Goal: Task Accomplishment & Management: Complete application form

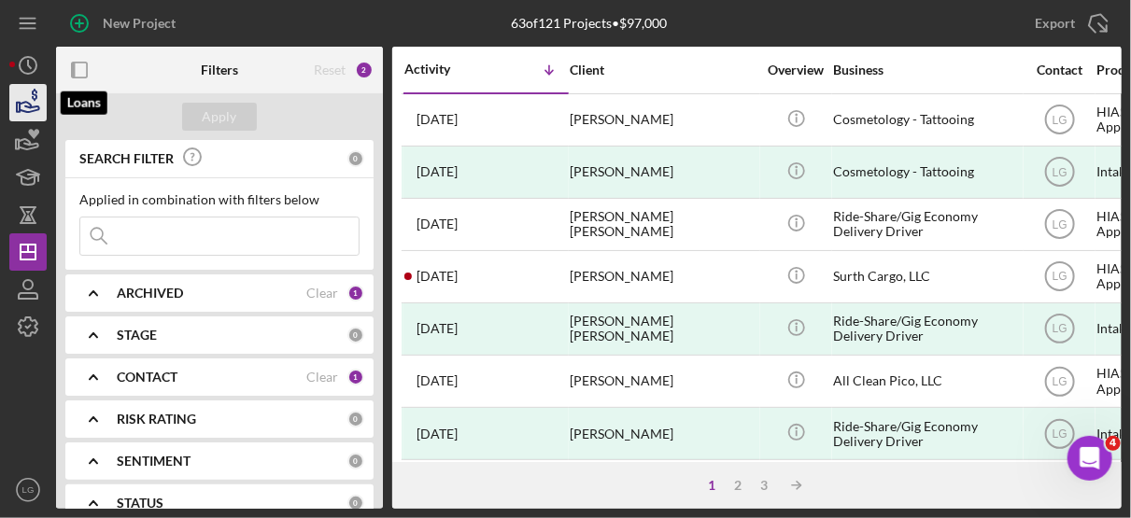
click at [29, 103] on icon "button" at bounding box center [30, 107] width 20 height 10
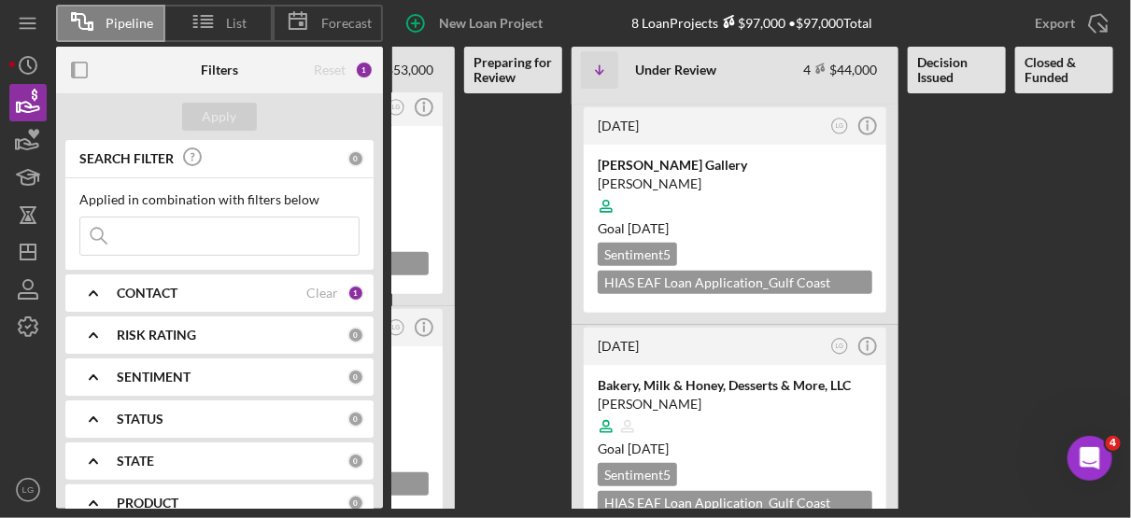
scroll to position [477, 0]
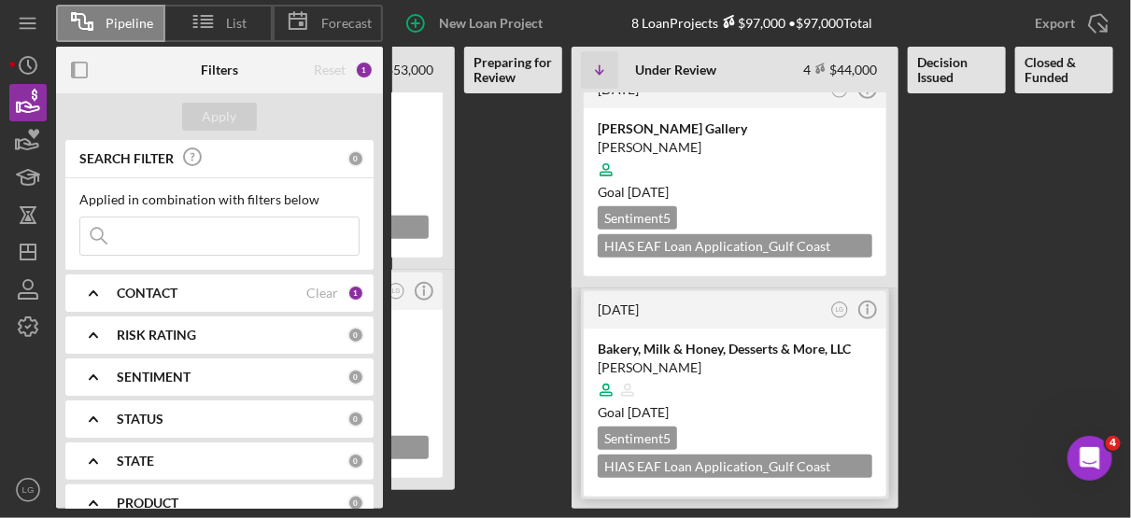
click at [792, 380] on div at bounding box center [735, 390] width 274 height 35
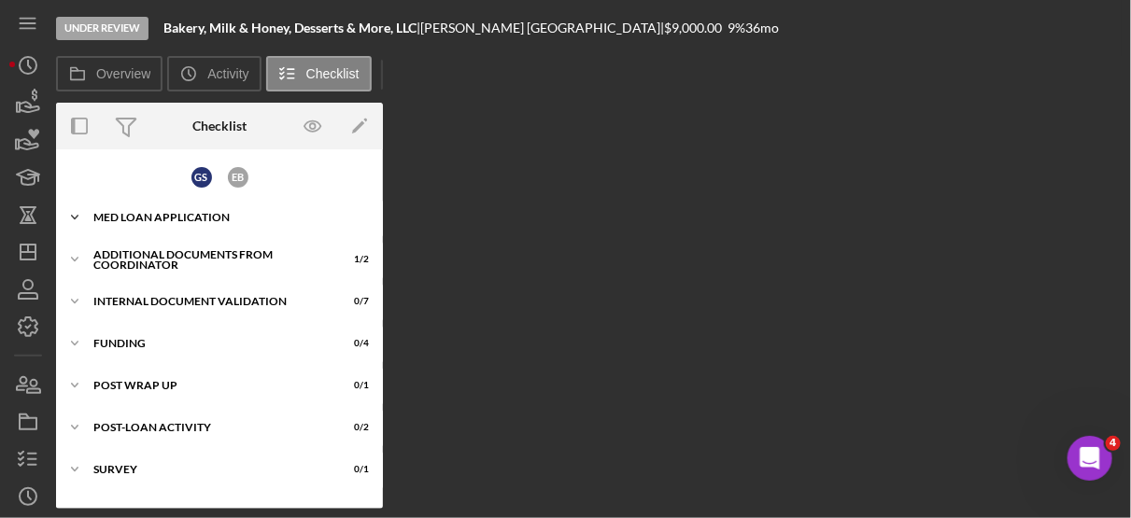
click at [218, 216] on div "MED Loan Application" at bounding box center [226, 217] width 266 height 11
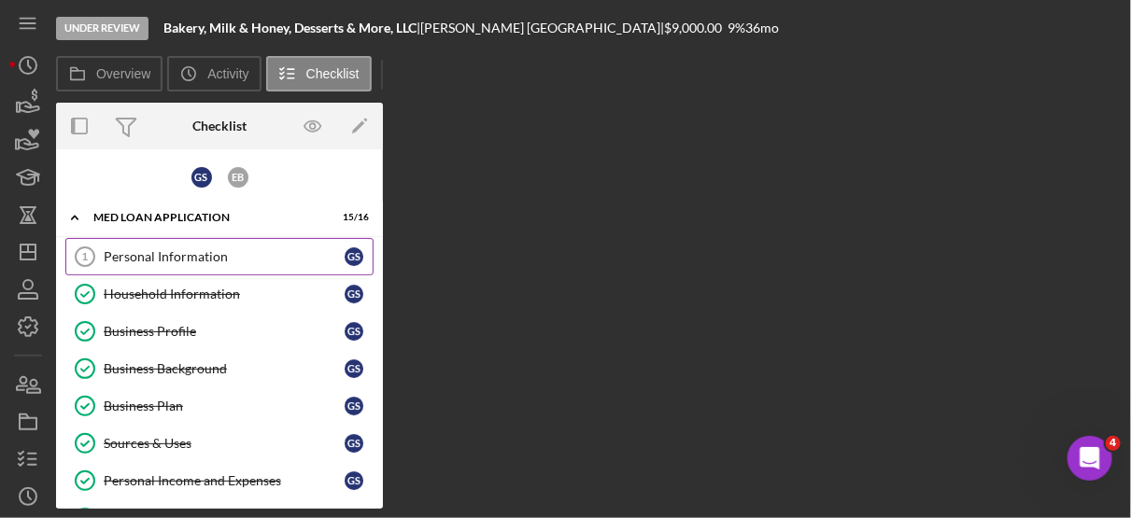
click at [207, 259] on div "Personal Information" at bounding box center [224, 256] width 241 height 15
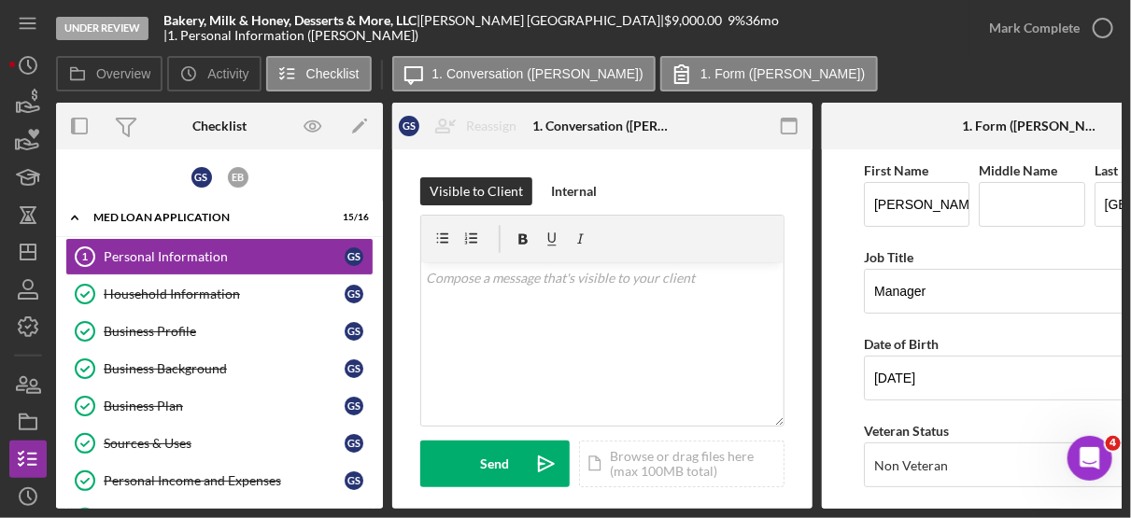
scroll to position [0, 120]
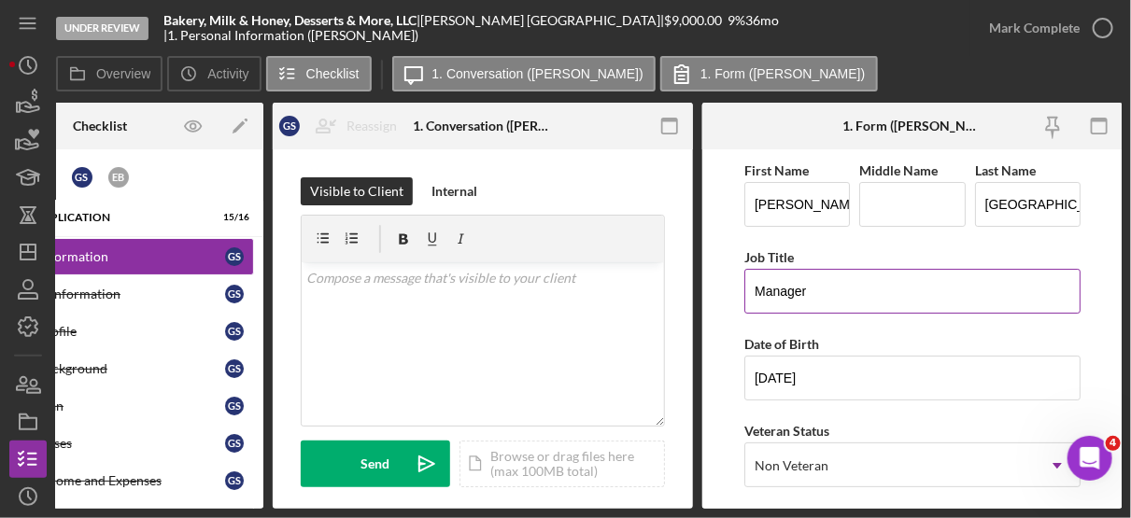
click at [753, 288] on input "Manager" at bounding box center [912, 291] width 336 height 45
click at [810, 292] on input "Manager" at bounding box center [912, 291] width 336 height 45
type input "M"
click at [834, 291] on input "Business title: Manager" at bounding box center [912, 291] width 336 height 45
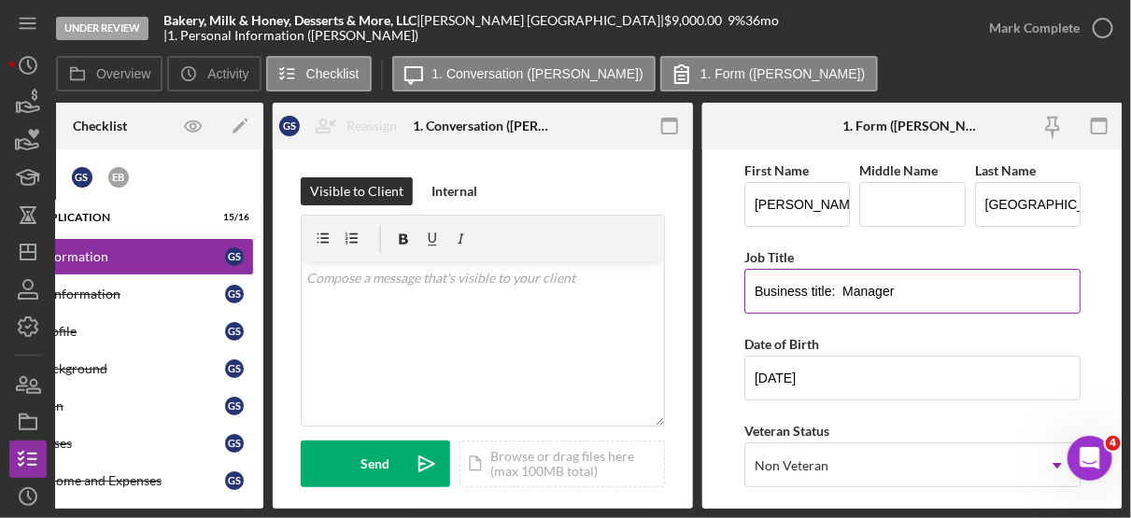
click at [834, 291] on input "Business title: Manager" at bounding box center [912, 291] width 336 height 45
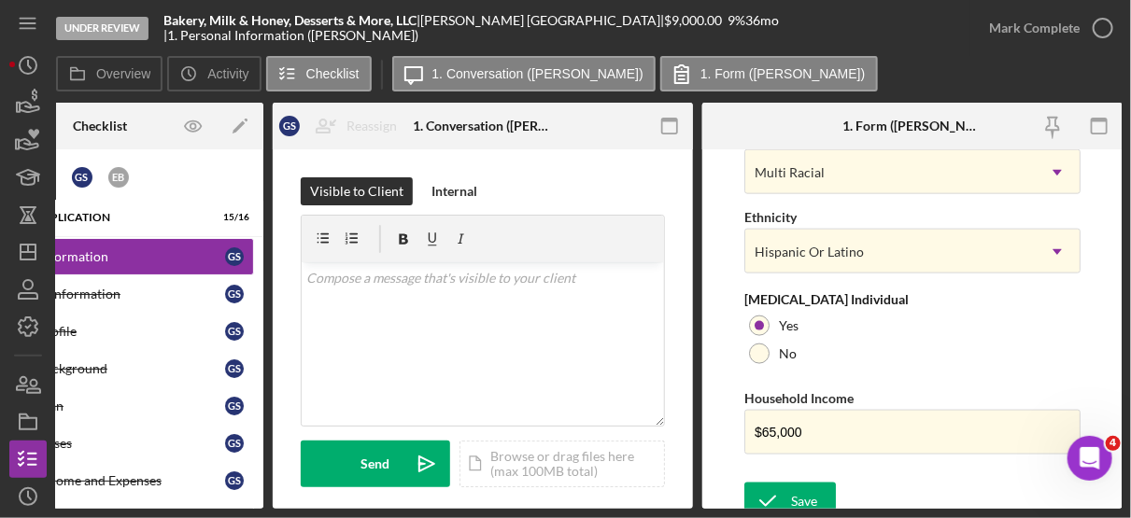
scroll to position [885, 0]
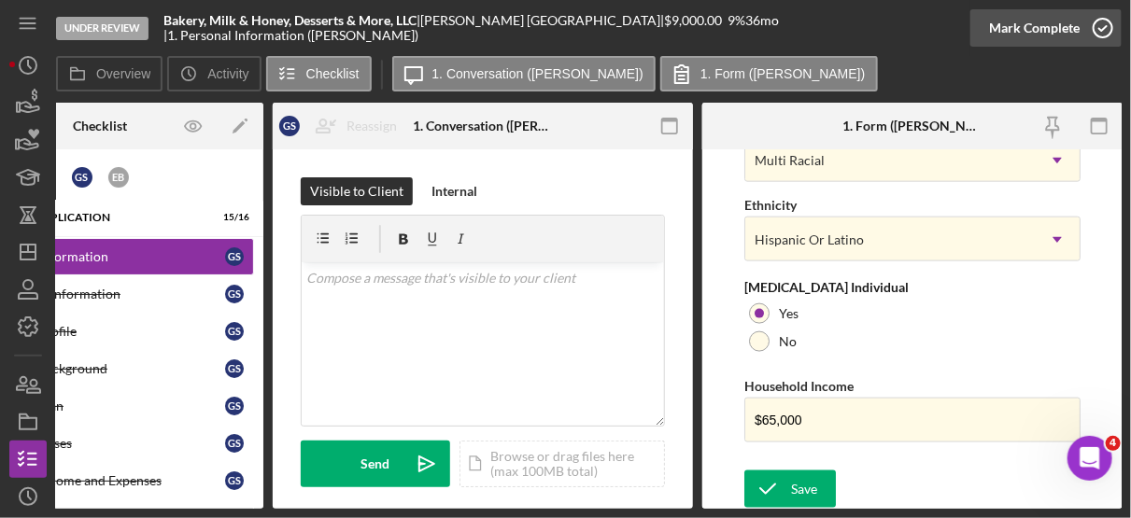
type input "Business: Bakery Manager"
click at [1104, 24] on icon "button" at bounding box center [1102, 28] width 47 height 47
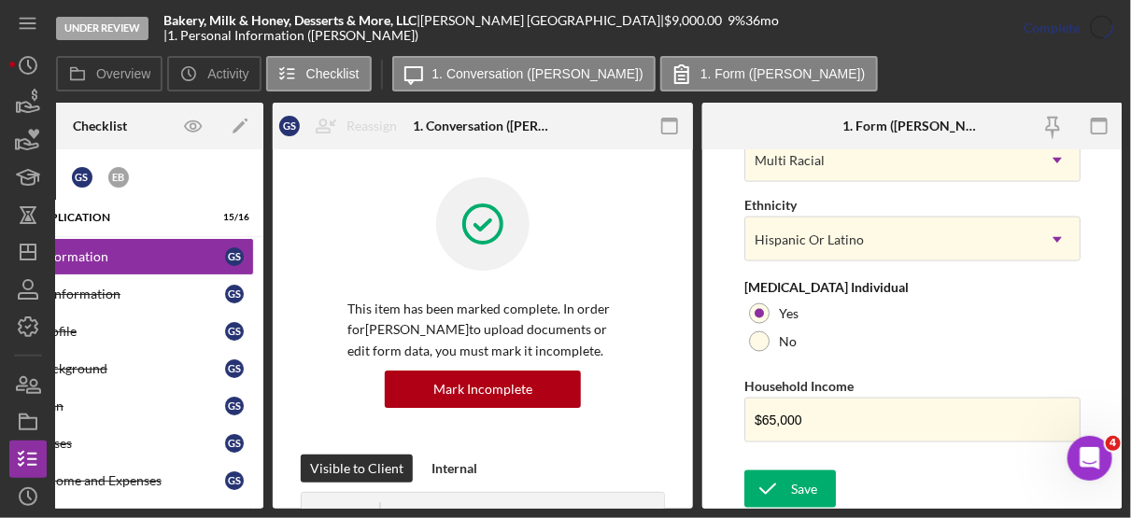
scroll to position [531, 0]
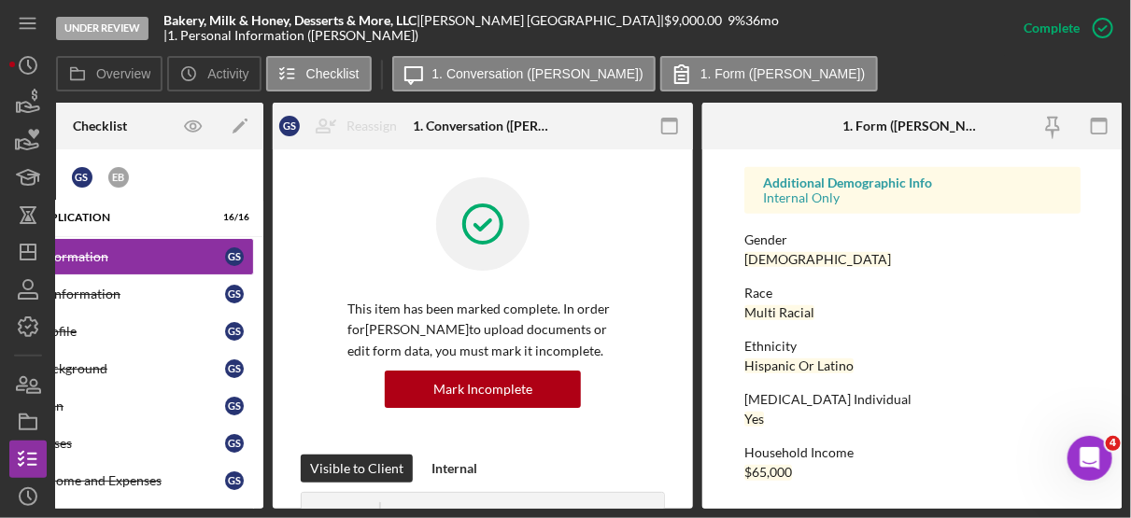
click at [1022, 339] on div "Ethnicity" at bounding box center [912, 346] width 336 height 15
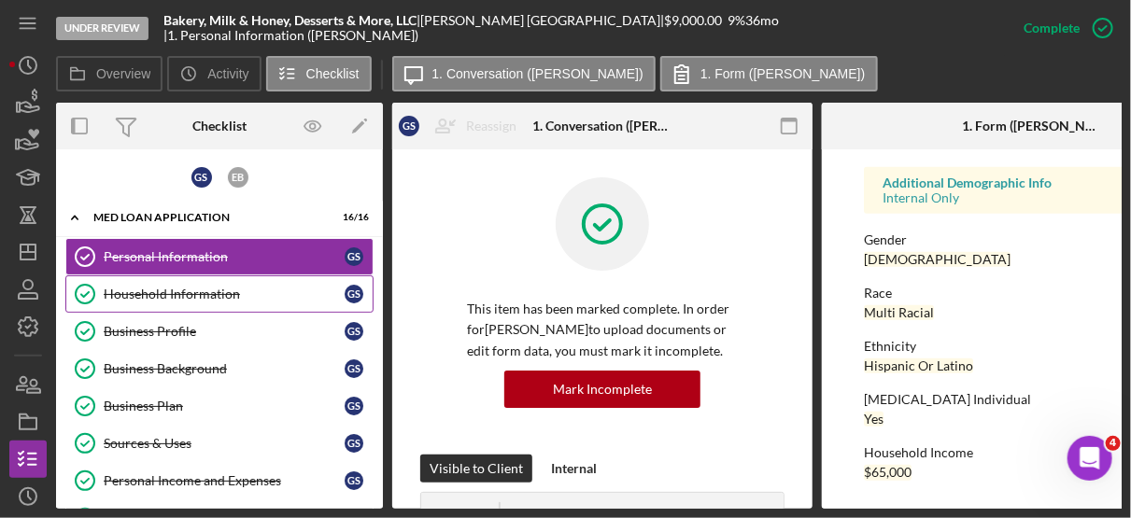
click at [197, 293] on div "Household Information" at bounding box center [224, 294] width 241 height 15
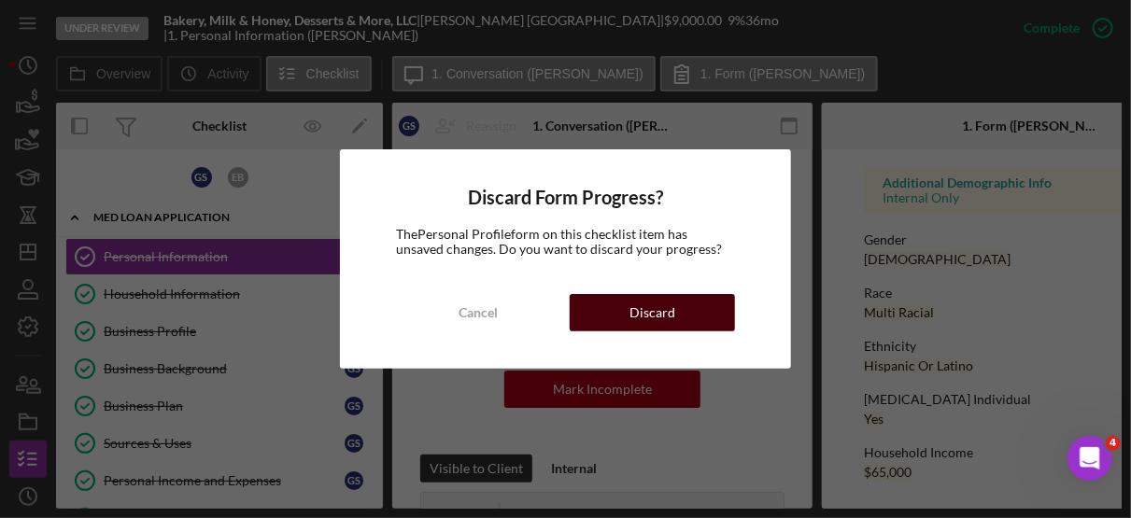
click at [666, 309] on div "Discard" at bounding box center [652, 312] width 46 height 37
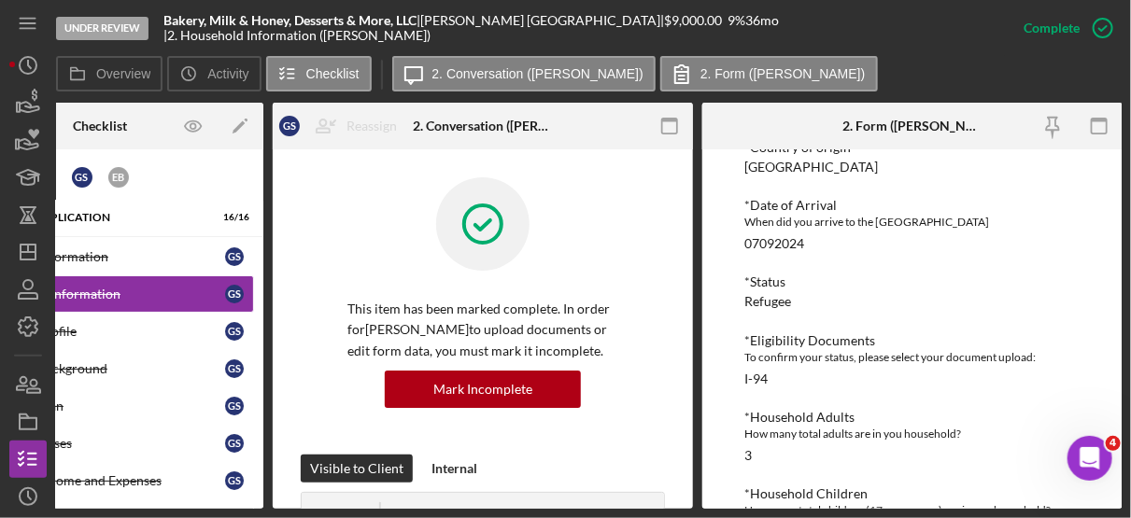
scroll to position [174, 0]
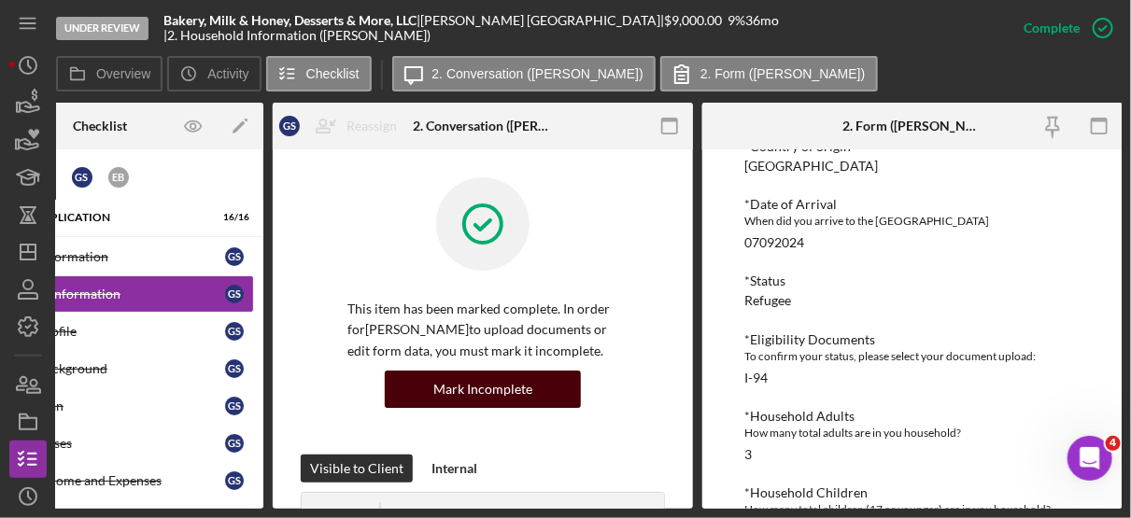
click at [485, 387] on div "Mark Incomplete" at bounding box center [482, 389] width 99 height 37
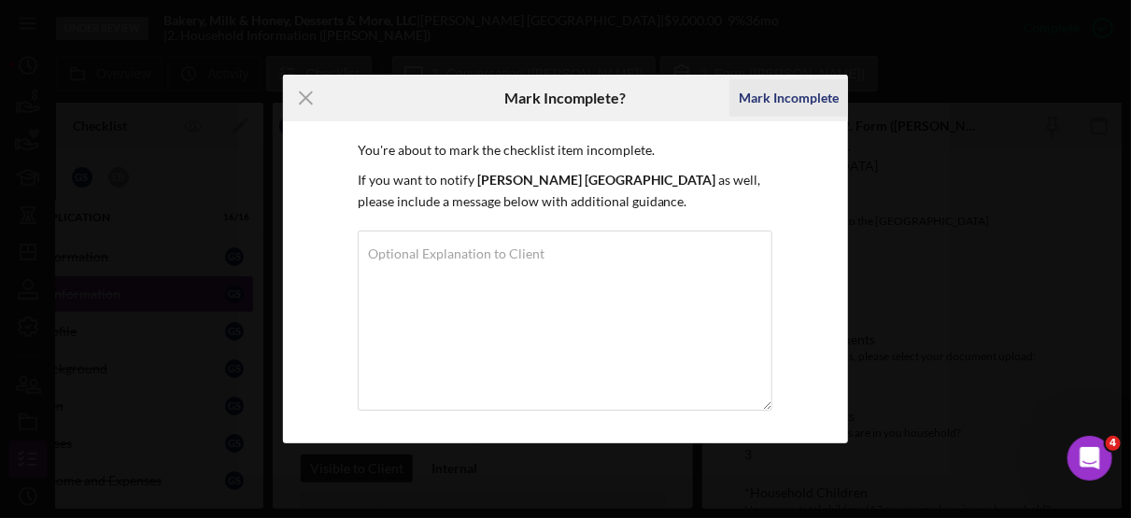
click at [805, 95] on div "Mark Incomplete" at bounding box center [789, 97] width 100 height 37
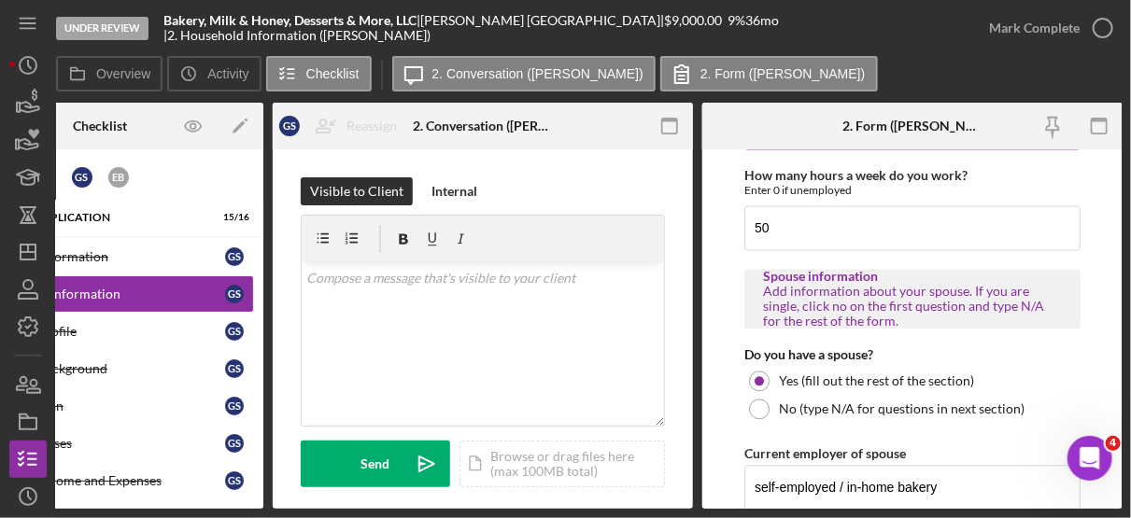
scroll to position [1501, 0]
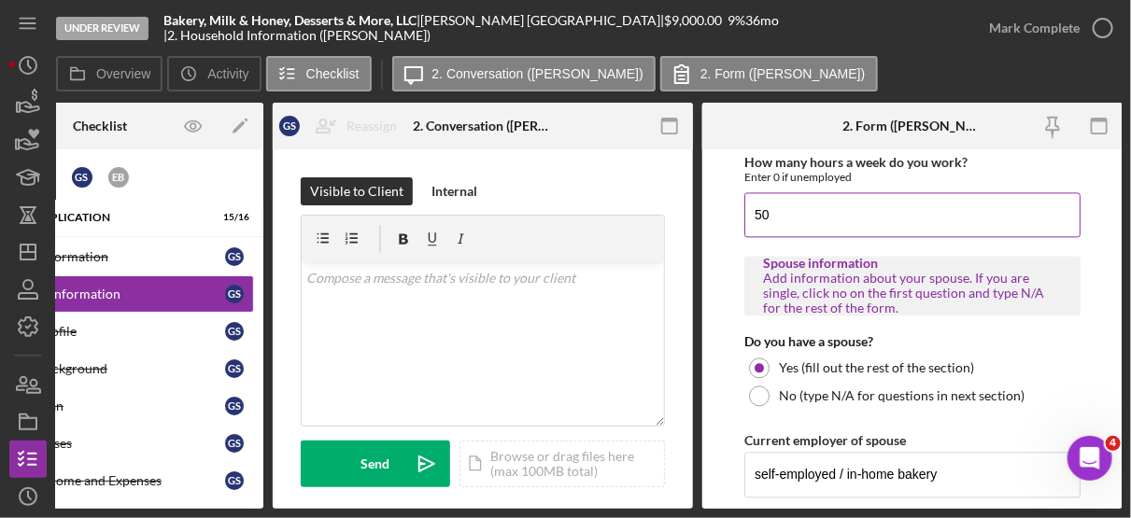
click at [788, 206] on input "50" at bounding box center [912, 214] width 336 height 45
type input "5"
type input "4"
type input "50"
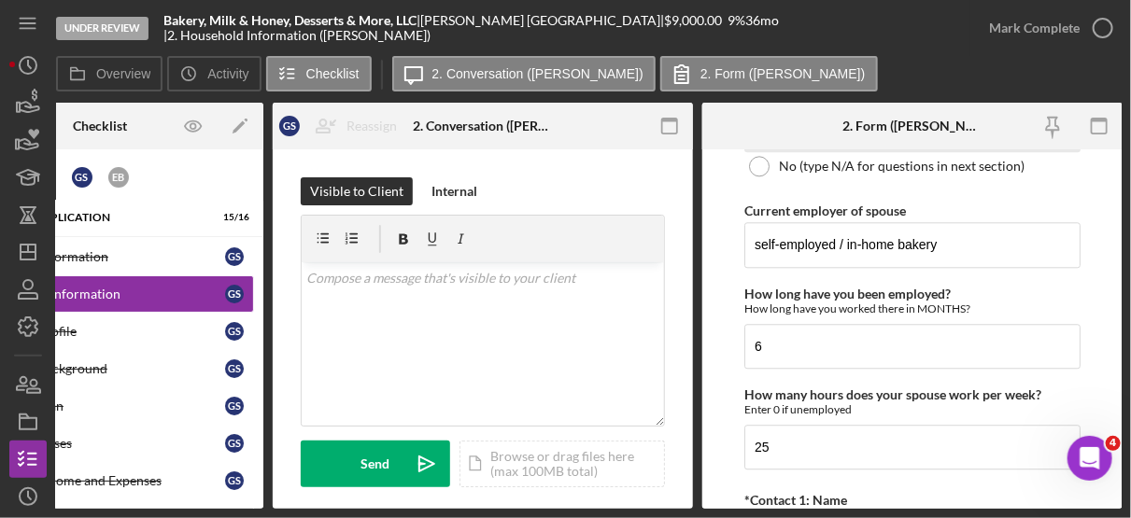
scroll to position [1735, 0]
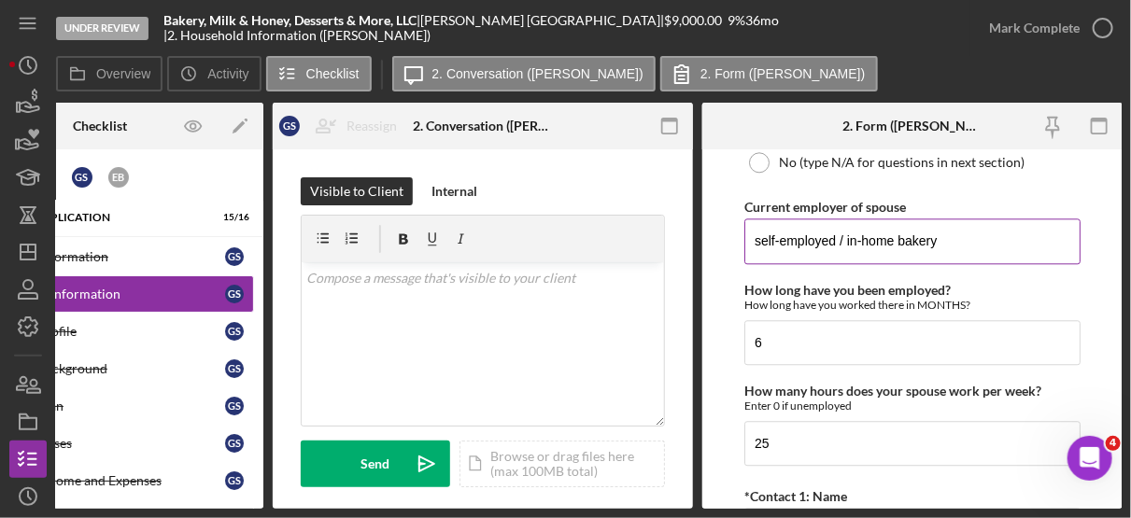
click at [958, 233] on input "self-employed / in-home bakery" at bounding box center [912, 240] width 336 height 45
type input "s"
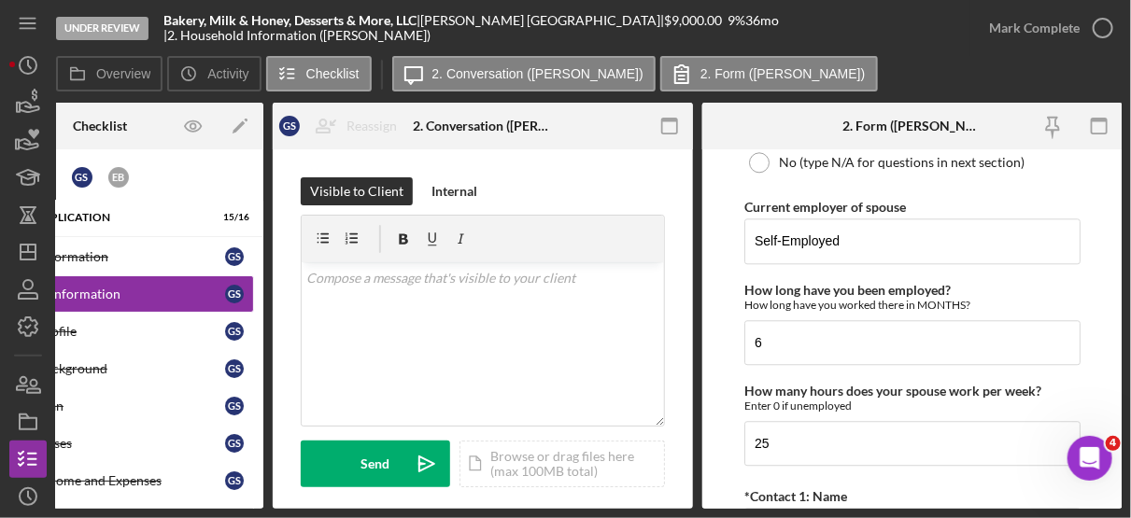
click at [1116, 259] on form "Borrower Information *Country of origin [GEOGRAPHIC_DATA] *Date of Arrival When…" at bounding box center [912, 328] width 420 height 359
click at [841, 232] on input "Self-Employed" at bounding box center [912, 240] width 336 height 45
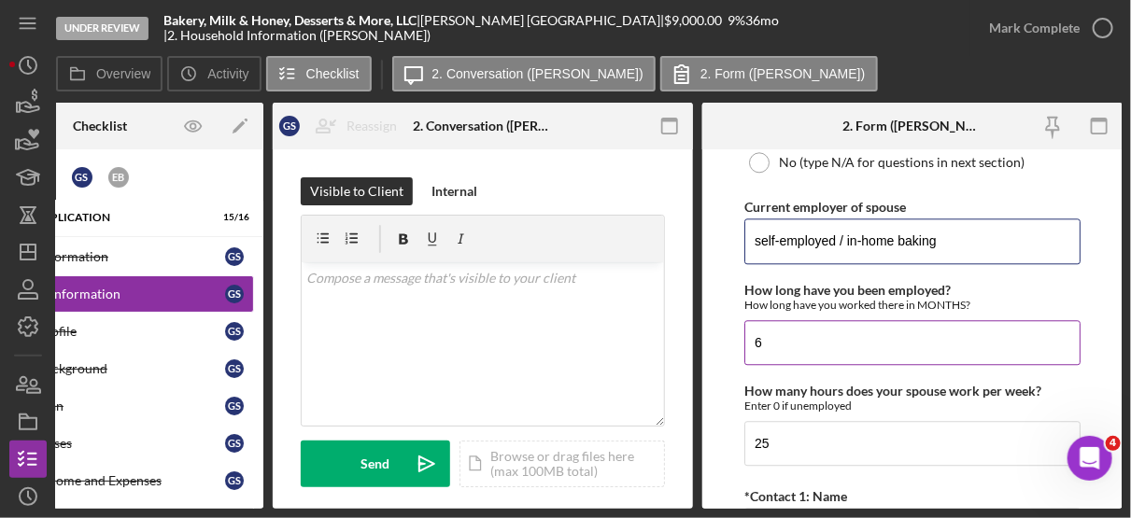
type input "self-employed / in-home baking"
click at [813, 333] on input "6" at bounding box center [912, 342] width 336 height 45
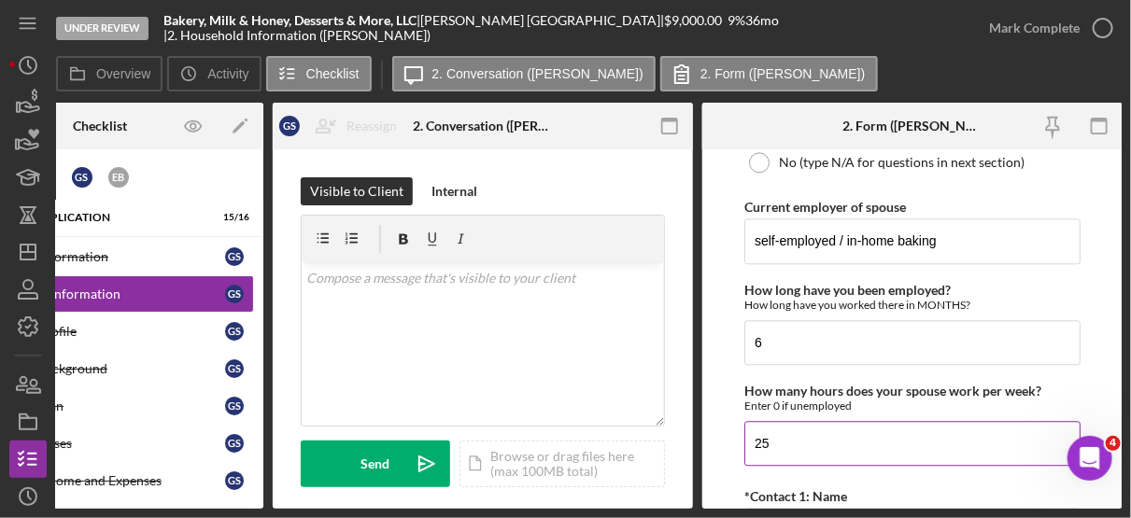
click at [809, 439] on input "25" at bounding box center [912, 443] width 336 height 45
click at [1115, 411] on form "Borrower Information *Country of origin [GEOGRAPHIC_DATA] *Date of Arrival When…" at bounding box center [912, 328] width 420 height 359
click at [791, 429] on input "25" at bounding box center [912, 443] width 336 height 45
type input "20"
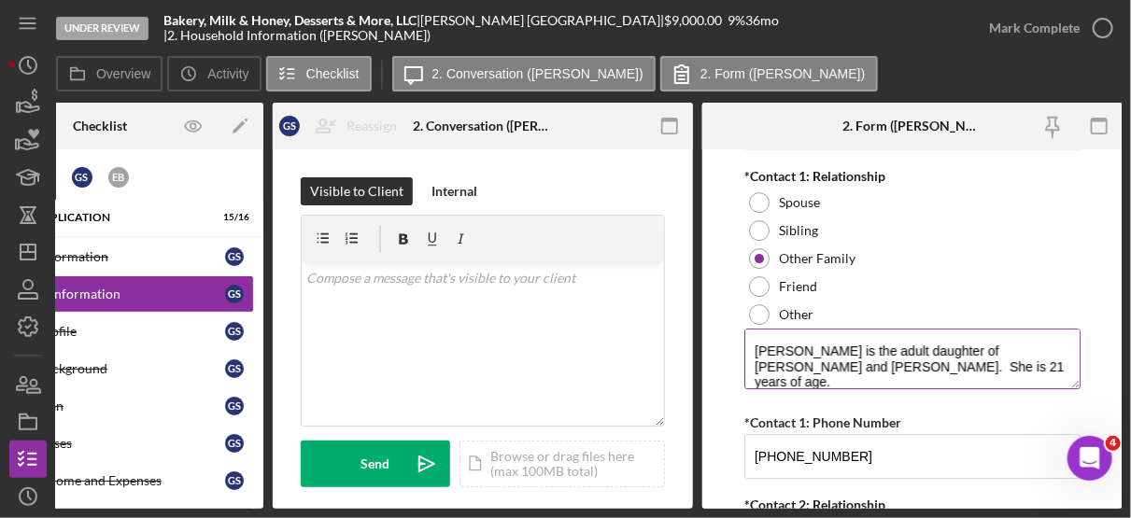
scroll to position [2215, 0]
click at [1123, 406] on div "Under Review Bakery, Milk & Honey, Desserts & More, LLC | [PERSON_NAME] | $9,00…" at bounding box center [565, 259] width 1131 height 518
drag, startPoint x: 1123, startPoint y: 429, endPoint x: 1123, endPoint y: 404, distance: 25.2
click at [1123, 404] on div "Under Review Bakery, Milk & Honey, Desserts & More, LLC | [PERSON_NAME] | $9,00…" at bounding box center [565, 259] width 1131 height 518
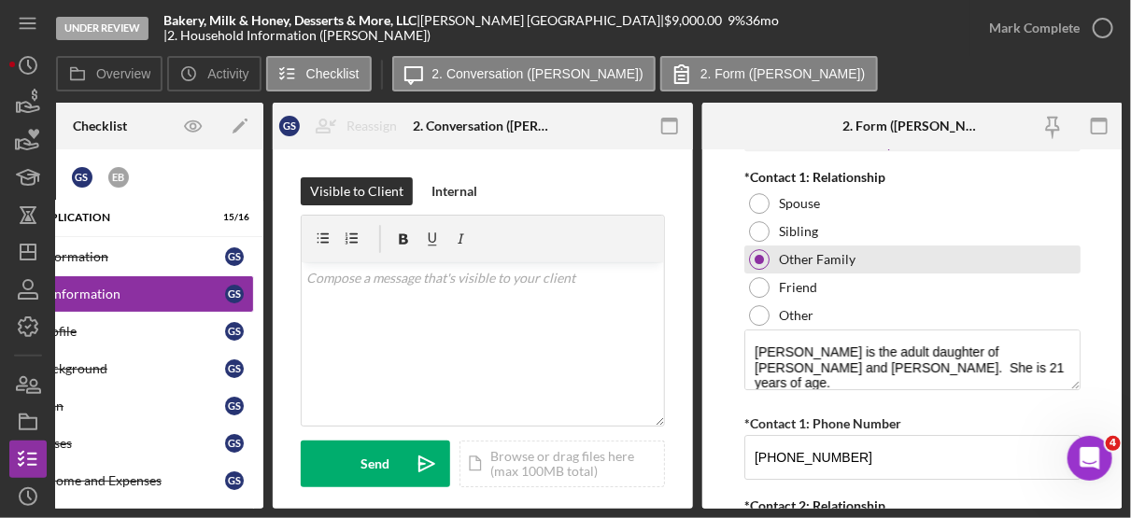
drag, startPoint x: 1123, startPoint y: 404, endPoint x: 1046, endPoint y: 237, distance: 184.2
click at [1046, 246] on div "Other Family" at bounding box center [912, 260] width 336 height 28
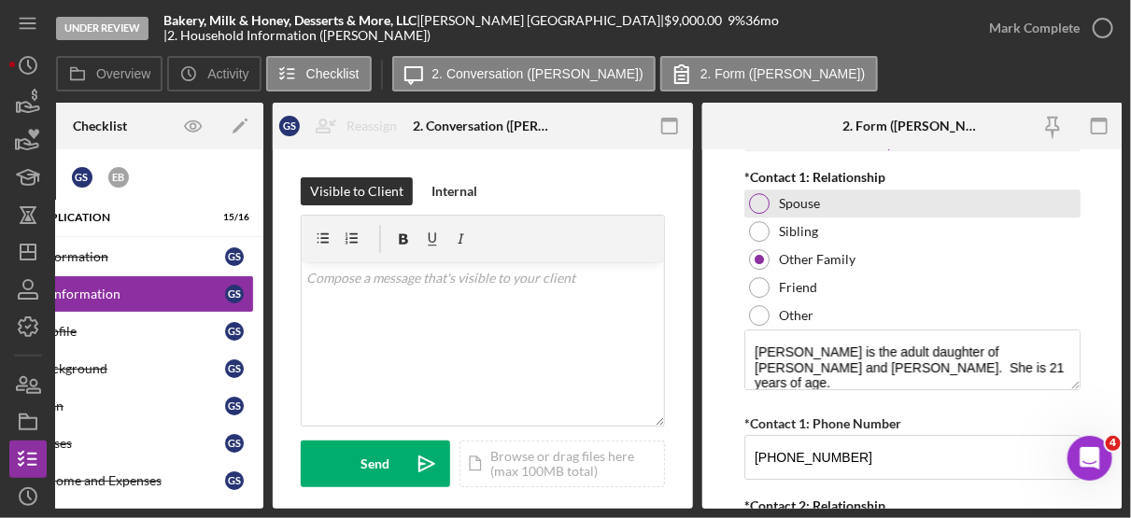
click at [795, 196] on label "Spouse" at bounding box center [799, 203] width 41 height 15
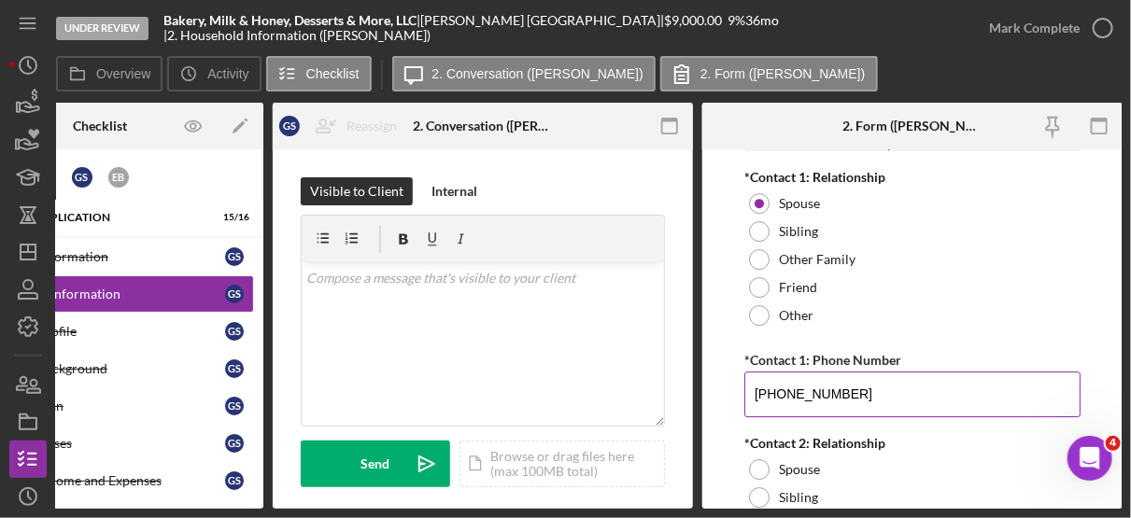
click at [895, 382] on input "[PHONE_NUMBER]" at bounding box center [912, 394] width 336 height 45
click at [876, 384] on input "[PHONE_NUMBER]" at bounding box center [912, 394] width 336 height 45
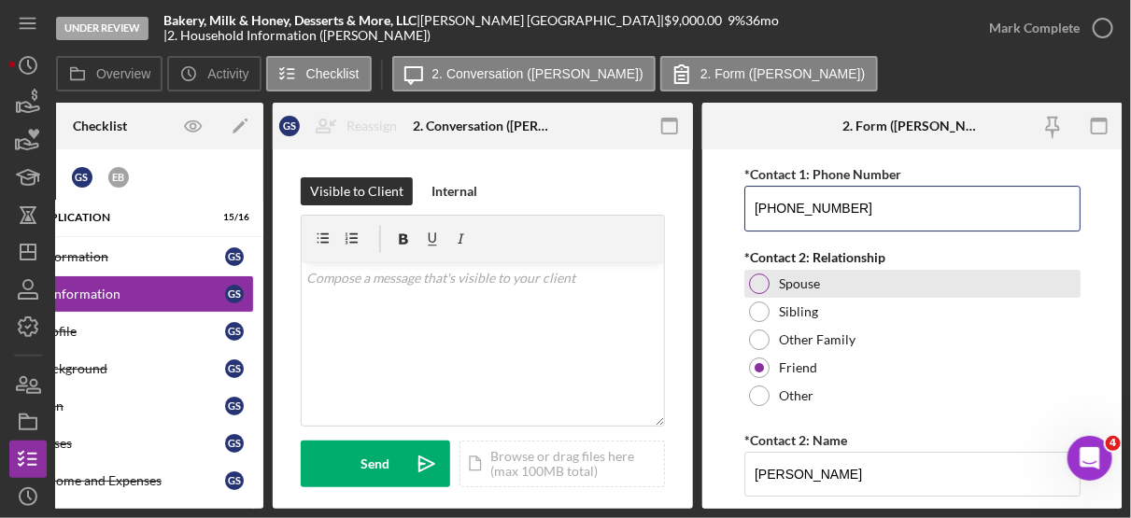
scroll to position [2401, 0]
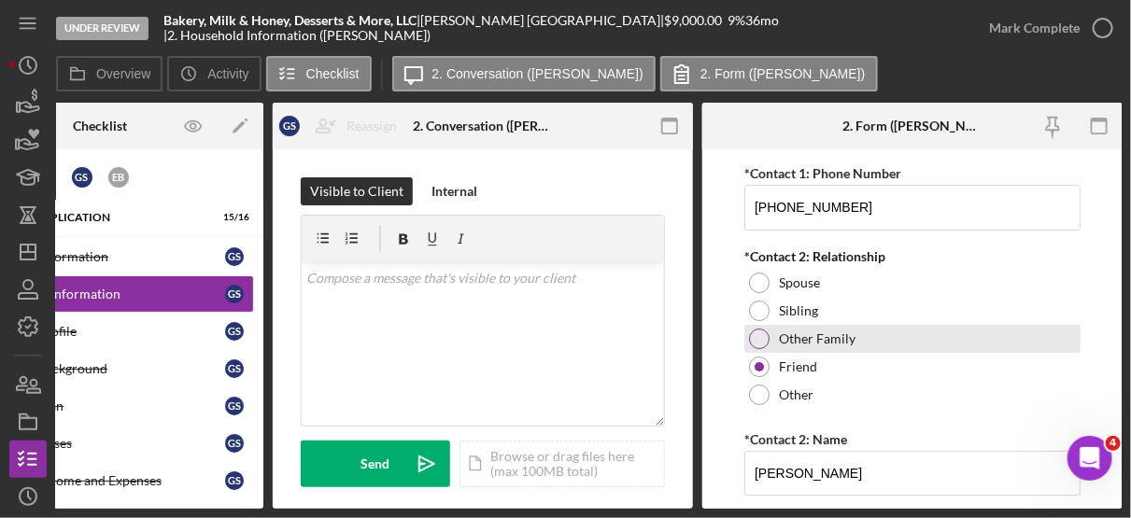
click at [823, 331] on label "Other Family" at bounding box center [817, 338] width 77 height 15
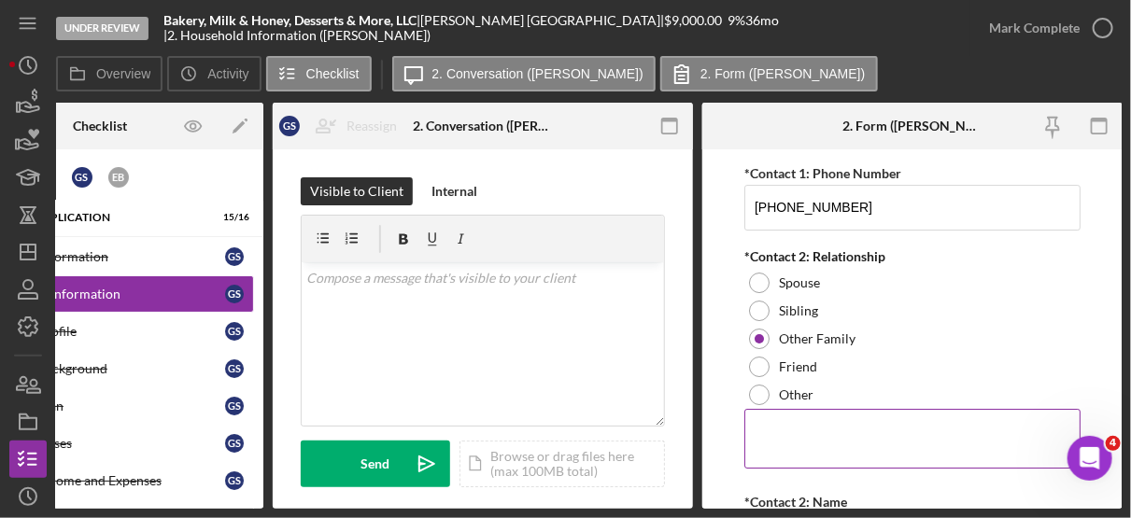
click at [789, 425] on textarea at bounding box center [912, 439] width 336 height 60
click at [904, 412] on textarea "Daughter - [PERSON_NAME]" at bounding box center [912, 439] width 336 height 60
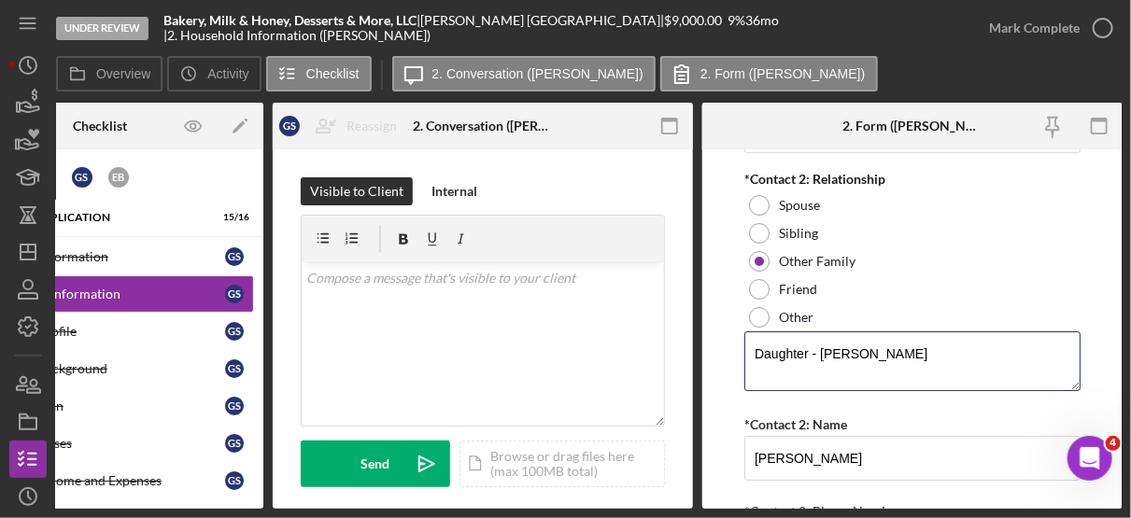
scroll to position [2482, 0]
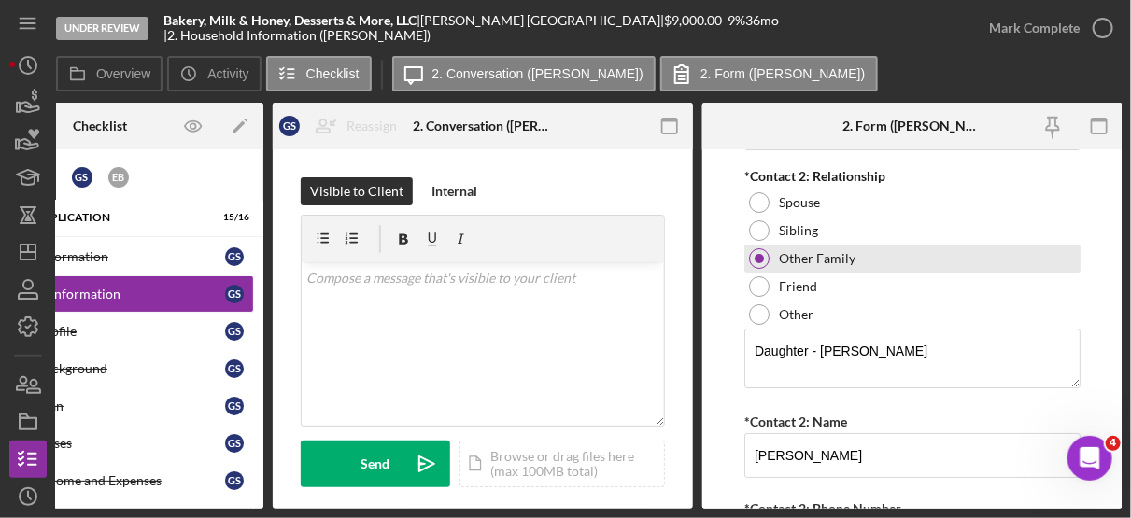
click at [850, 256] on div "Other Family" at bounding box center [912, 259] width 336 height 28
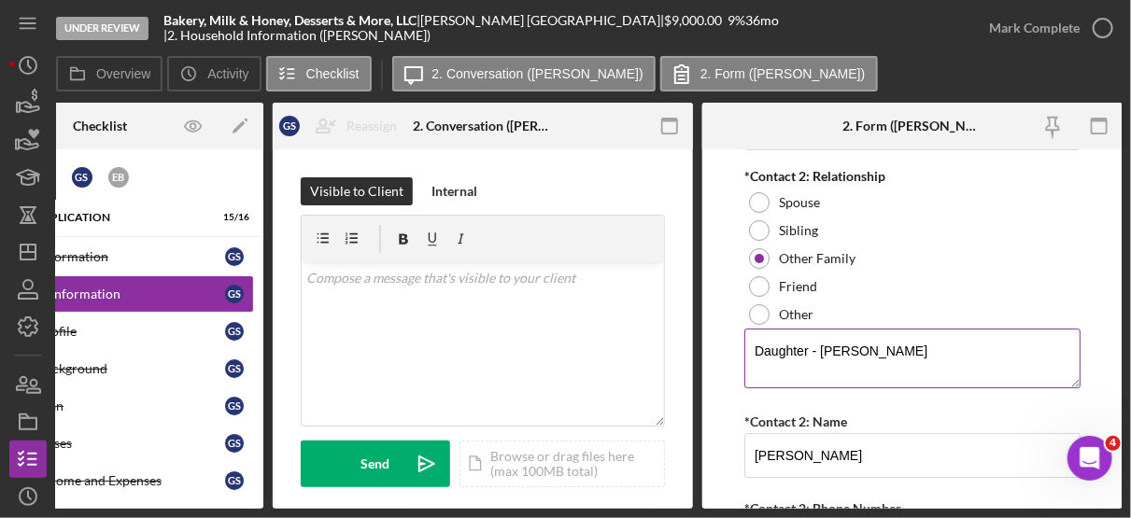
click at [884, 332] on textarea "Daughter - [PERSON_NAME]" at bounding box center [912, 359] width 336 height 60
click at [985, 330] on textarea "Daughter - [PERSON_NAME] who is [DEMOGRAPHIC_DATA]." at bounding box center [912, 359] width 336 height 60
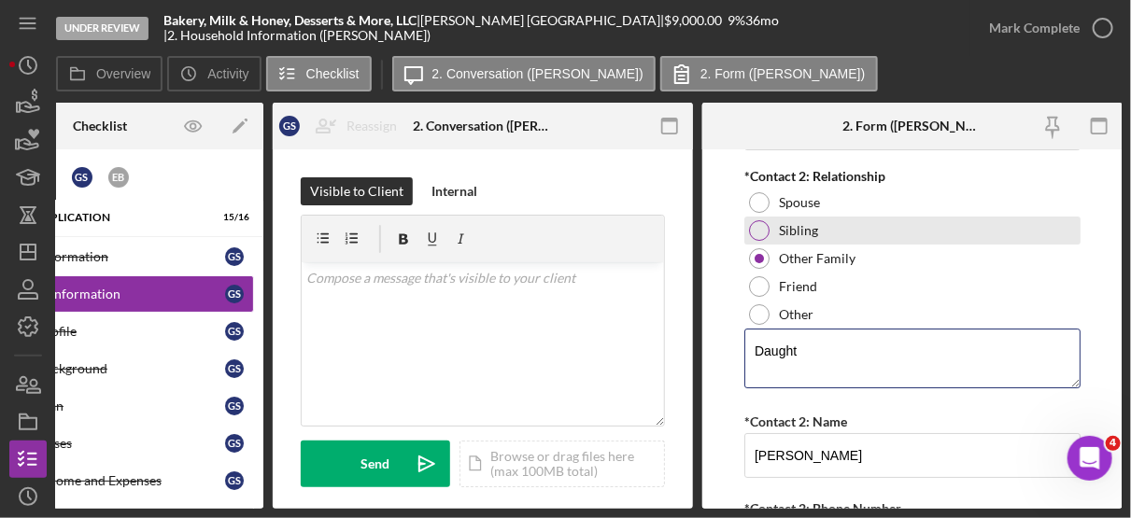
type textarea "Daught"
click at [801, 223] on label "Sibling" at bounding box center [798, 230] width 39 height 15
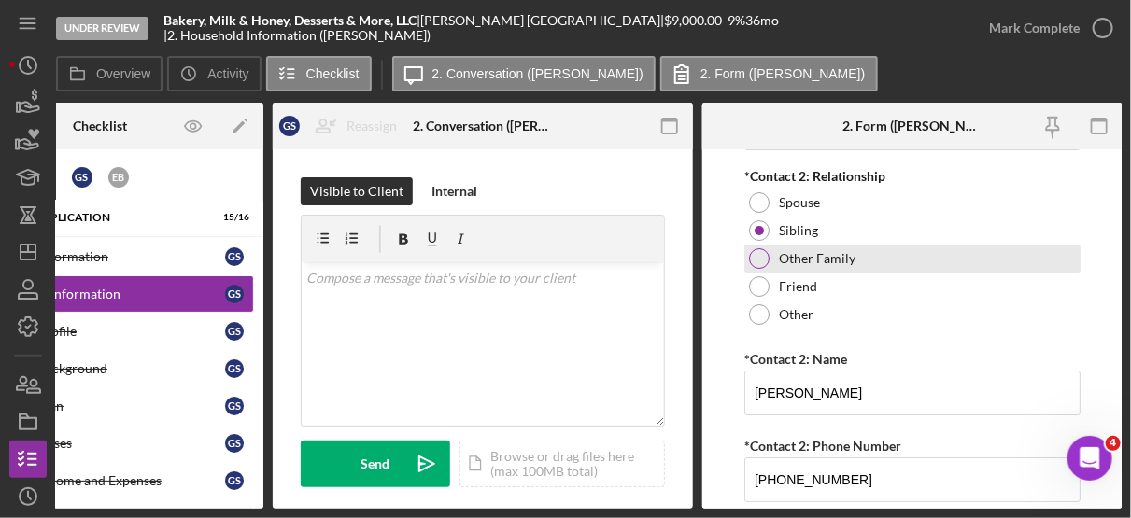
click at [798, 251] on label "Other Family" at bounding box center [817, 258] width 77 height 15
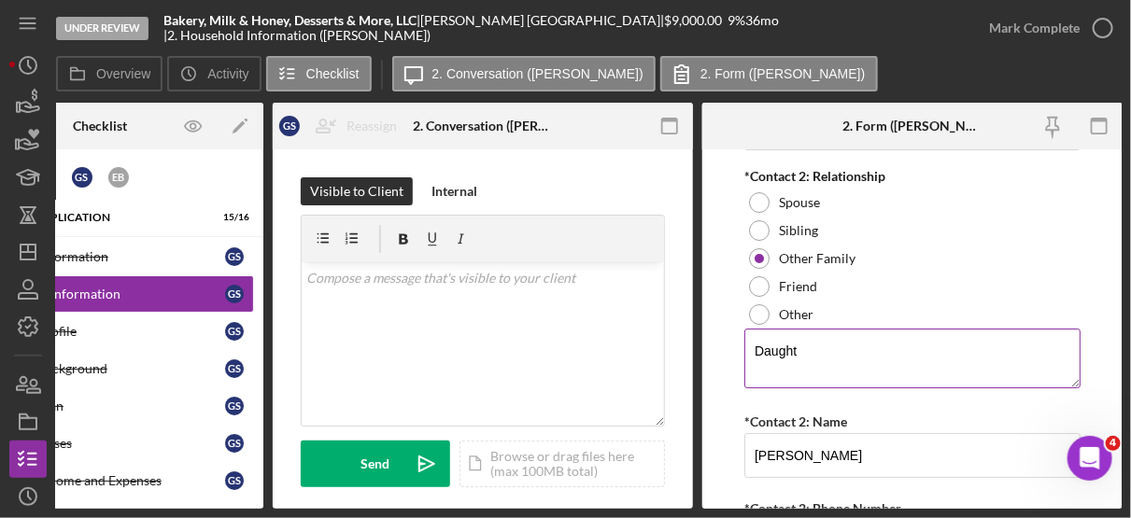
click at [812, 336] on textarea "Daught" at bounding box center [912, 359] width 336 height 60
type textarea "D"
type textarea "G"
type textarea "Daughter"
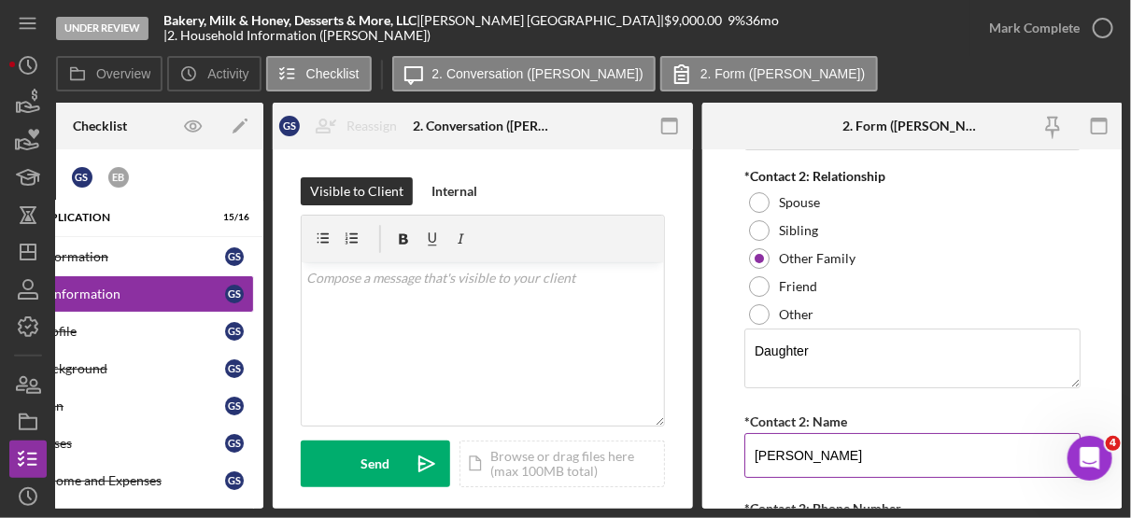
type input "[PERSON_NAME]"
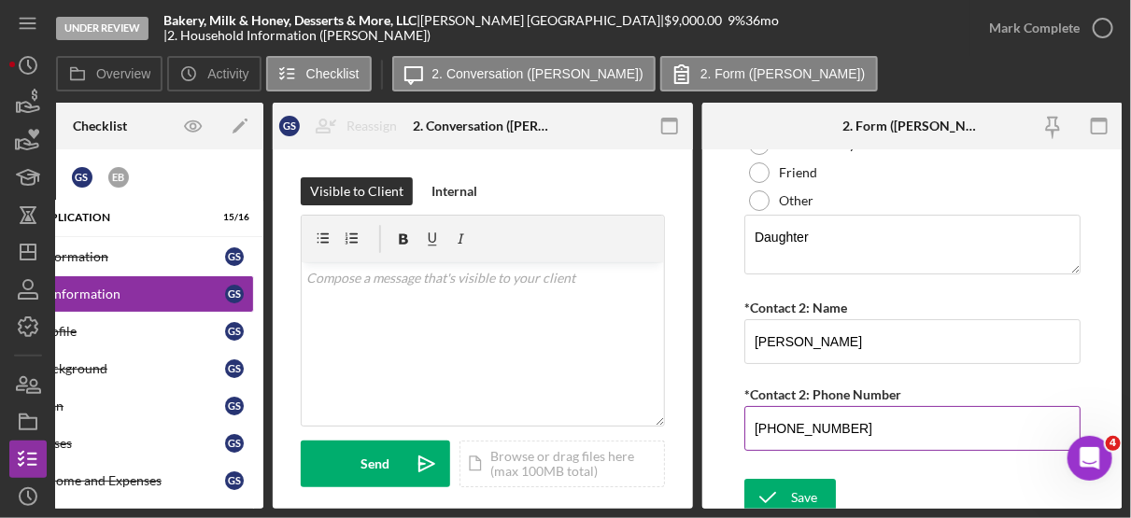
click at [873, 427] on input "[PHONE_NUMBER]" at bounding box center [912, 428] width 336 height 45
type input "(7##) ###-####"
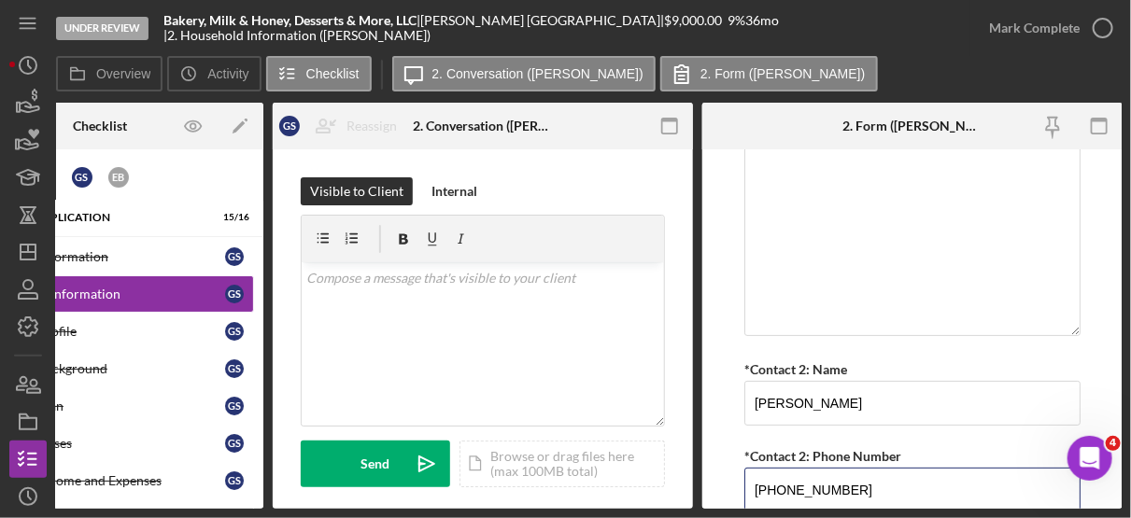
scroll to position [2791, 0]
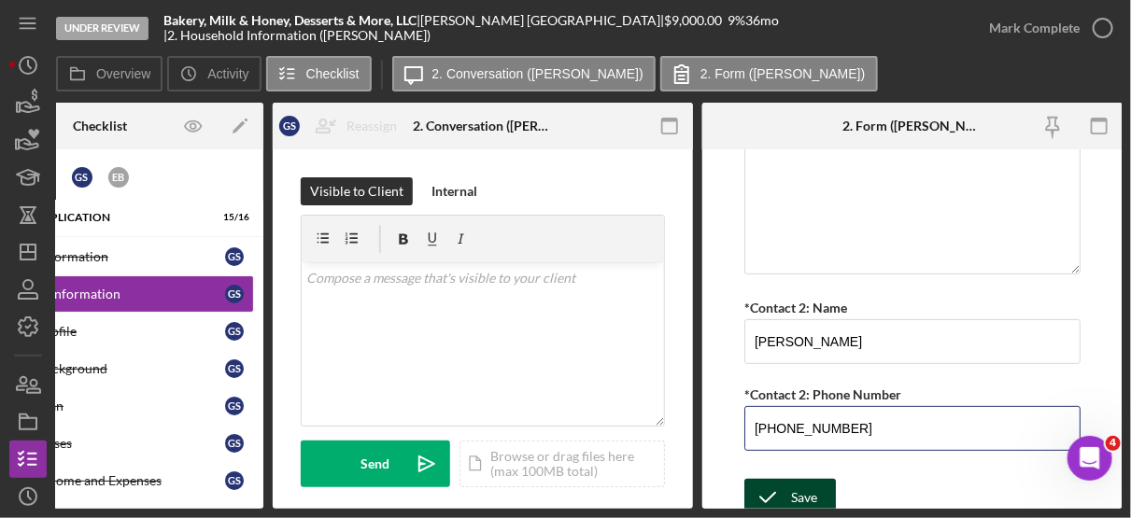
type input "[PHONE_NUMBER]"
click at [789, 492] on icon "submit" at bounding box center [767, 497] width 47 height 47
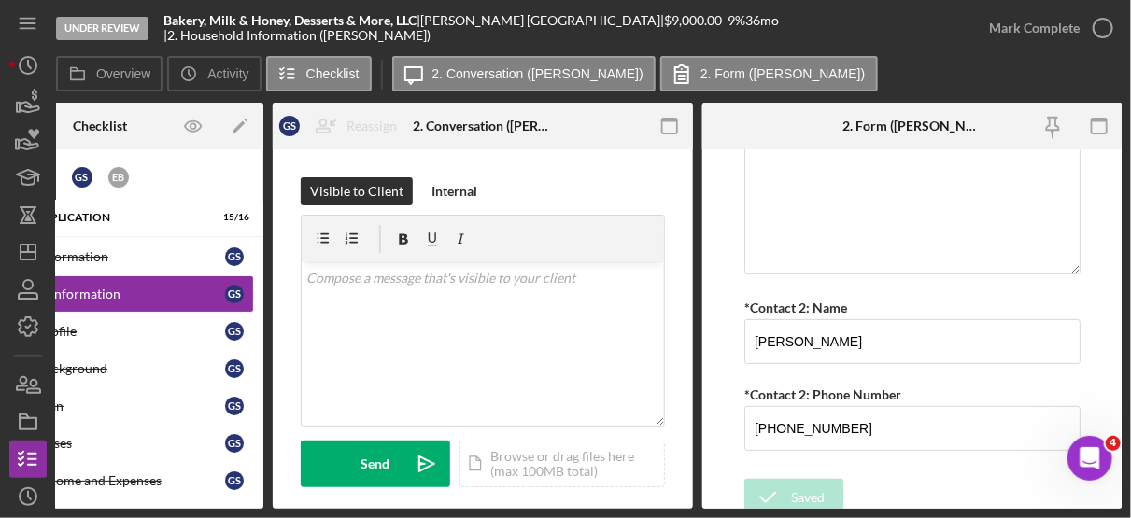
scroll to position [0, 0]
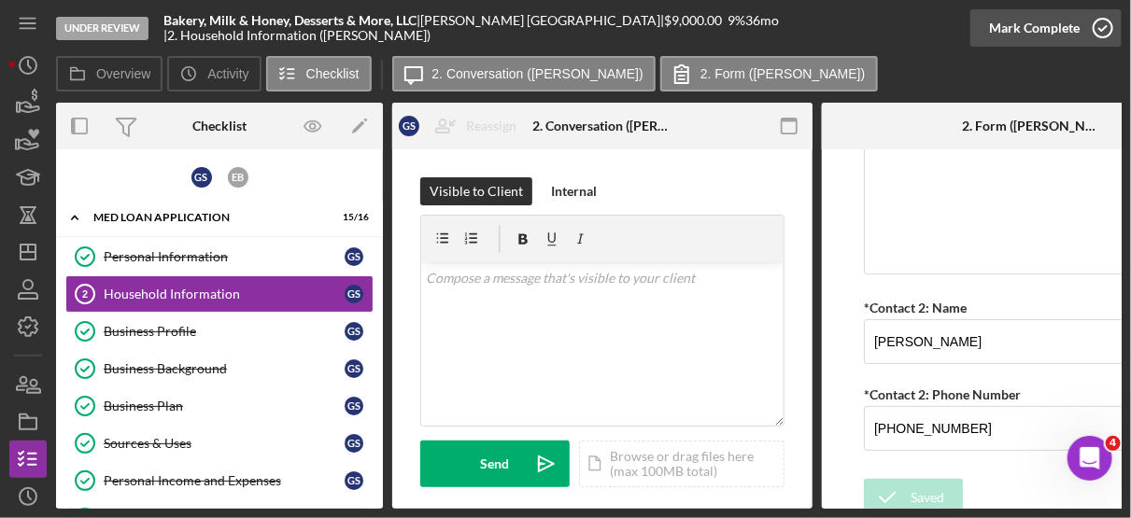
click at [1097, 29] on icon "button" at bounding box center [1102, 28] width 47 height 47
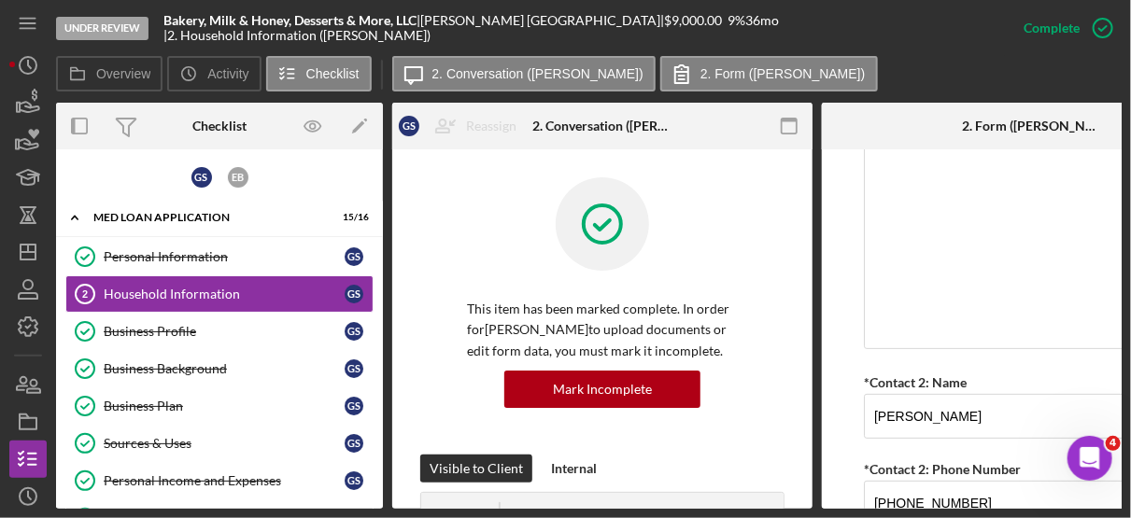
scroll to position [2865, 0]
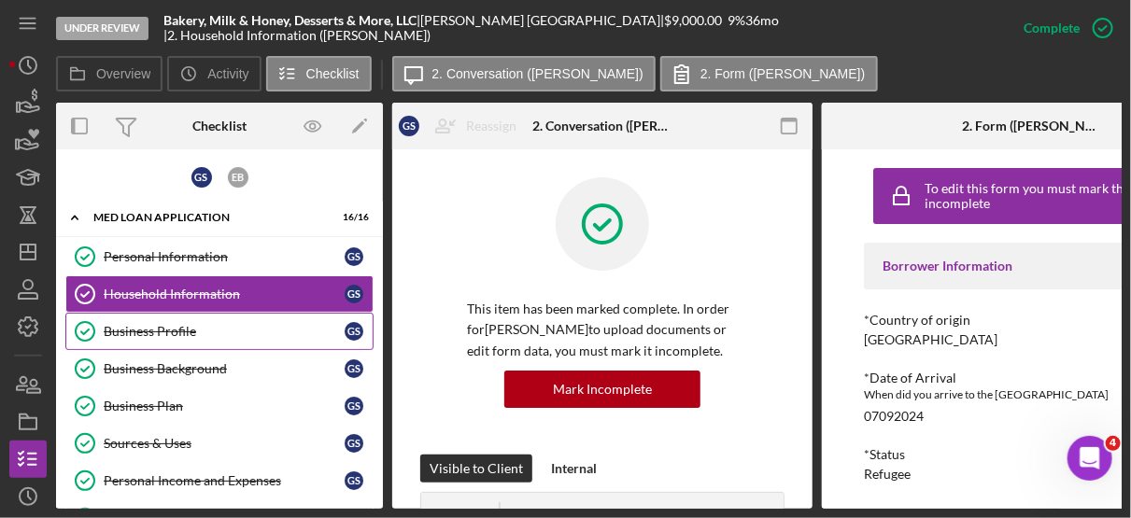
click at [176, 332] on div "Business Profile" at bounding box center [224, 331] width 241 height 15
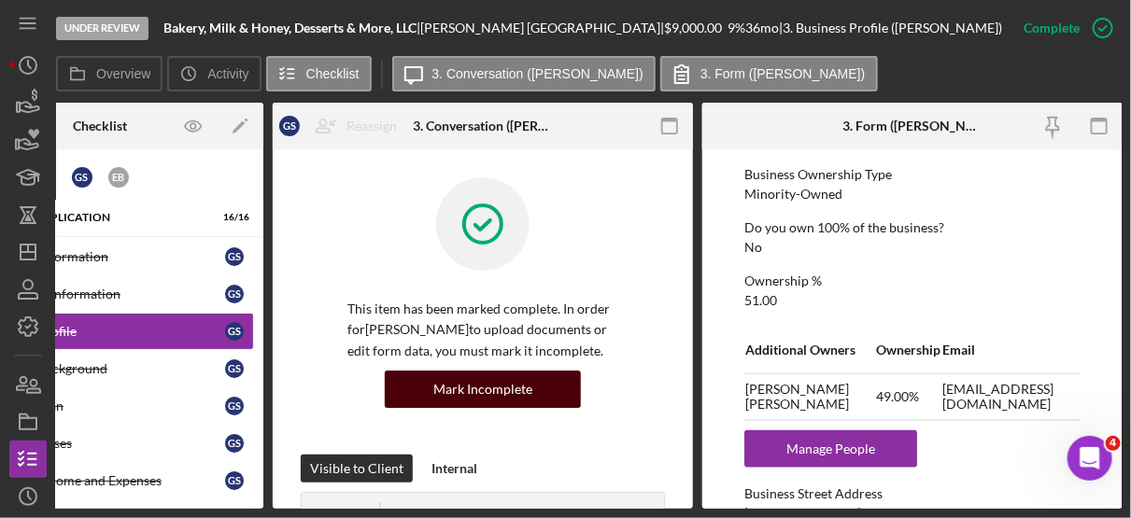
scroll to position [677, 0]
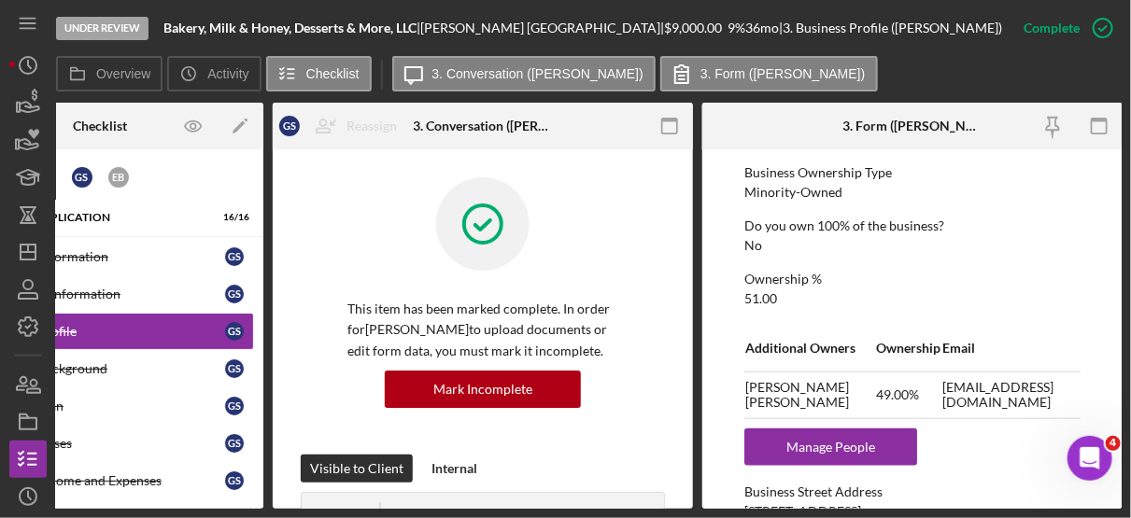
click at [899, 239] on div "Do you own 100% of the business? No" at bounding box center [912, 235] width 336 height 35
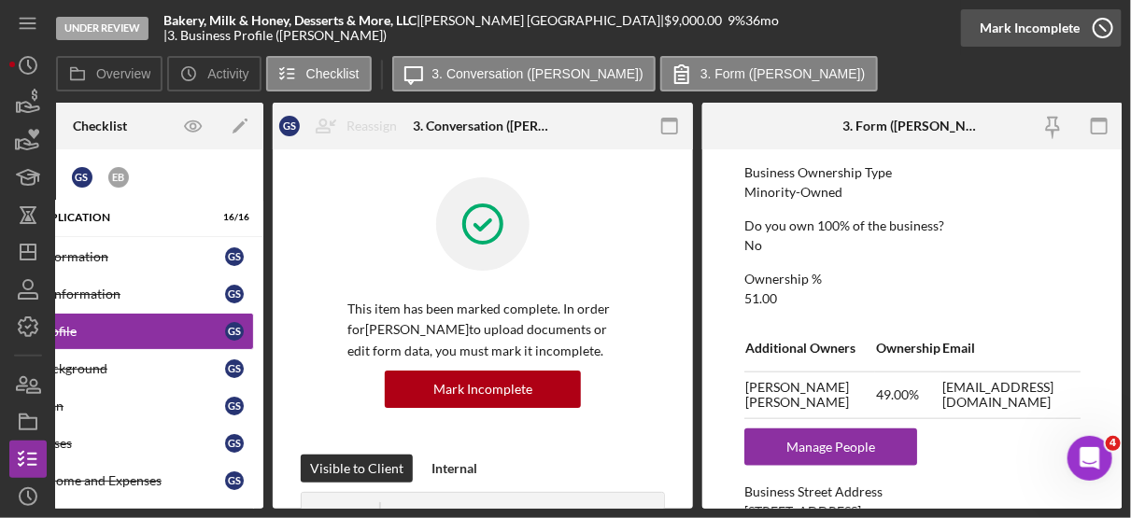
click at [1108, 27] on icon "button" at bounding box center [1102, 28] width 47 height 47
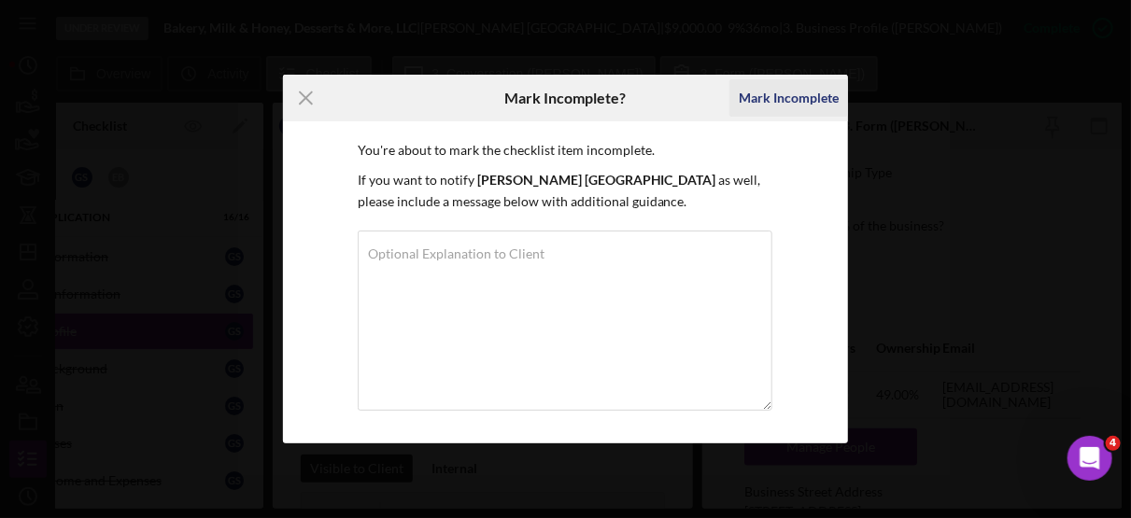
click at [790, 94] on div "Mark Incomplete" at bounding box center [789, 97] width 100 height 37
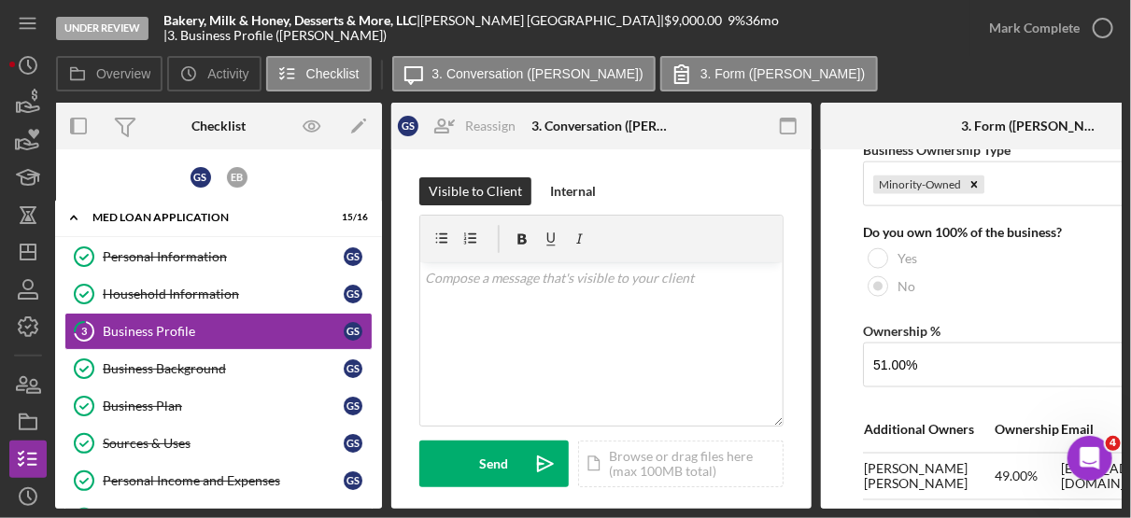
scroll to position [0, 120]
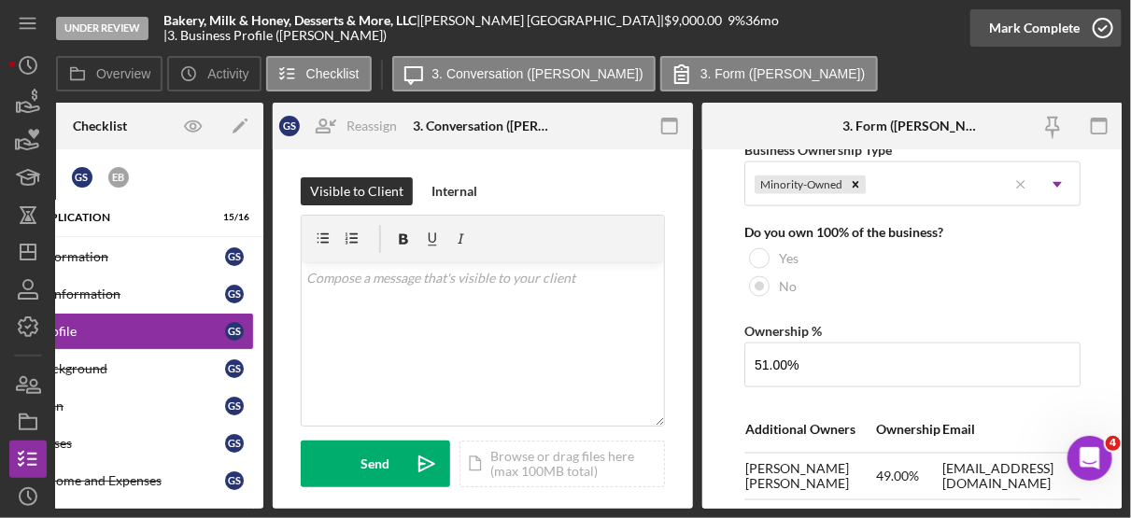
click at [1106, 19] on icon "button" at bounding box center [1102, 28] width 47 height 47
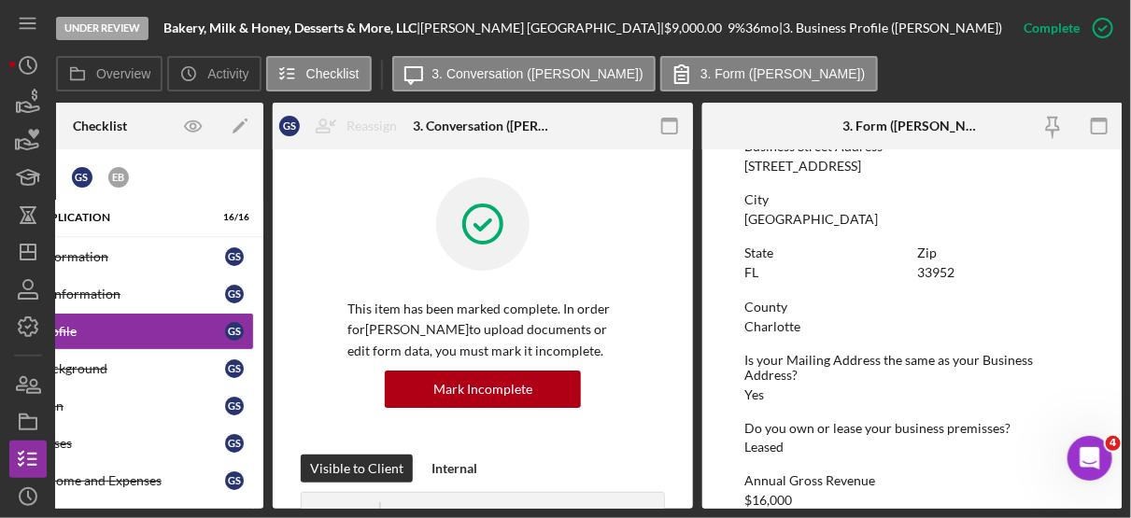
scroll to position [677, 0]
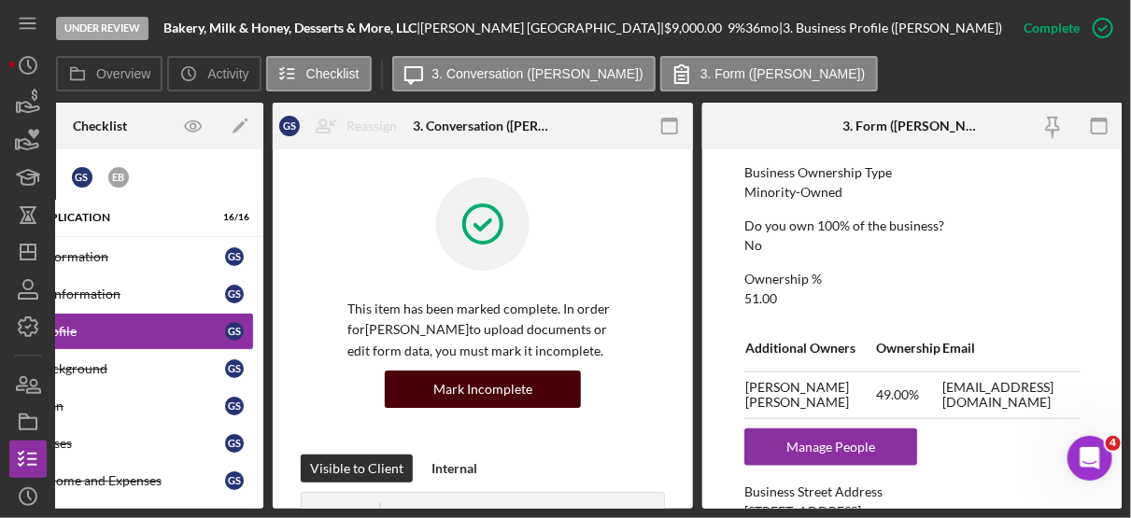
click at [499, 392] on div "Mark Incomplete" at bounding box center [482, 389] width 99 height 37
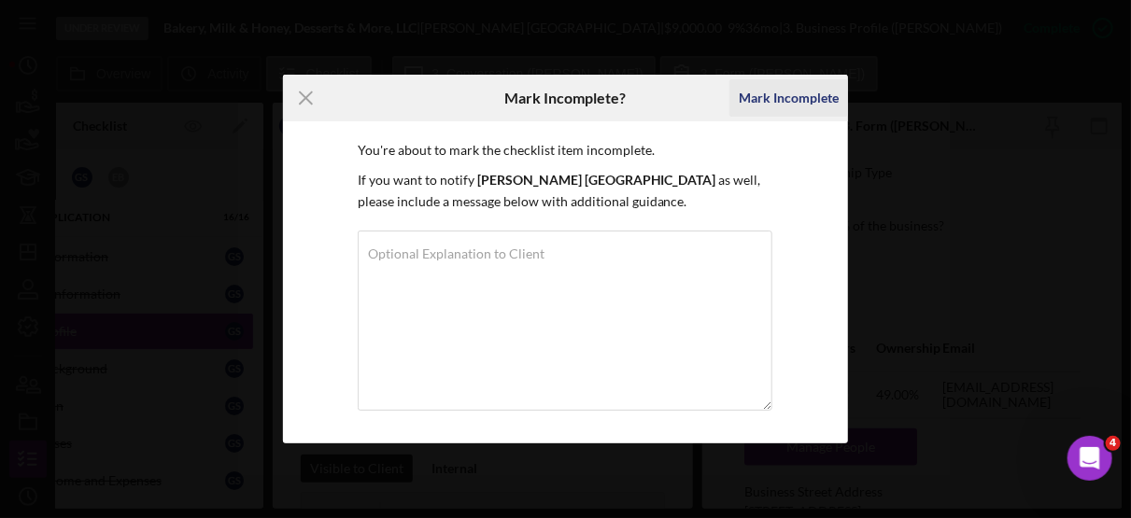
click at [811, 96] on div "Mark Incomplete" at bounding box center [789, 97] width 100 height 37
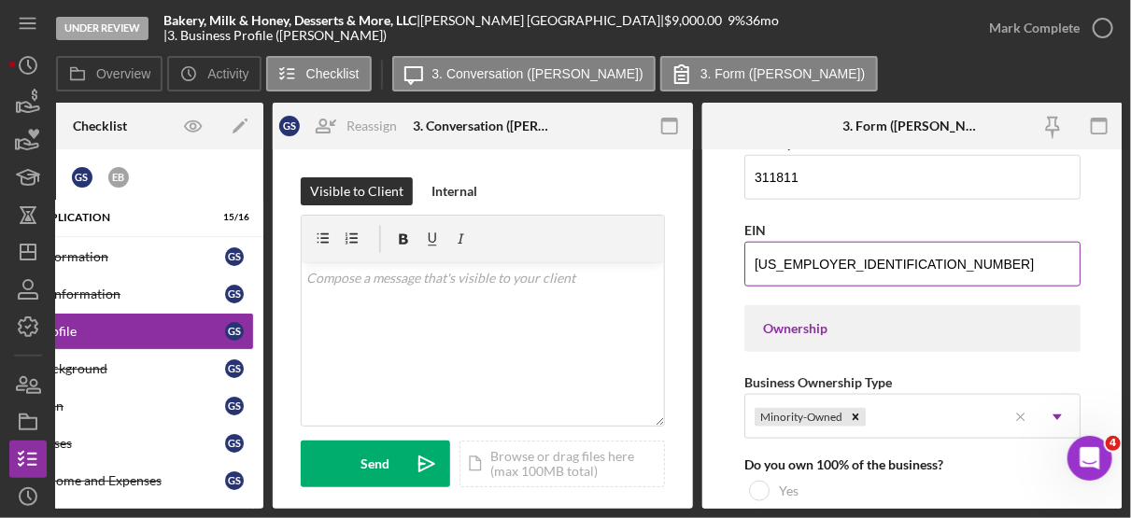
scroll to position [776, 0]
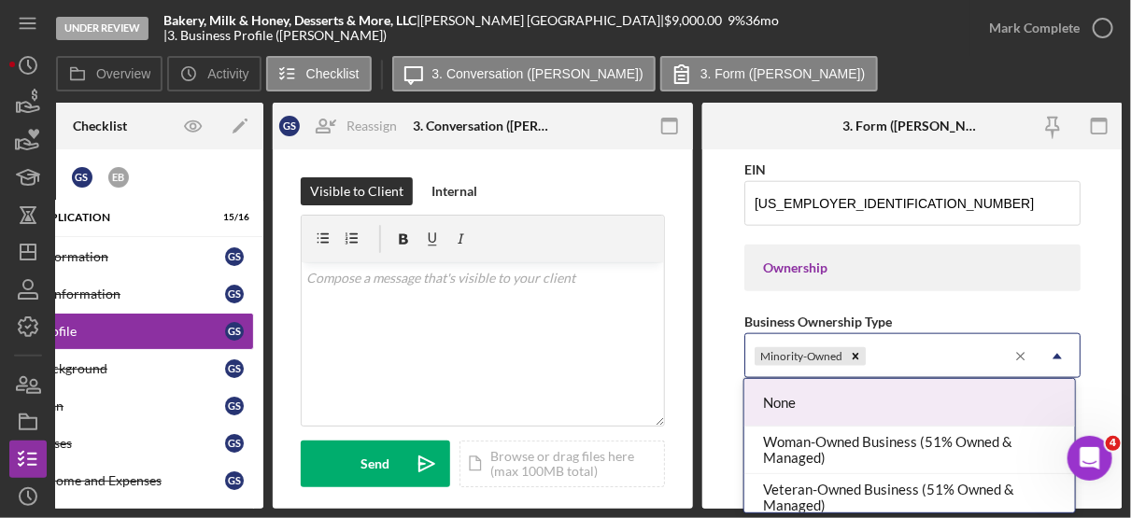
click at [1019, 353] on line at bounding box center [1020, 356] width 7 height 7
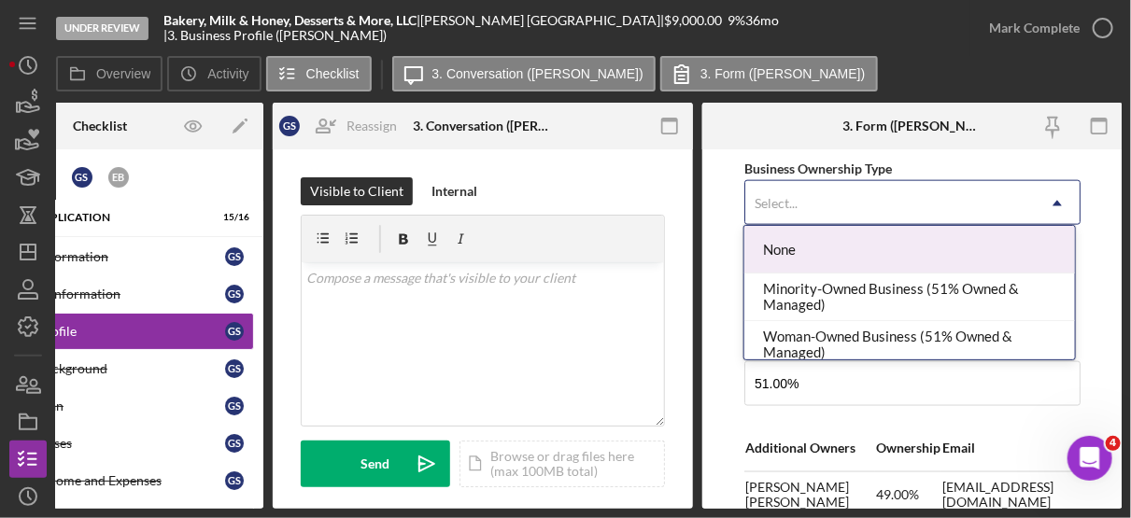
scroll to position [930, 0]
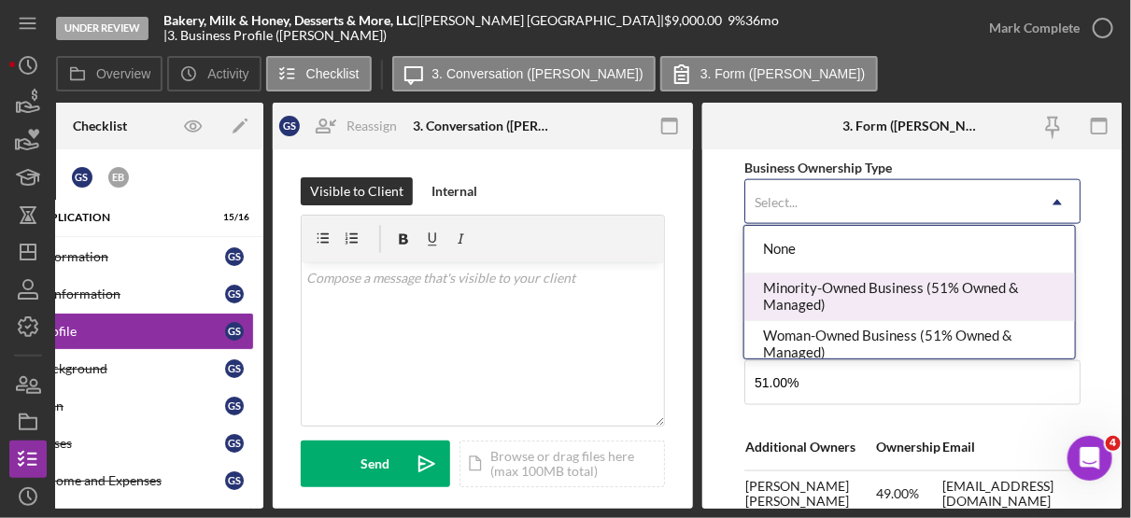
click at [842, 285] on div "Minority-Owned Business (51% Owned & Managed)" at bounding box center [909, 298] width 330 height 48
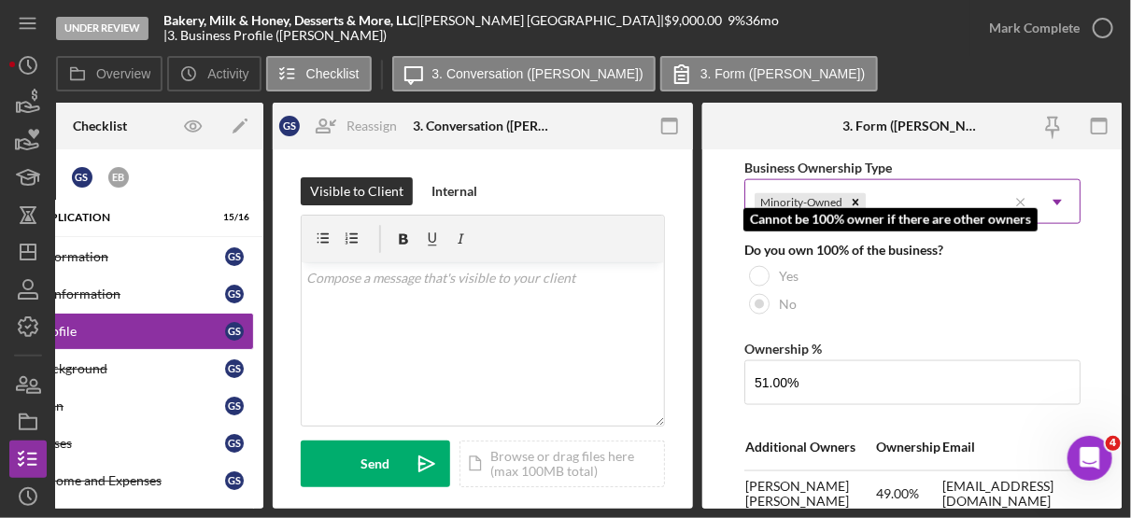
click at [768, 301] on div "No" at bounding box center [912, 304] width 336 height 28
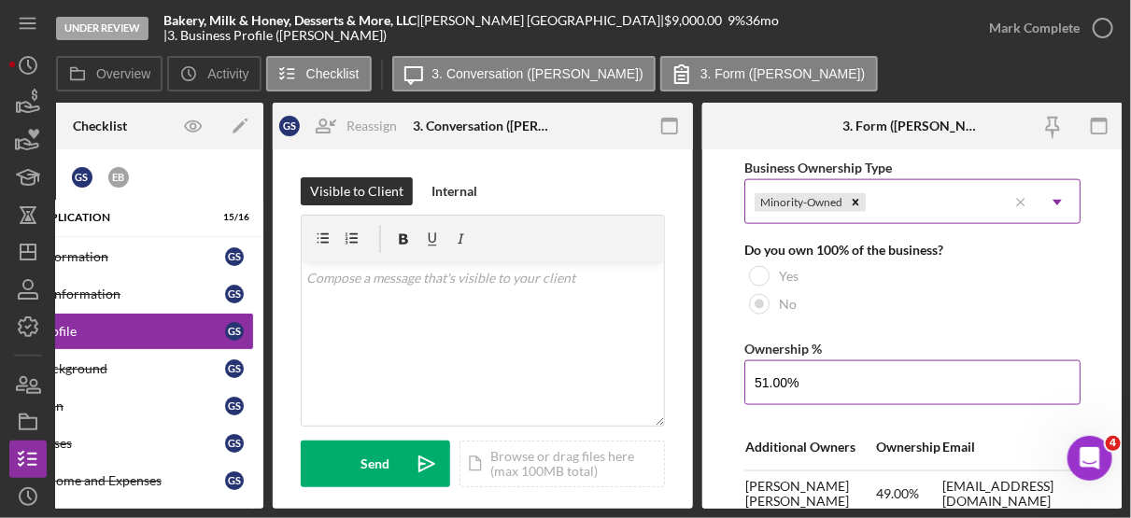
click at [805, 382] on input "51.00%" at bounding box center [912, 382] width 336 height 45
type input "5%"
click at [898, 378] on input "100%" at bounding box center [912, 382] width 336 height 45
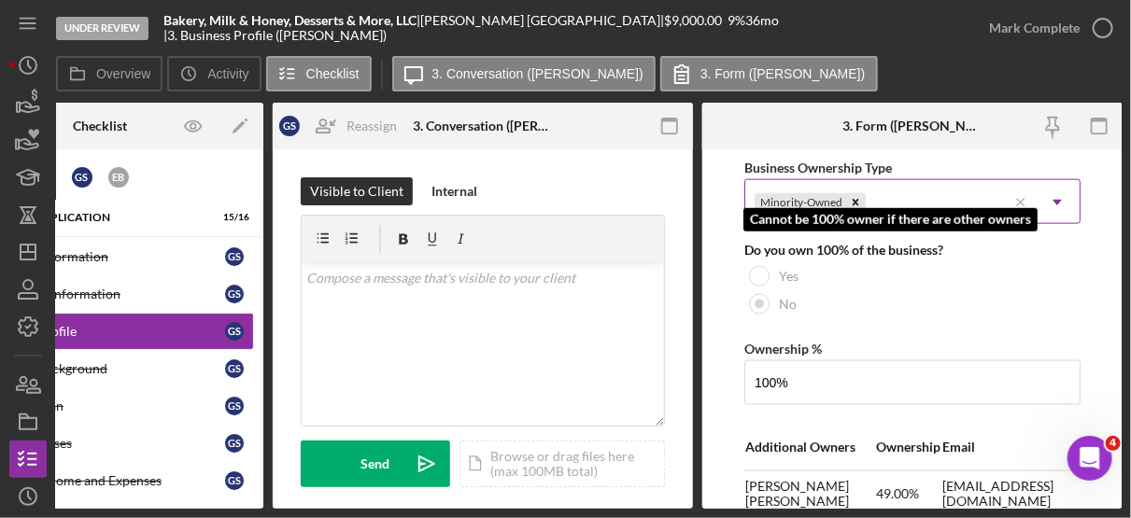
type input "100.00%"
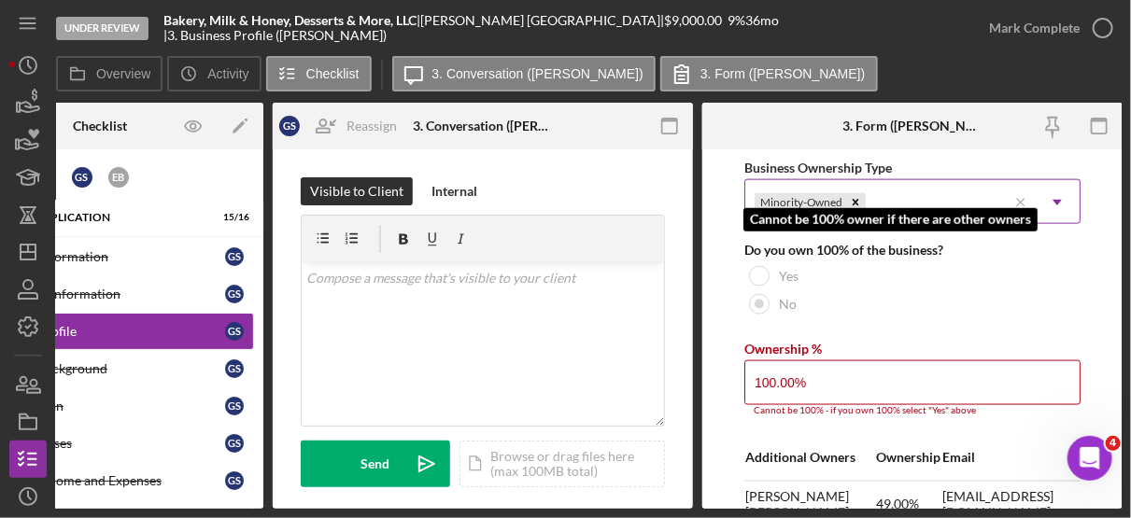
click at [785, 274] on label "Yes" at bounding box center [789, 276] width 20 height 15
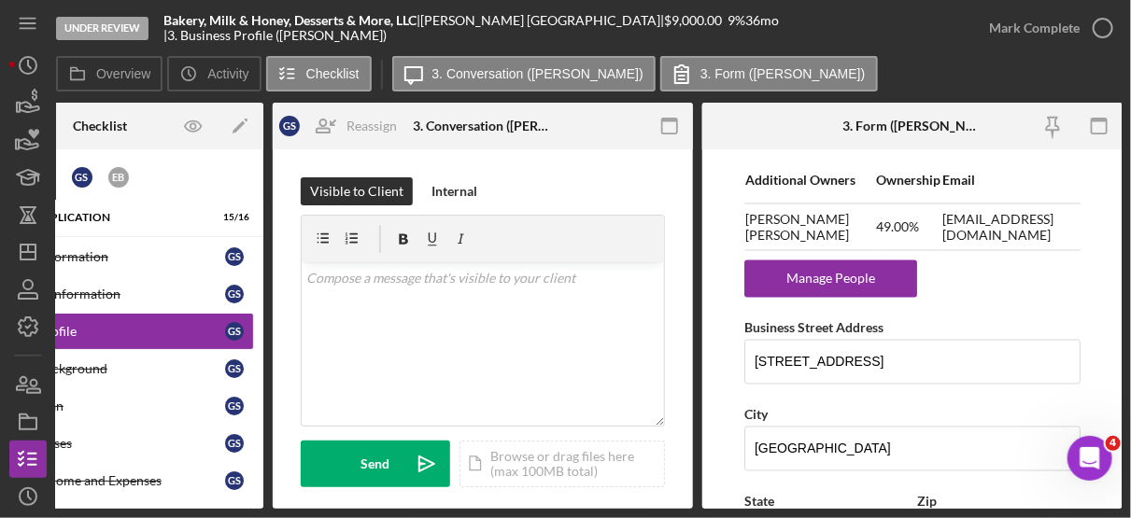
scroll to position [1208, 0]
click at [1076, 215] on form "Business Name Bakery, Milk & Honey, Desserts & More, LLC DBA N/A Business Start…" at bounding box center [912, 328] width 420 height 359
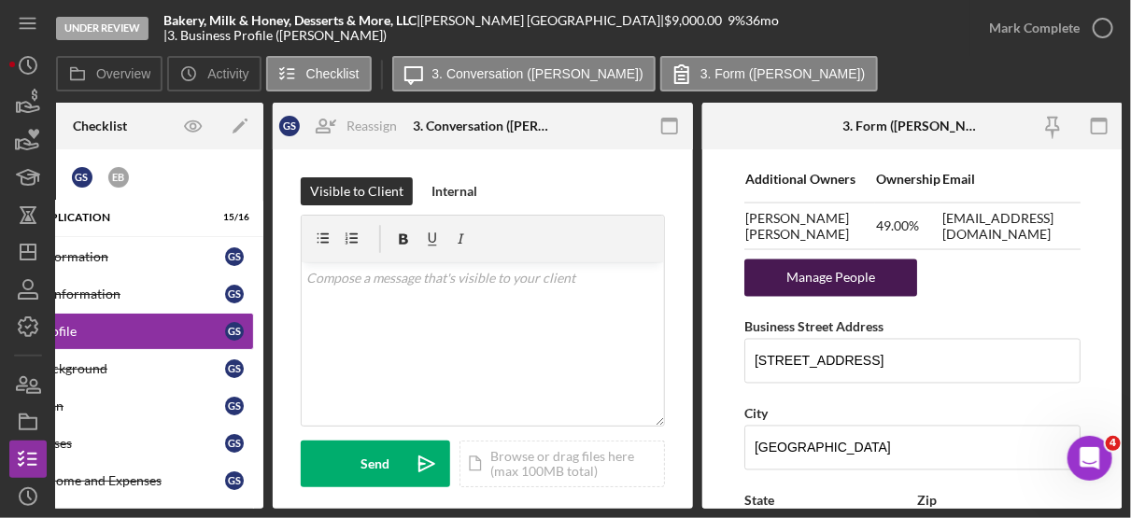
click at [857, 264] on div "Manage People" at bounding box center [830, 278] width 154 height 37
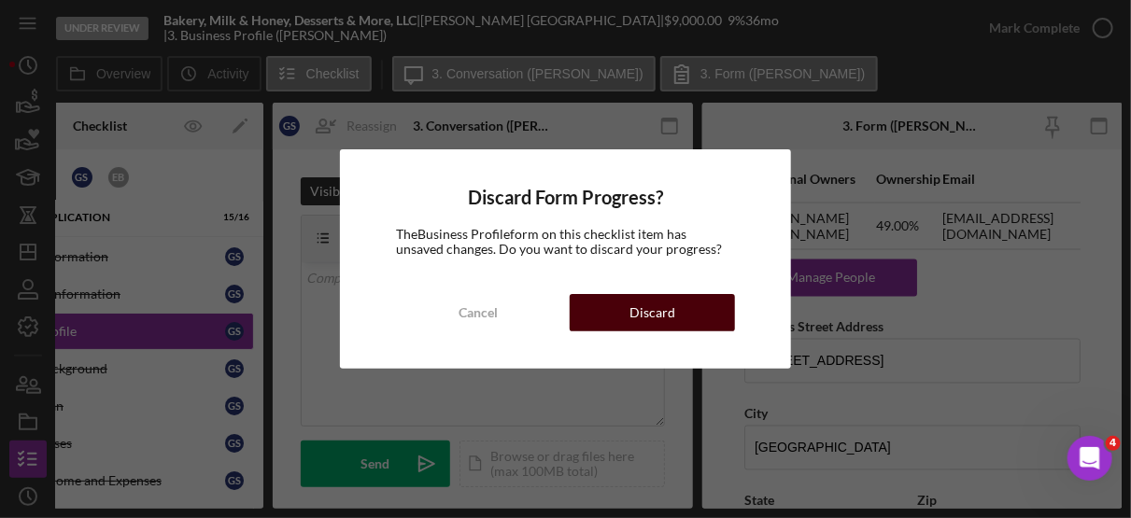
click at [659, 305] on div "Discard" at bounding box center [652, 312] width 46 height 37
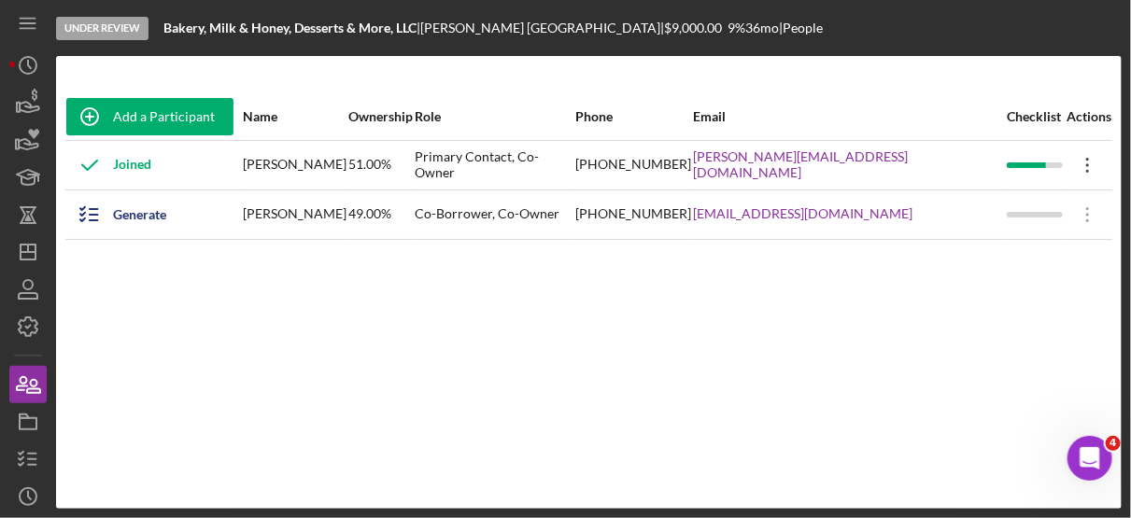
click at [1084, 165] on icon "Icon/Overflow" at bounding box center [1087, 165] width 47 height 47
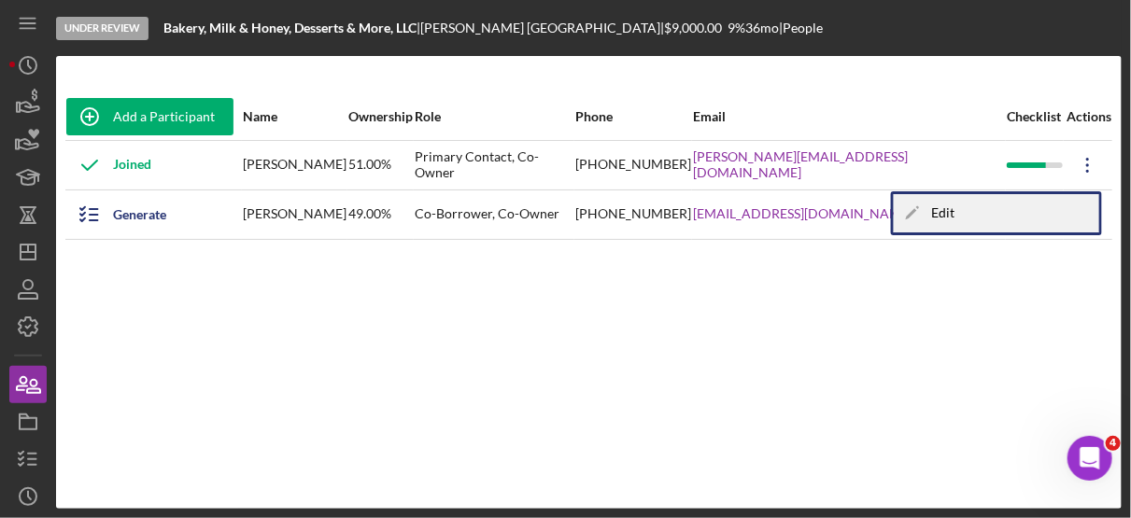
click at [945, 203] on div "Icon/Edit Edit" at bounding box center [995, 213] width 205 height 38
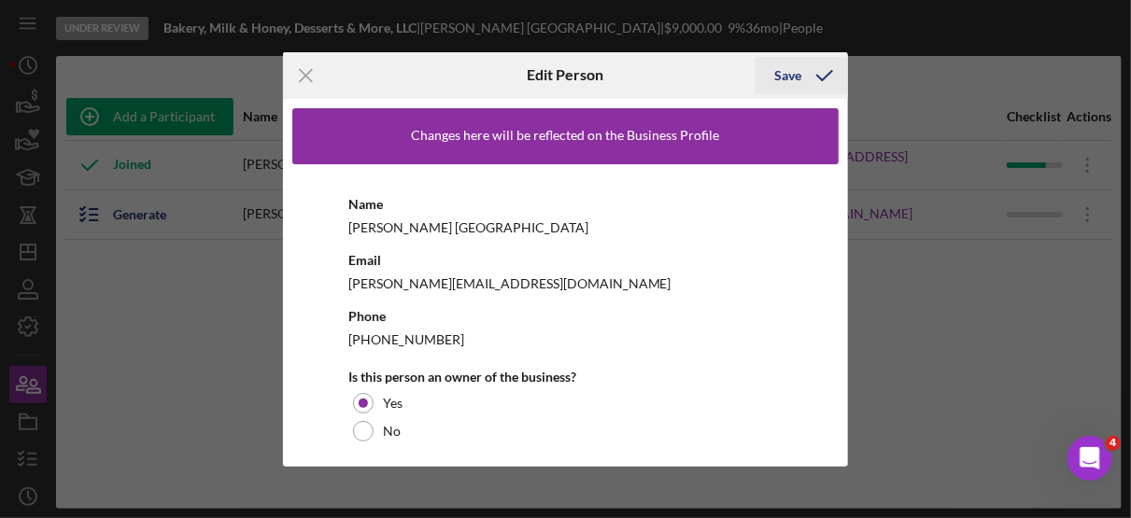
click at [796, 69] on div "Save" at bounding box center [787, 75] width 27 height 37
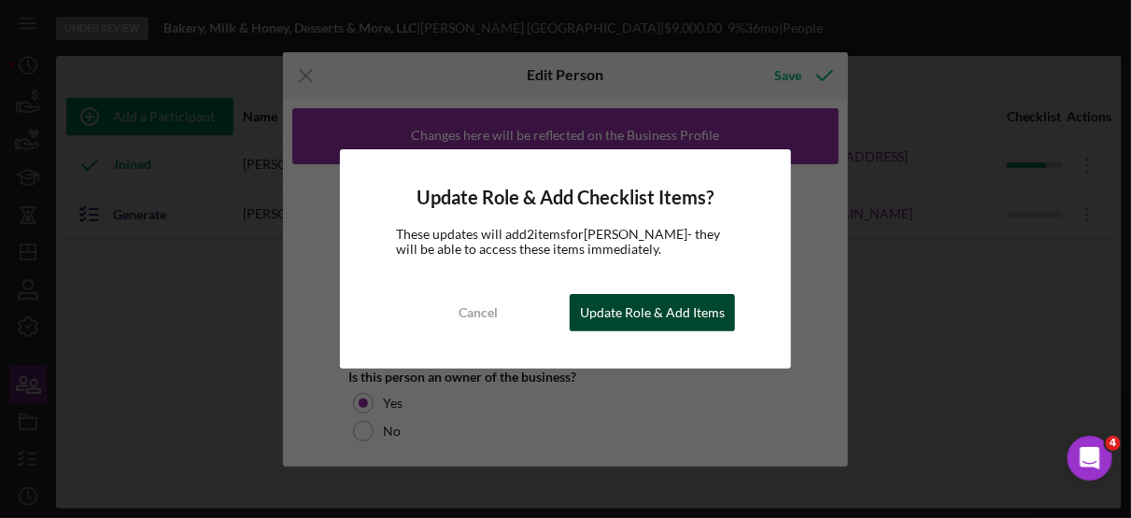
click at [677, 317] on div "Update Role & Add Items" at bounding box center [652, 312] width 145 height 37
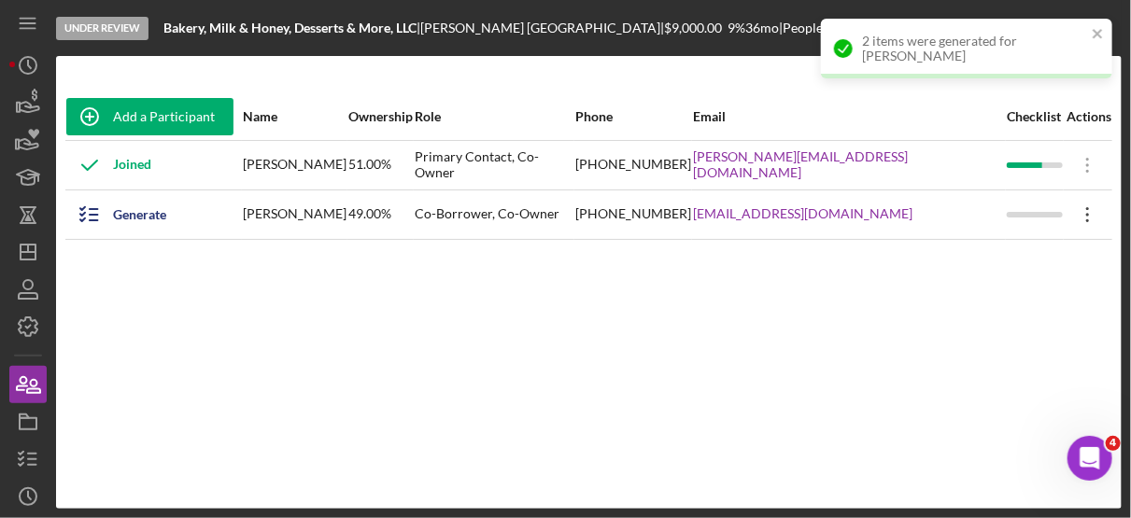
click at [1079, 216] on icon "Icon/Overflow" at bounding box center [1087, 214] width 47 height 47
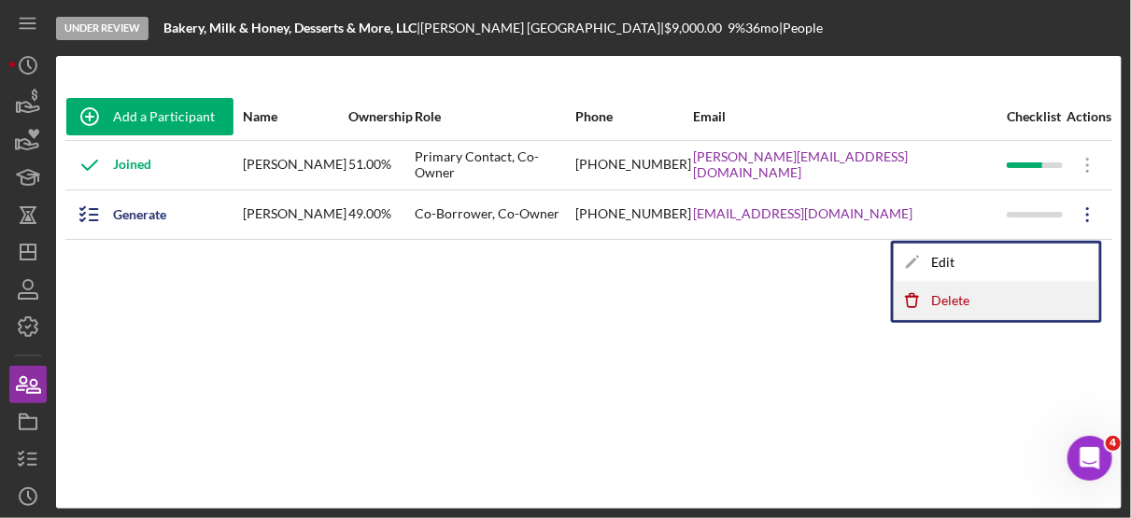
click at [958, 301] on div "Icon/Delete Delete" at bounding box center [995, 301] width 205 height 38
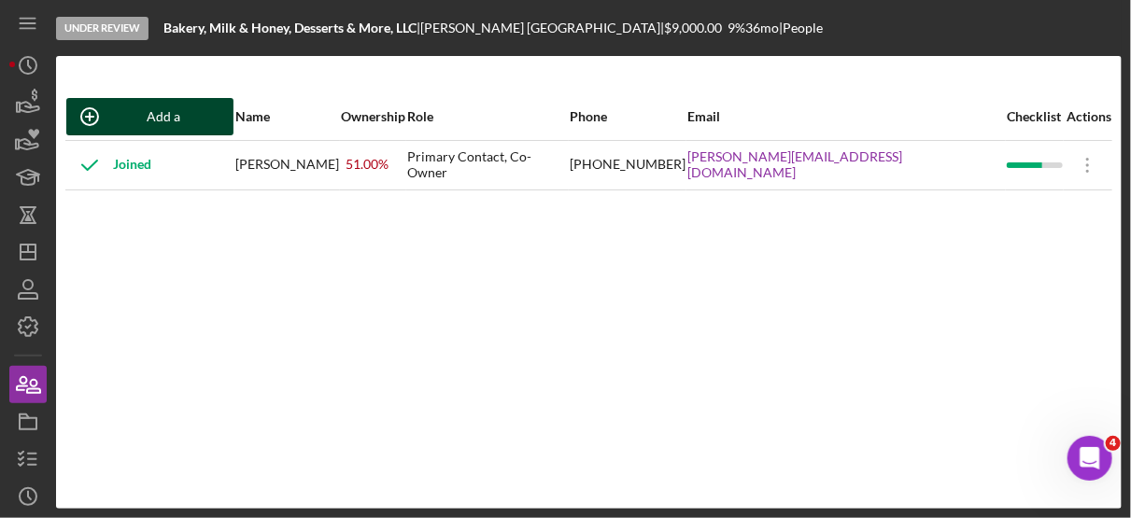
click at [179, 116] on div "Add a Participant" at bounding box center [164, 116] width 102 height 37
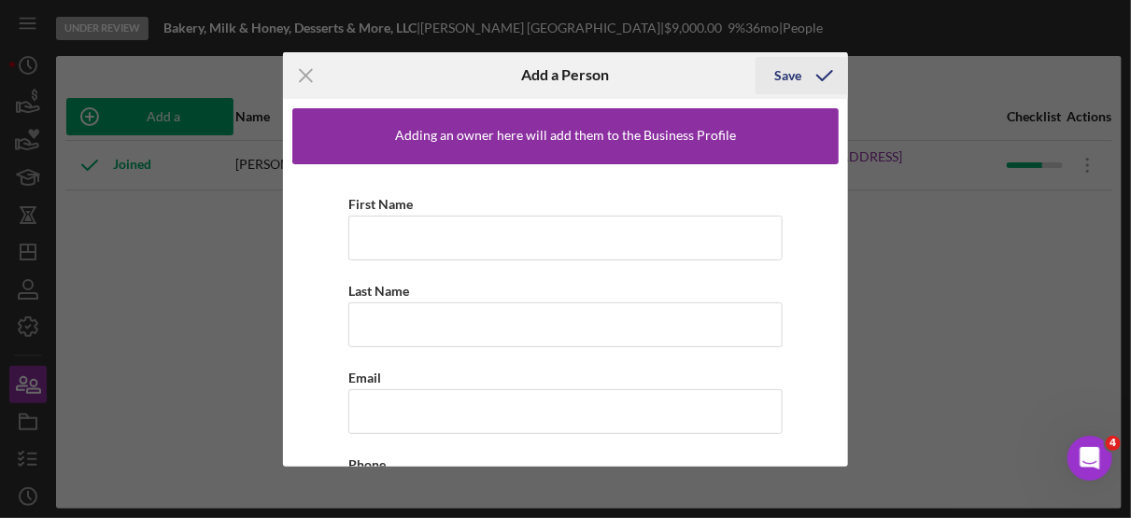
click at [787, 77] on div "Save" at bounding box center [787, 75] width 27 height 37
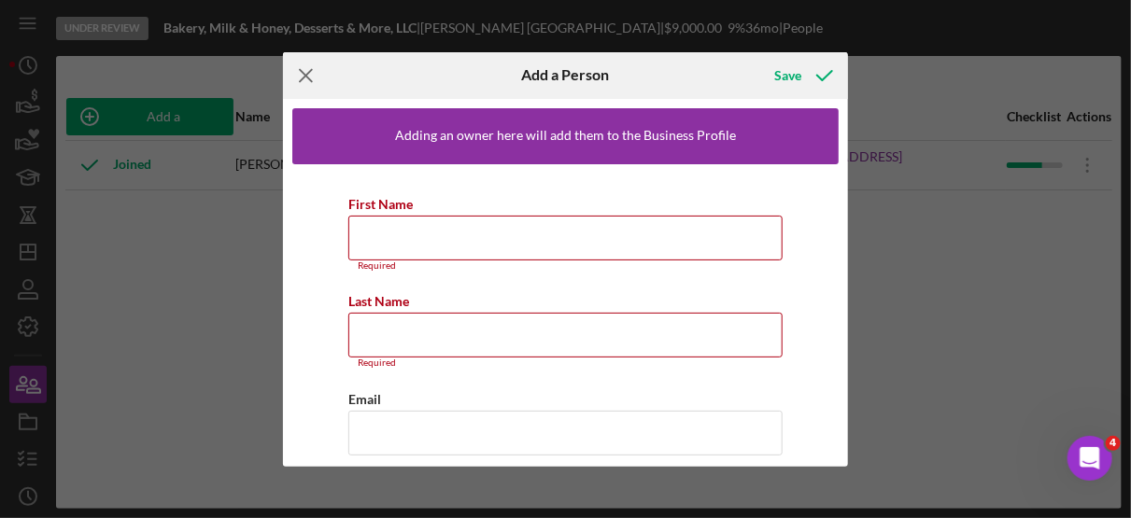
click at [305, 82] on icon "Icon/Menu Close" at bounding box center [306, 75] width 47 height 47
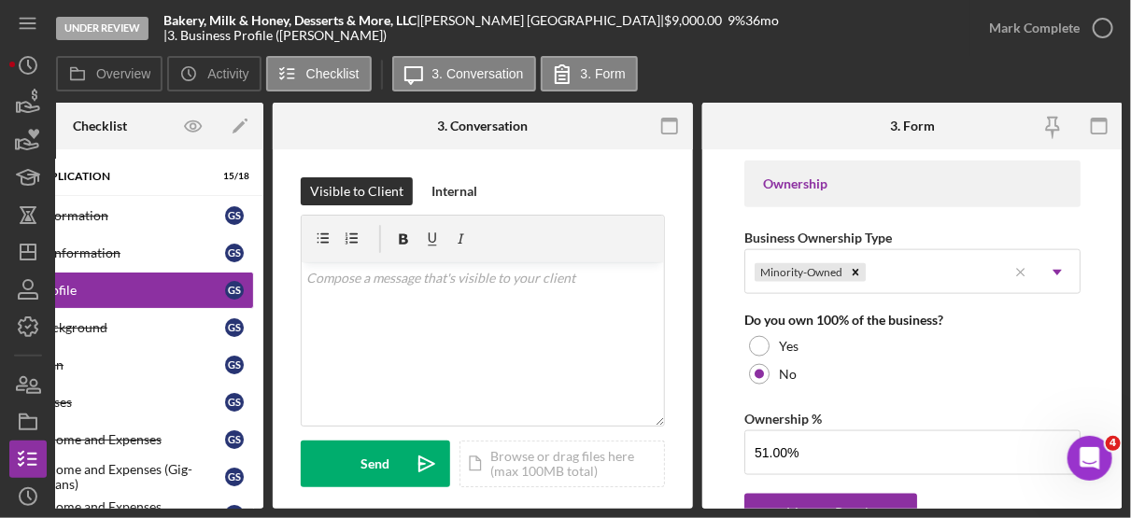
scroll to position [876, 0]
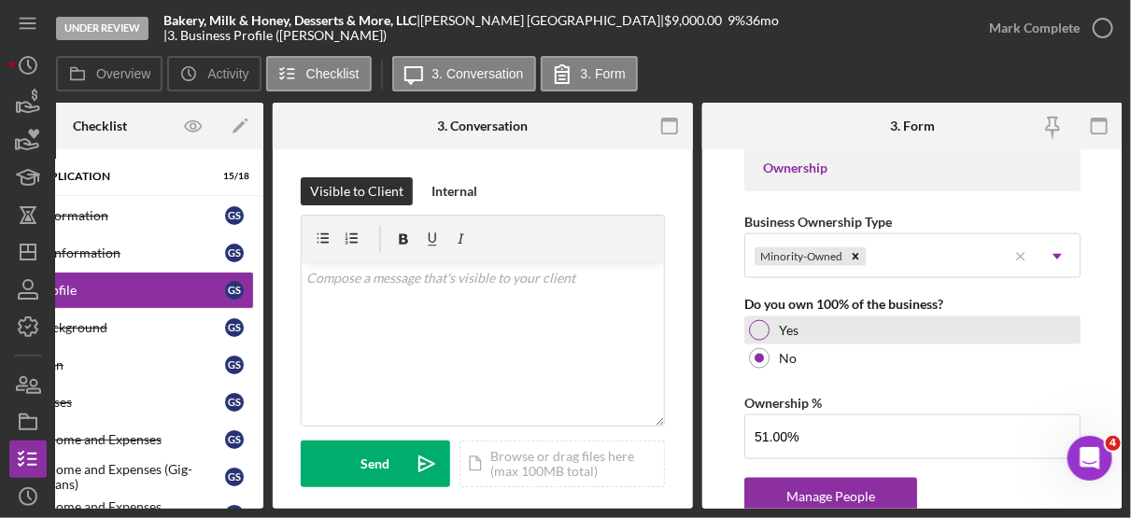
click at [759, 321] on div at bounding box center [759, 330] width 21 height 21
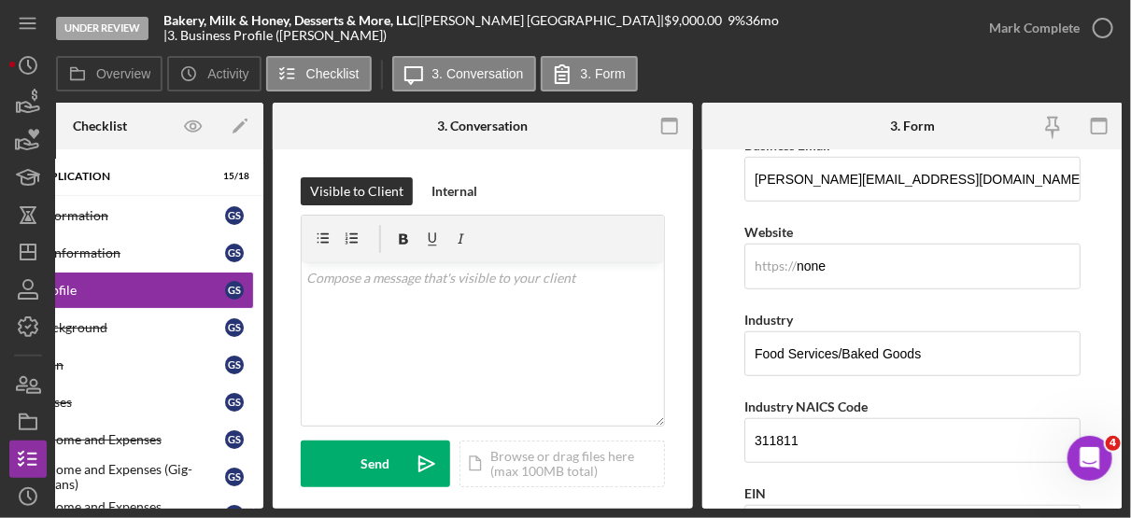
scroll to position [462, 0]
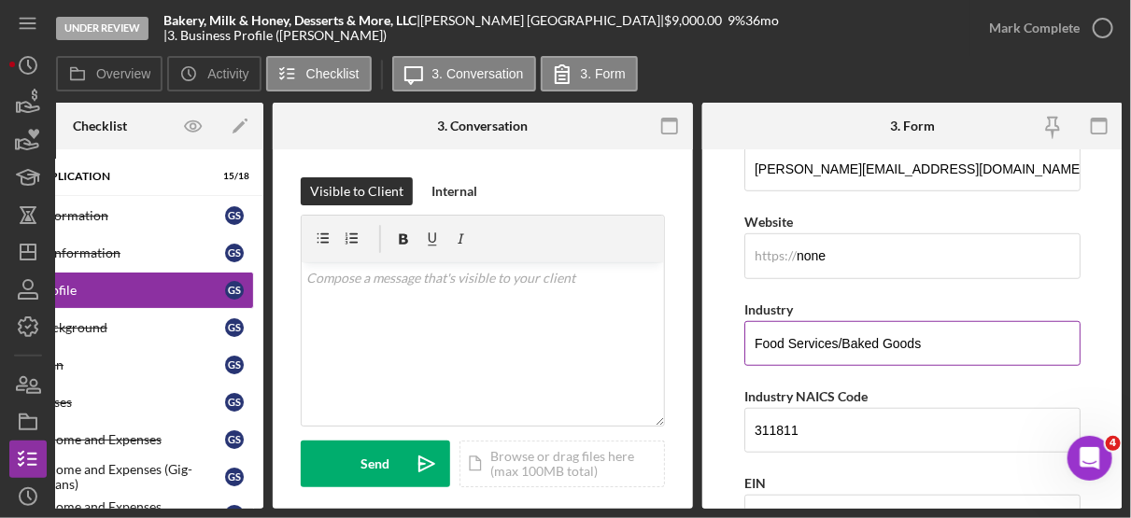
click at [933, 341] on input "Food Services/Baked Goods" at bounding box center [912, 343] width 336 height 45
drag, startPoint x: 1021, startPoint y: 338, endPoint x: 735, endPoint y: 330, distance: 286.7
click at [735, 330] on form "Business Name Bakery, Milk & Honey, Desserts & More, LLC DBA N/A Business Start…" at bounding box center [912, 328] width 420 height 359
type input "I"
type input "B"
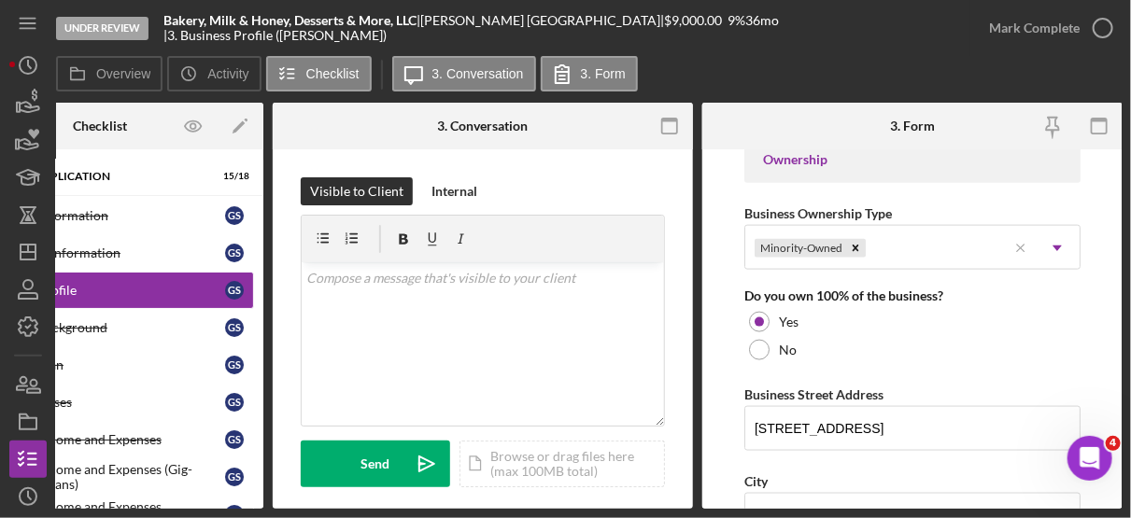
scroll to position [888, 0]
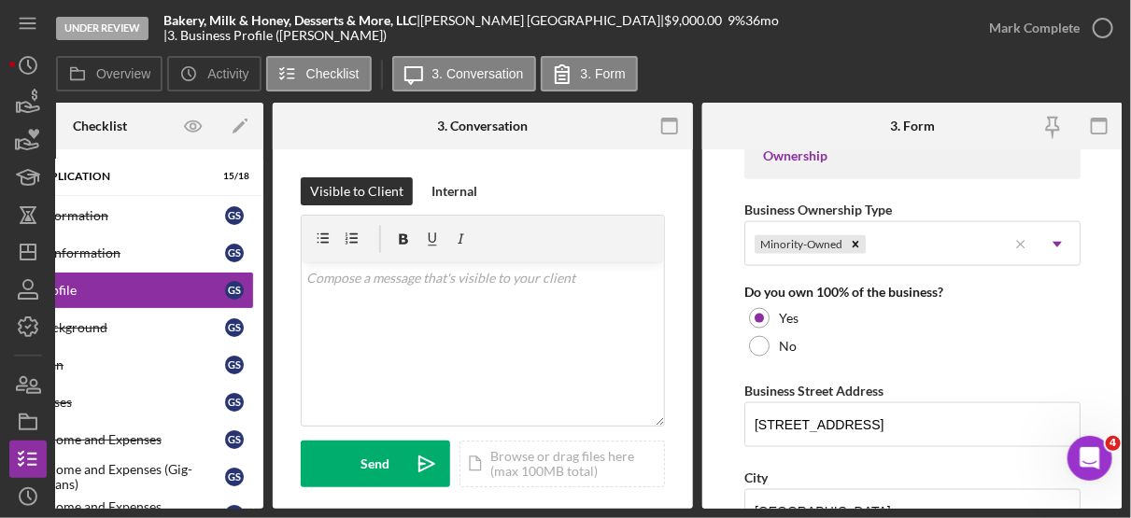
type input "Retail Bakery (In-Home)"
drag, startPoint x: 1124, startPoint y: 331, endPoint x: 1132, endPoint y: 389, distance: 58.5
click at [1130, 389] on html "Under Review Bakery, Milk & Honey, Desserts & More, LLC | [PERSON_NAME] | $9,00…" at bounding box center [565, 259] width 1131 height 518
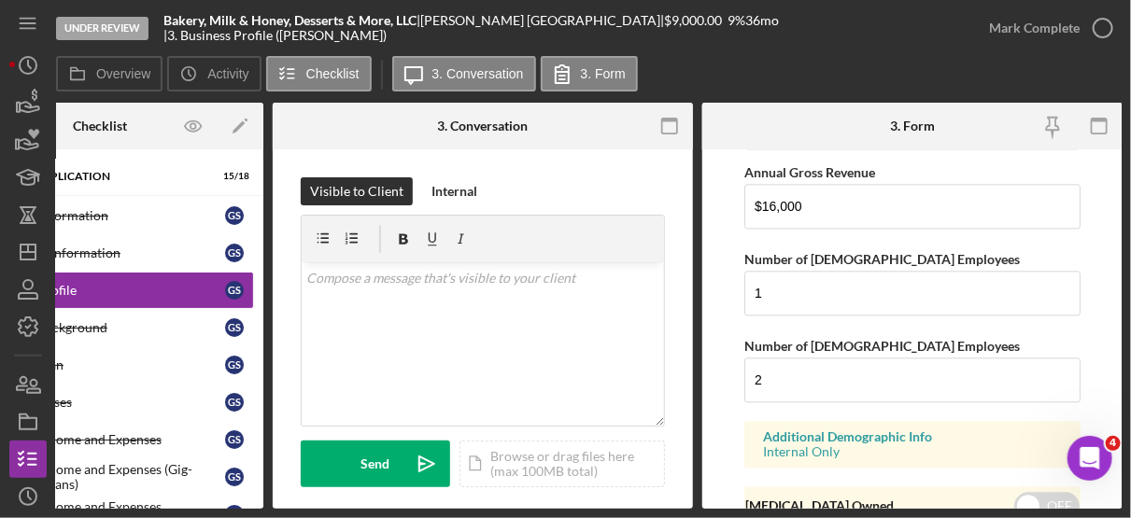
scroll to position [1651, 0]
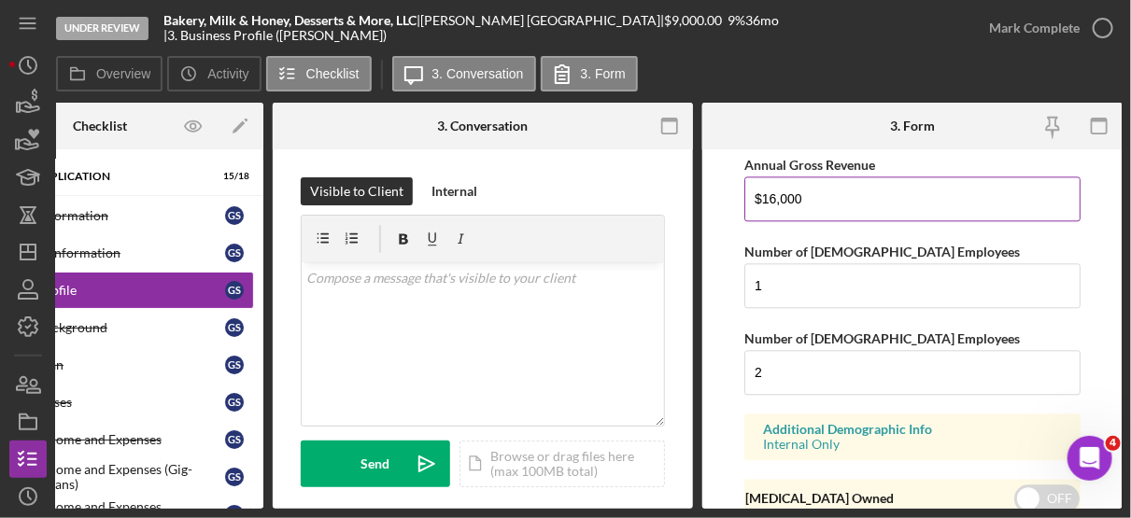
click at [862, 184] on input "$16,000" at bounding box center [912, 198] width 336 height 45
type input "$1"
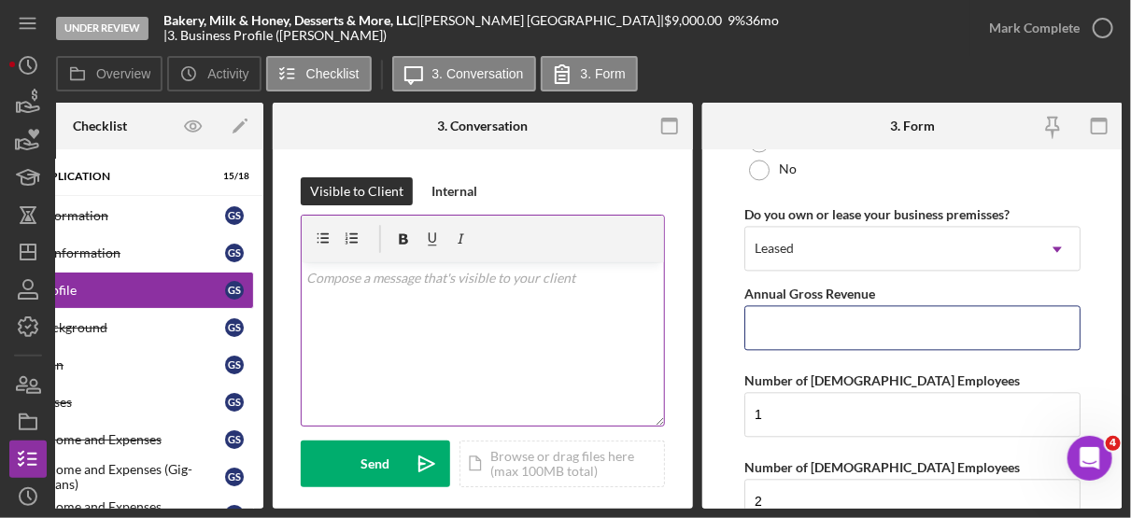
scroll to position [1527, 0]
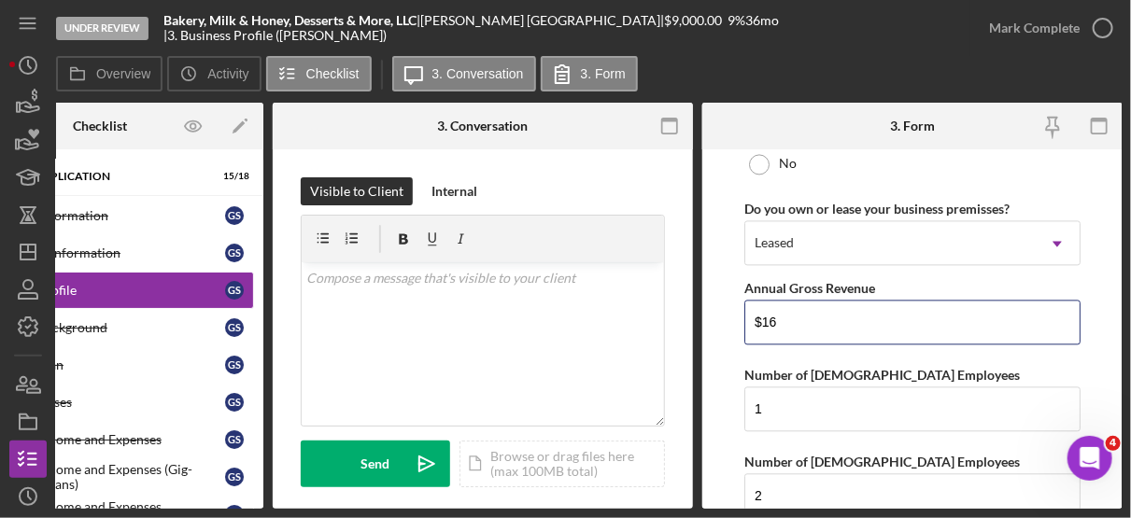
type input "$16,000"
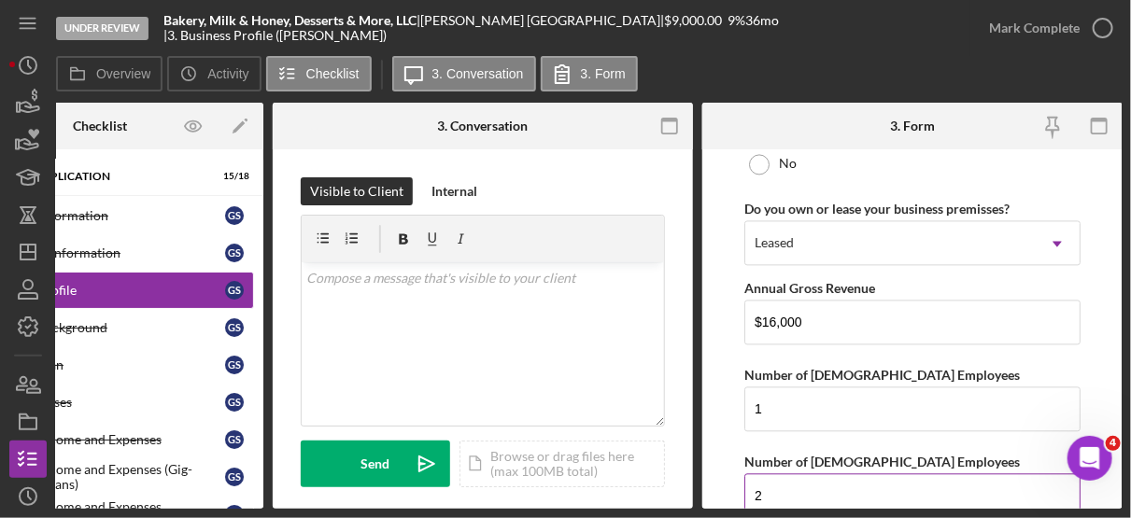
click at [817, 481] on input "2" at bounding box center [912, 495] width 336 height 45
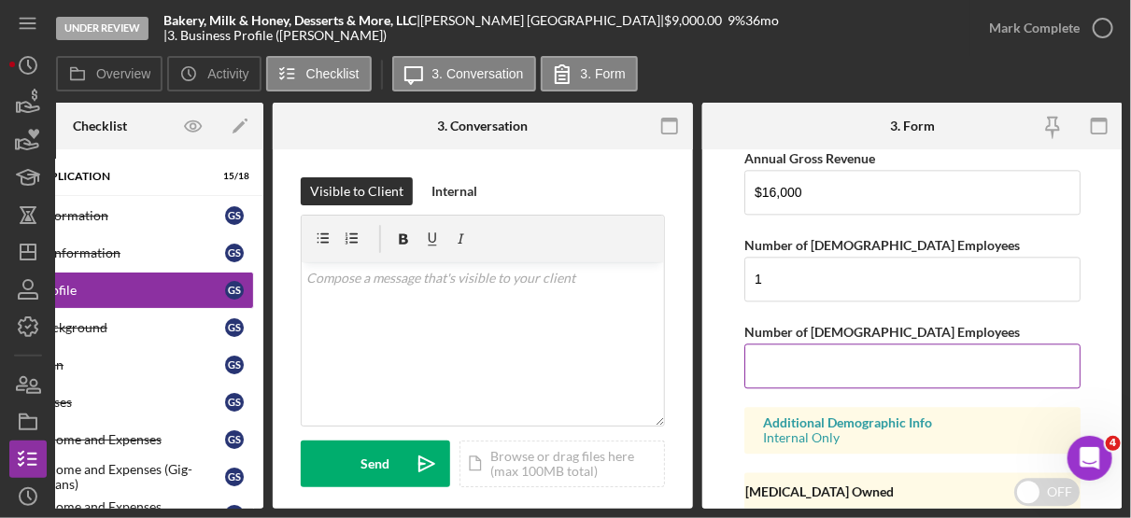
scroll to position [1660, 0]
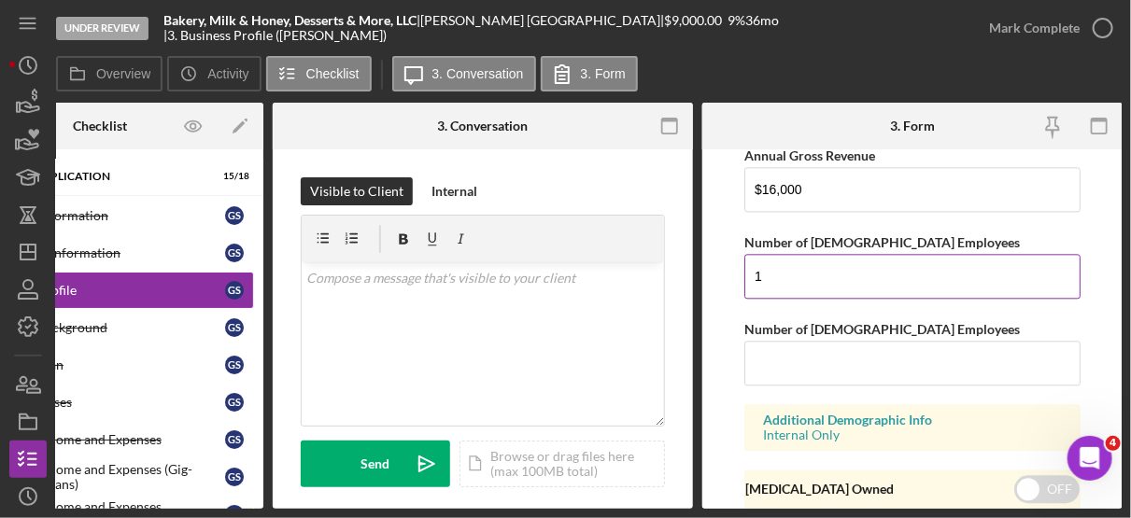
click at [776, 267] on input "1" at bounding box center [912, 276] width 336 height 45
type input "0"
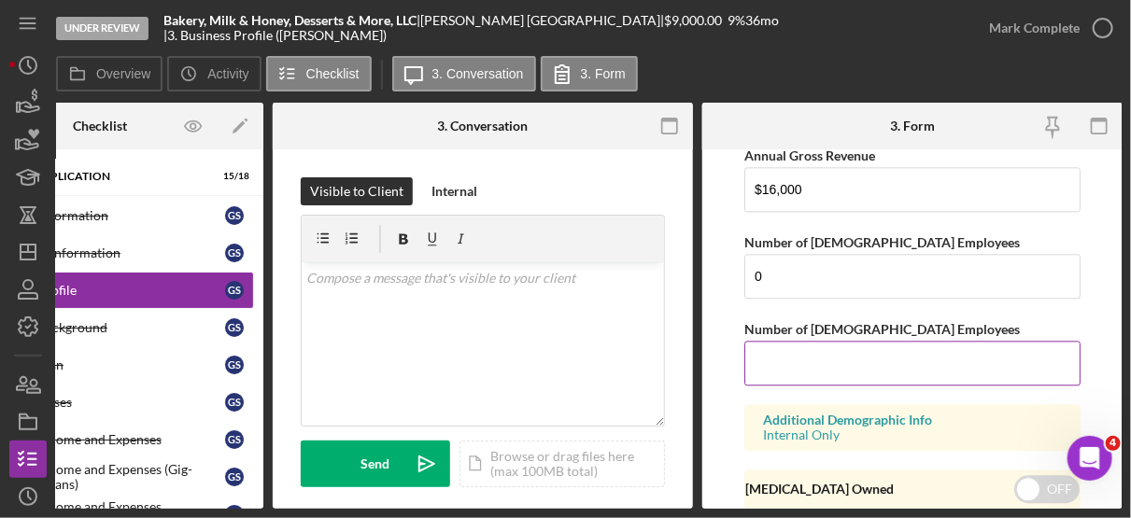
type input "1"
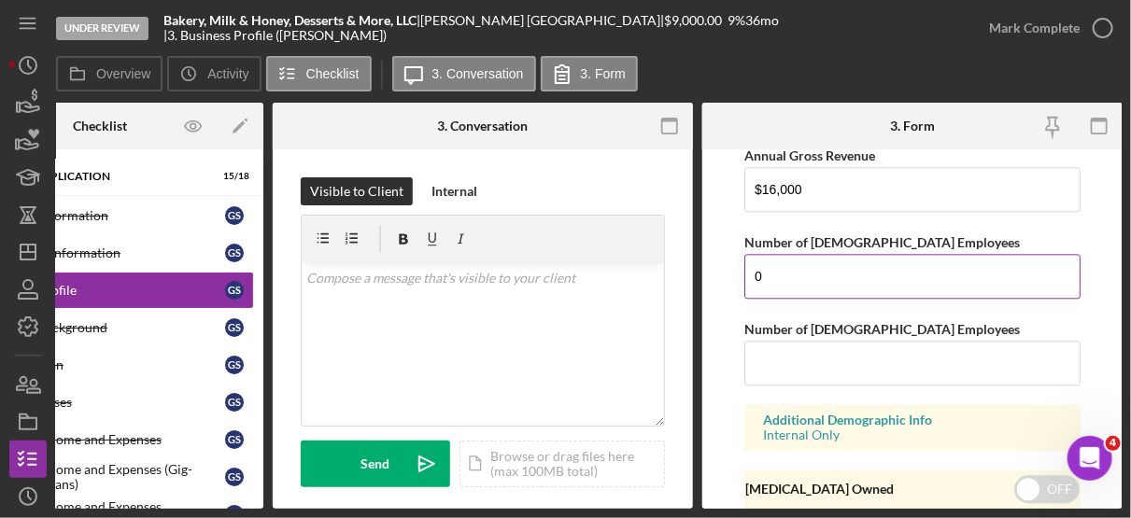
click at [812, 270] on input "0" at bounding box center [912, 276] width 336 height 45
type input "1"
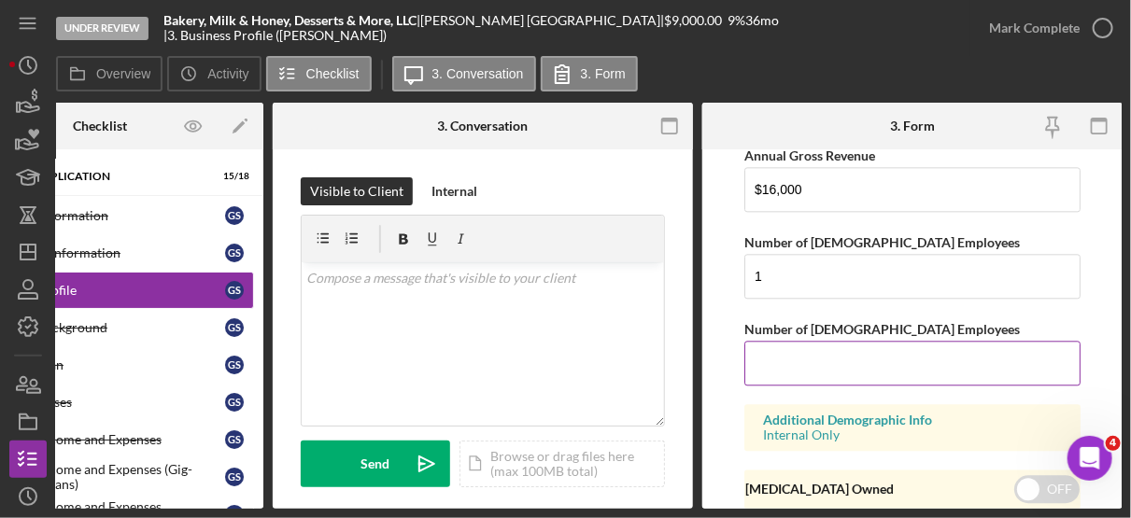
click at [778, 357] on input "Number of [DEMOGRAPHIC_DATA] Employees" at bounding box center [912, 363] width 336 height 45
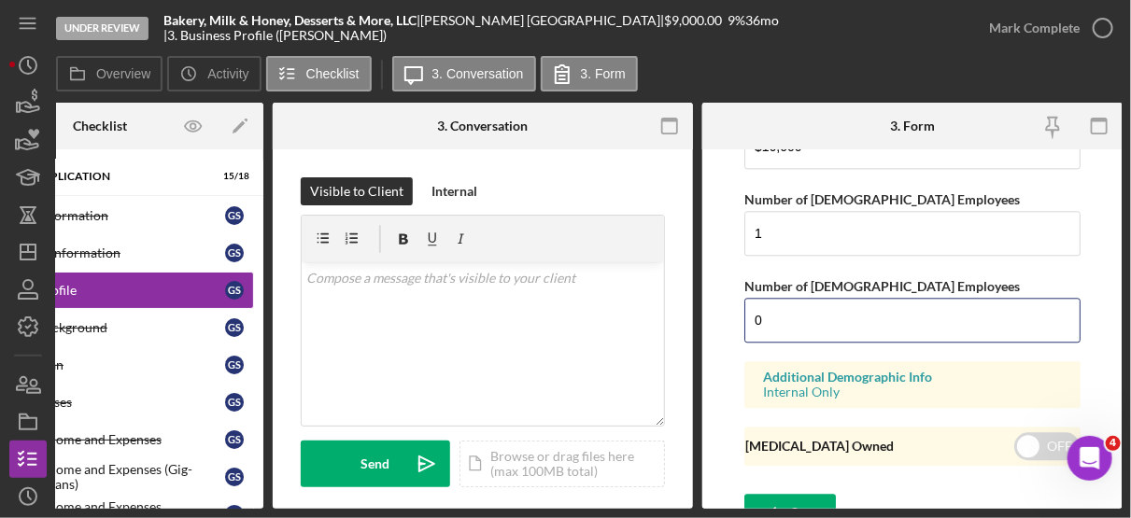
scroll to position [1720, 0]
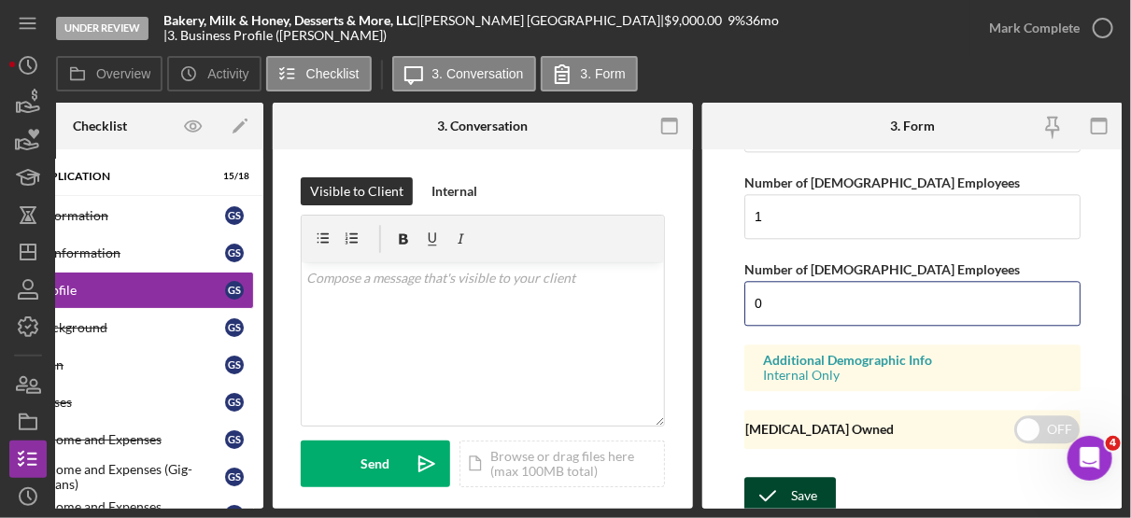
type input "0"
click at [799, 488] on div "Save" at bounding box center [804, 495] width 26 height 37
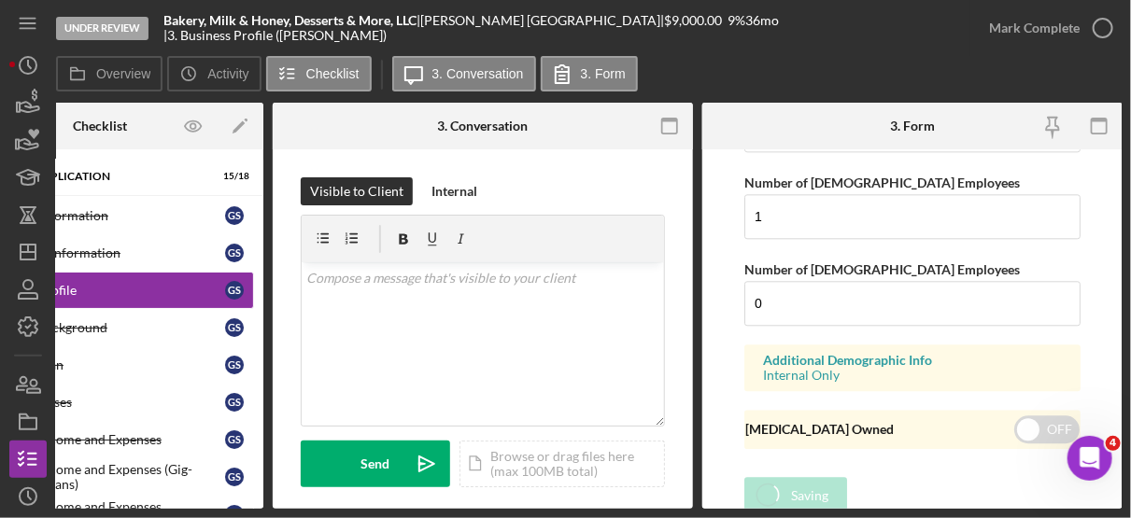
type input "Food Services/Baked Goods"
type input "2"
type input "Retail Bakery (In-Home)"
type input "0"
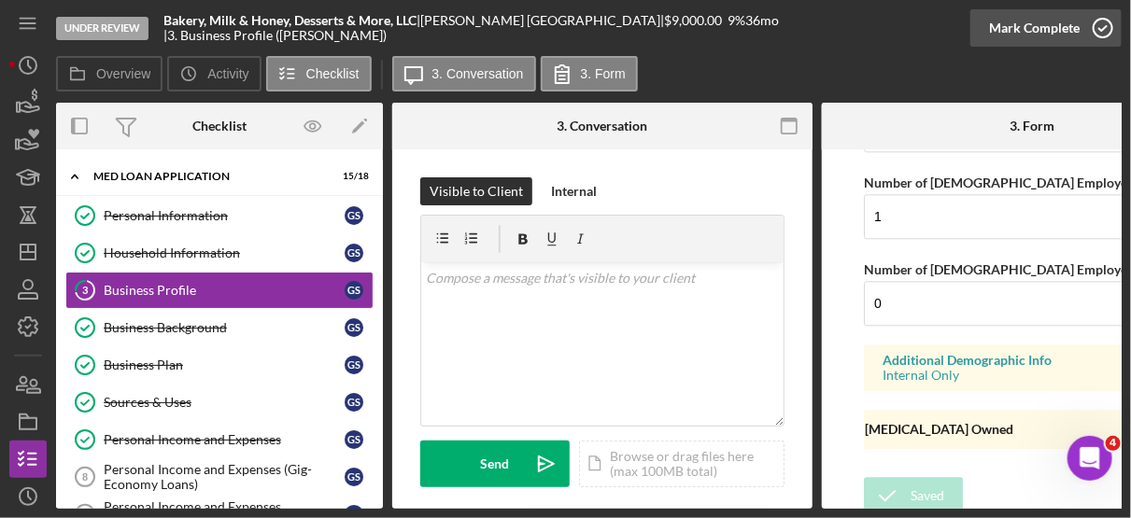
click at [1095, 42] on icon "button" at bounding box center [1102, 28] width 47 height 47
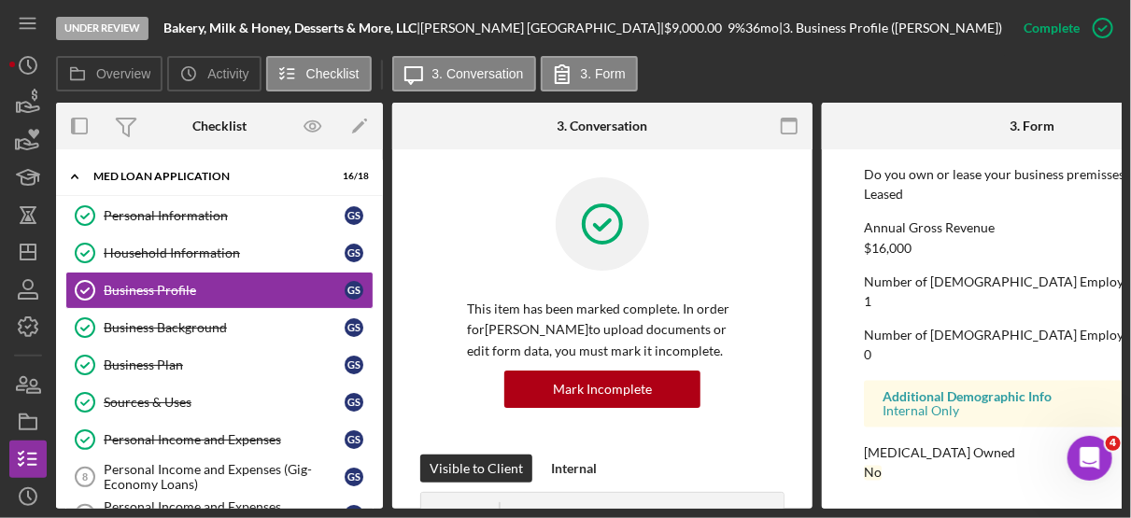
scroll to position [1068, 0]
click at [208, 248] on div "Household Information" at bounding box center [224, 253] width 241 height 15
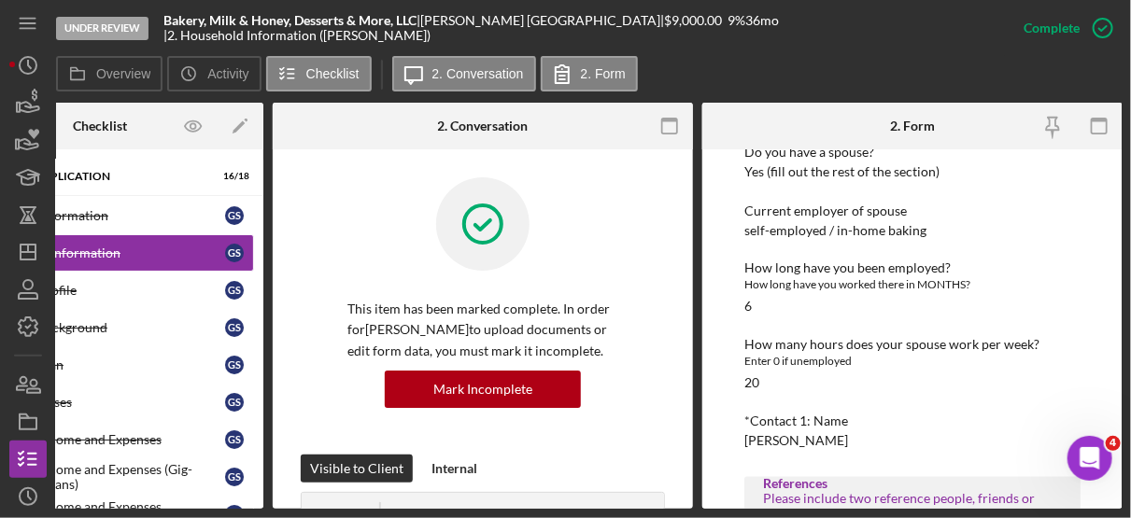
scroll to position [1198, 0]
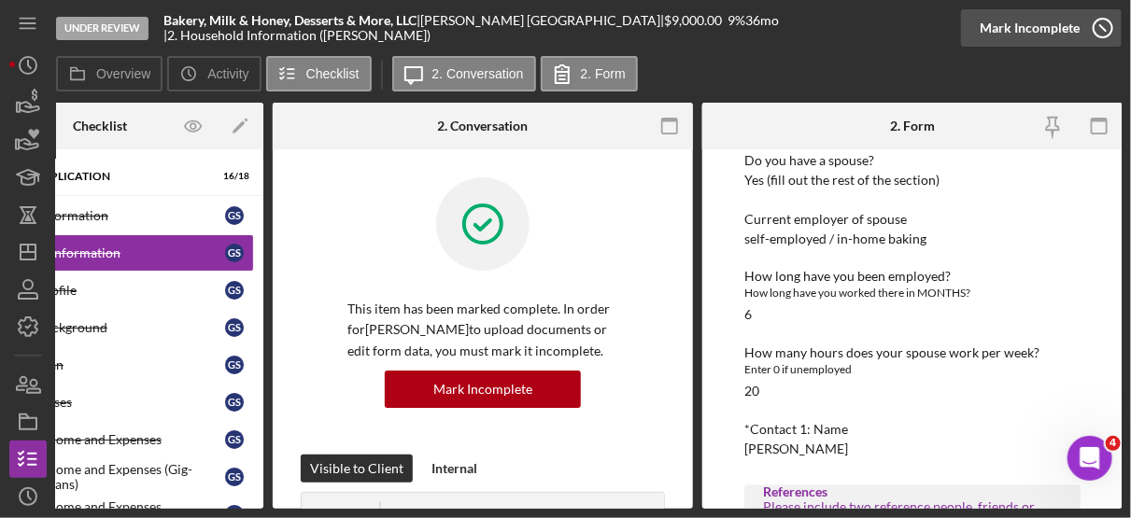
click at [1103, 26] on icon "button" at bounding box center [1102, 28] width 47 height 47
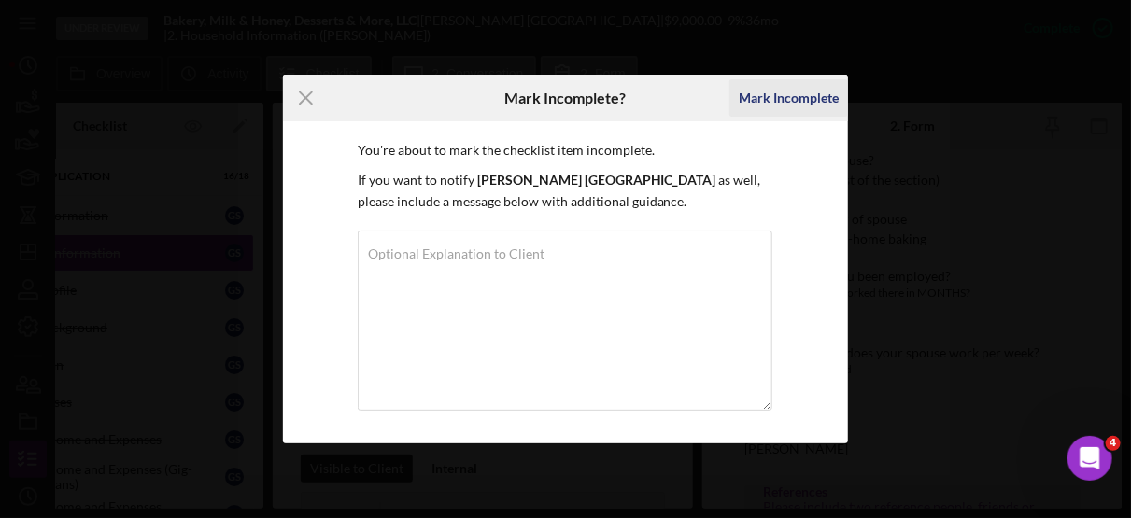
click at [787, 92] on div "Mark Incomplete" at bounding box center [789, 97] width 100 height 37
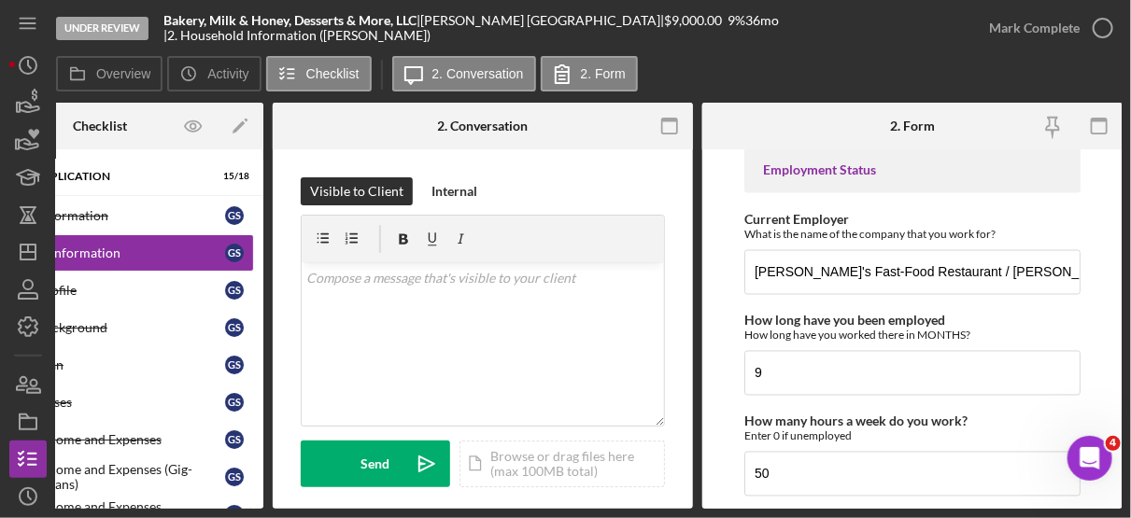
scroll to position [1301, 0]
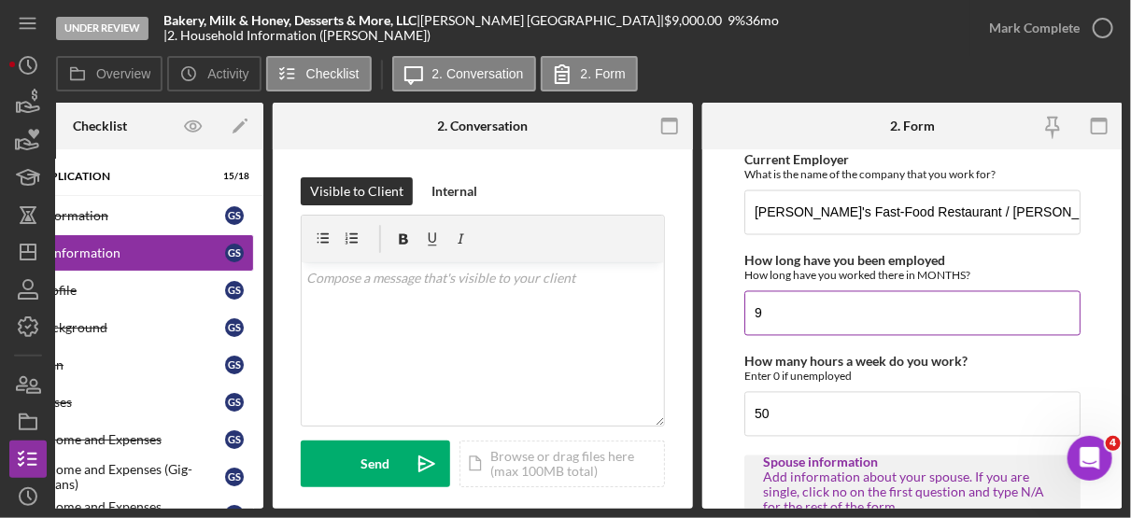
click at [803, 308] on input "9" at bounding box center [912, 313] width 336 height 45
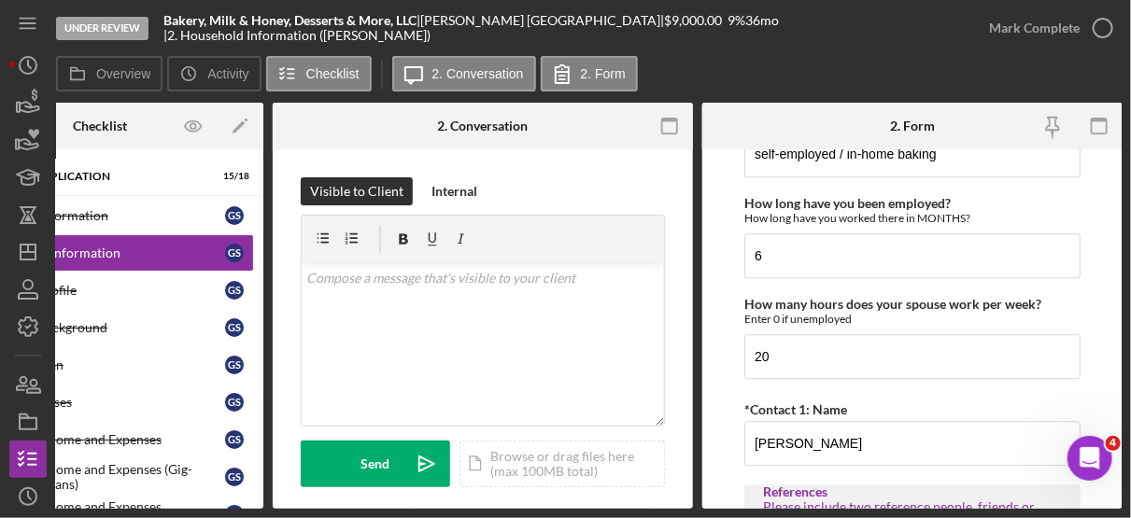
scroll to position [1822, 0]
type input "11"
click at [795, 250] on input "6" at bounding box center [912, 254] width 336 height 45
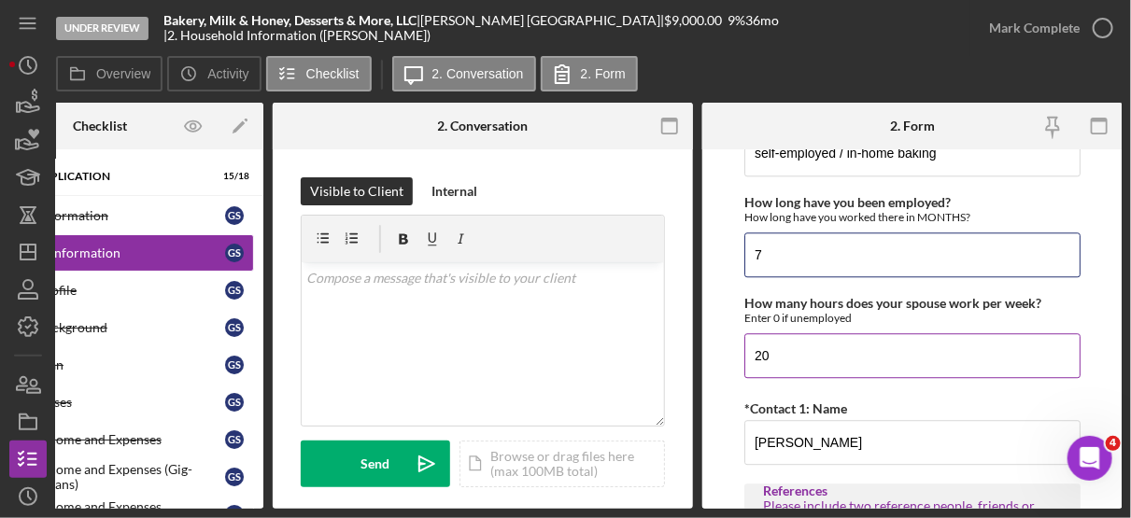
type input "7"
click at [772, 348] on input "20" at bounding box center [912, 355] width 336 height 45
type input "2"
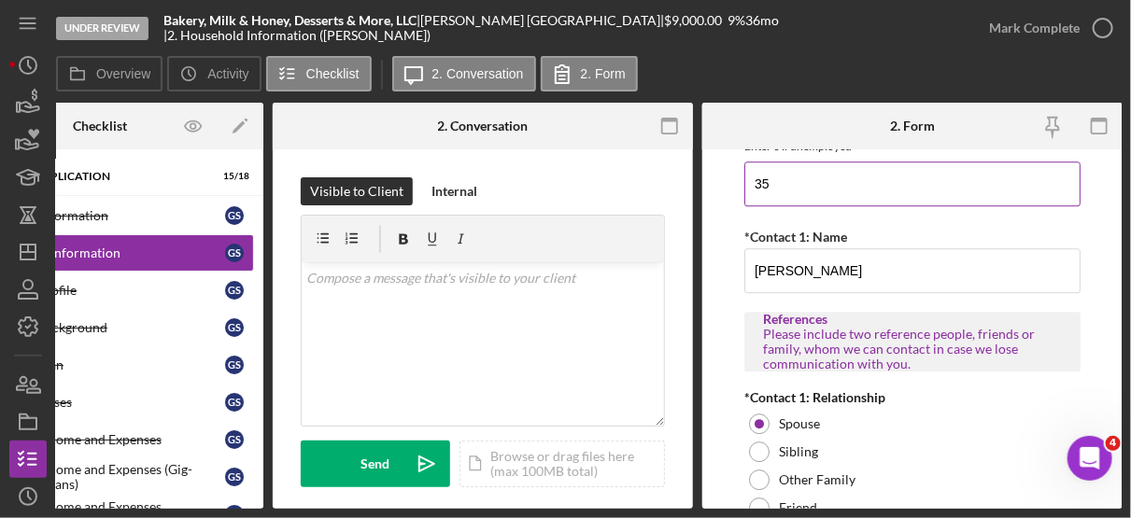
scroll to position [1997, 0]
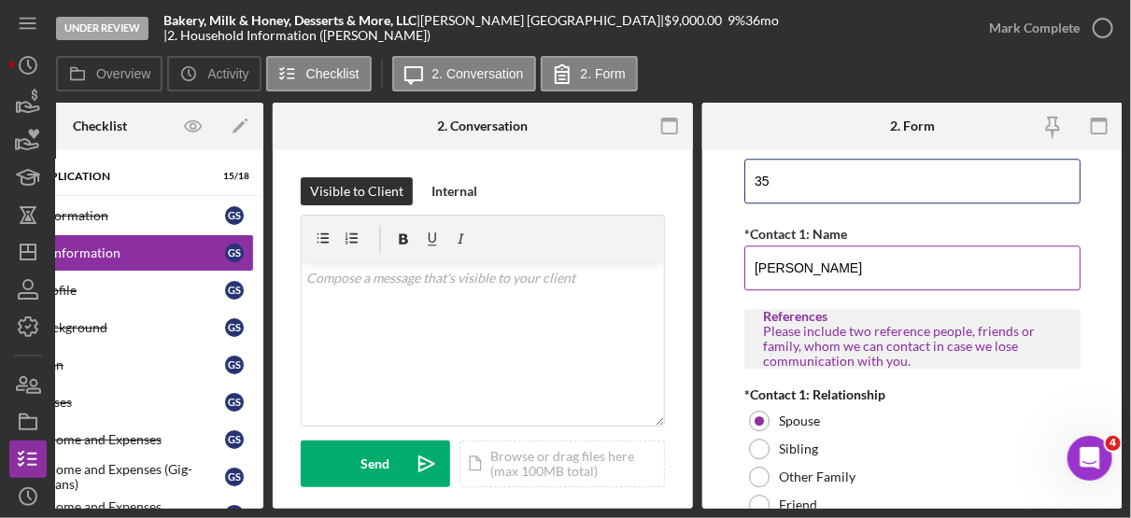
type input "35"
click at [882, 257] on input "[PERSON_NAME]" at bounding box center [912, 268] width 336 height 45
click at [784, 260] on input "[PERSON_NAME]" at bounding box center [912, 268] width 336 height 45
click at [865, 265] on input "[PERSON_NAME]" at bounding box center [912, 268] width 336 height 45
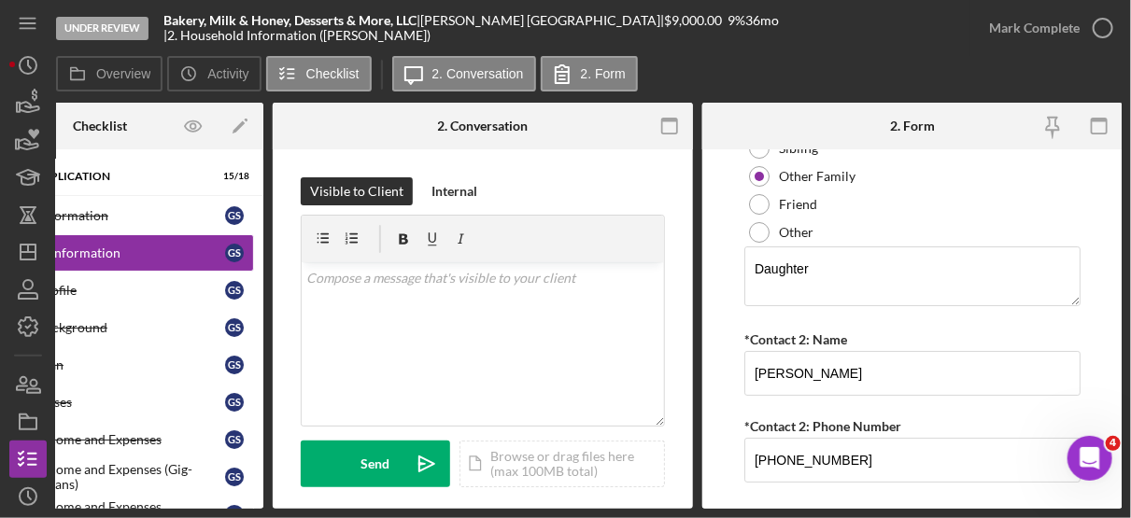
scroll to position [2596, 0]
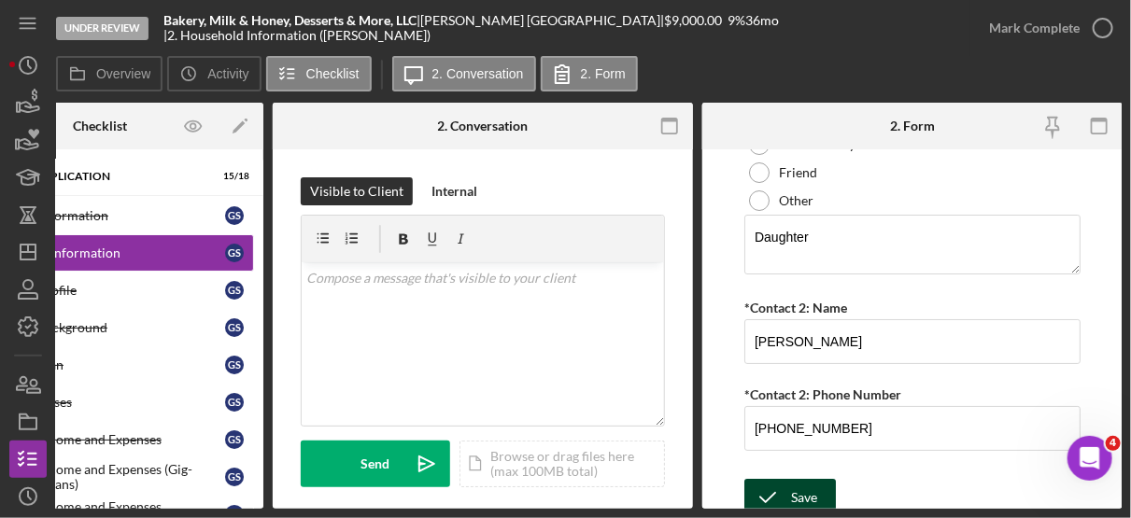
type input "[PERSON_NAME]"
click at [810, 479] on div "Save" at bounding box center [804, 497] width 26 height 37
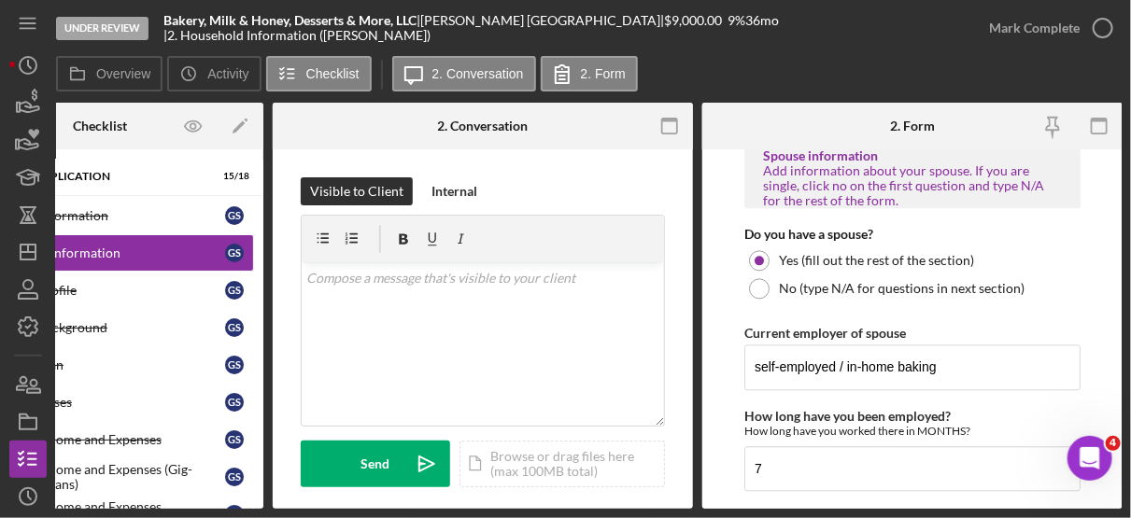
scroll to position [1602, 0]
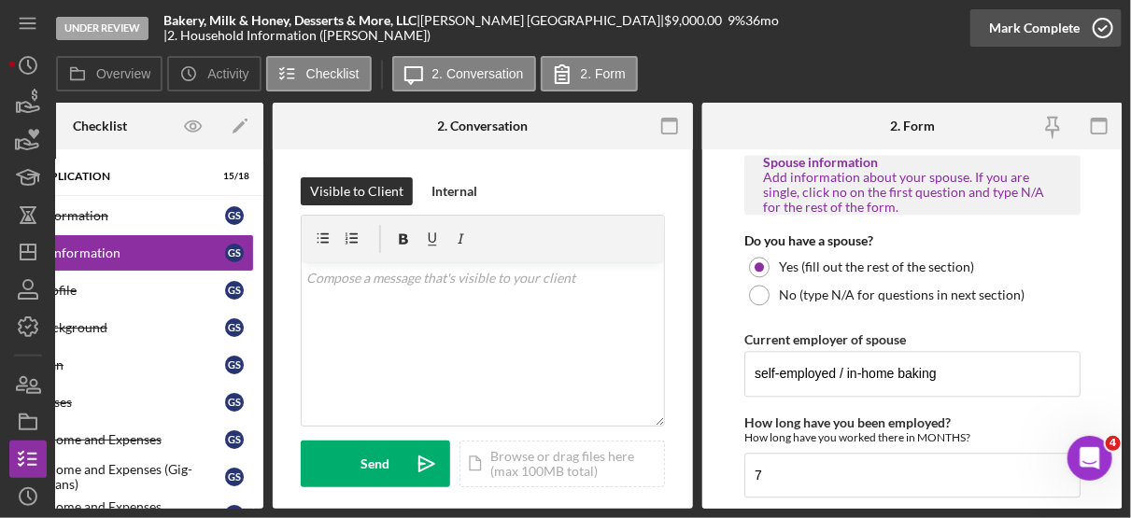
click at [1105, 37] on circle "button" at bounding box center [1102, 28] width 19 height 19
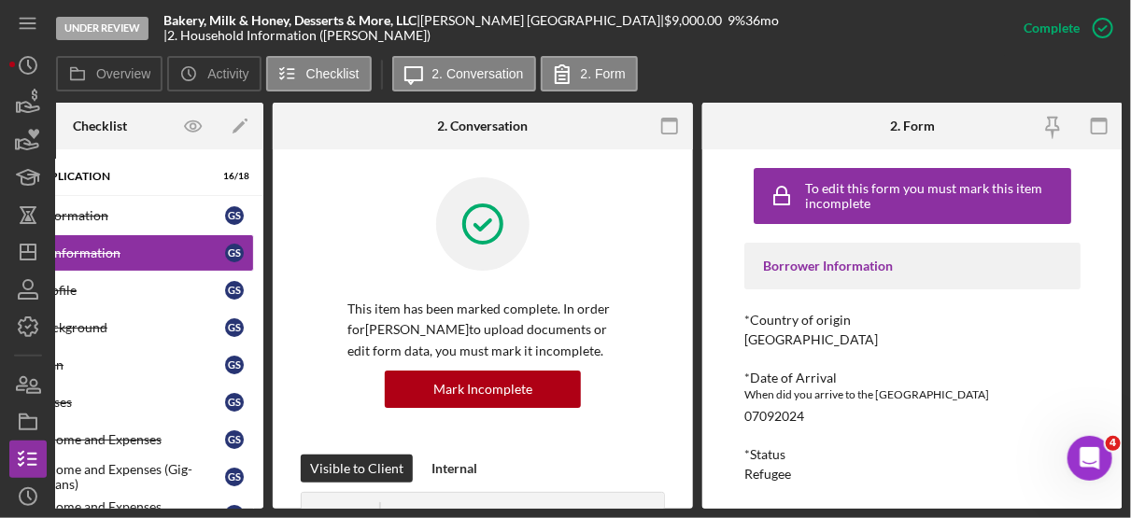
scroll to position [0, 0]
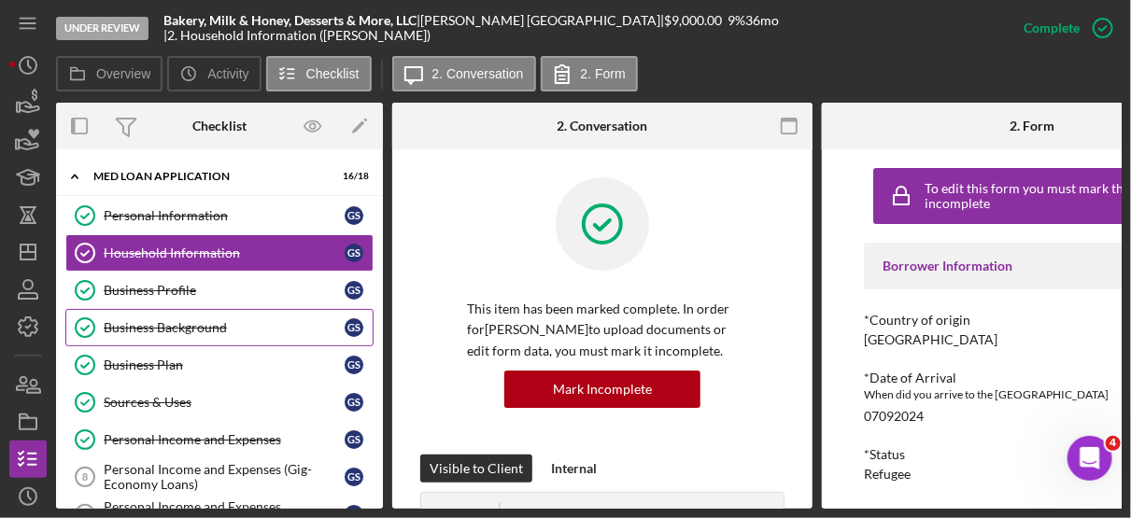
click at [224, 335] on link "Business Background Business Background G S" at bounding box center [219, 327] width 308 height 37
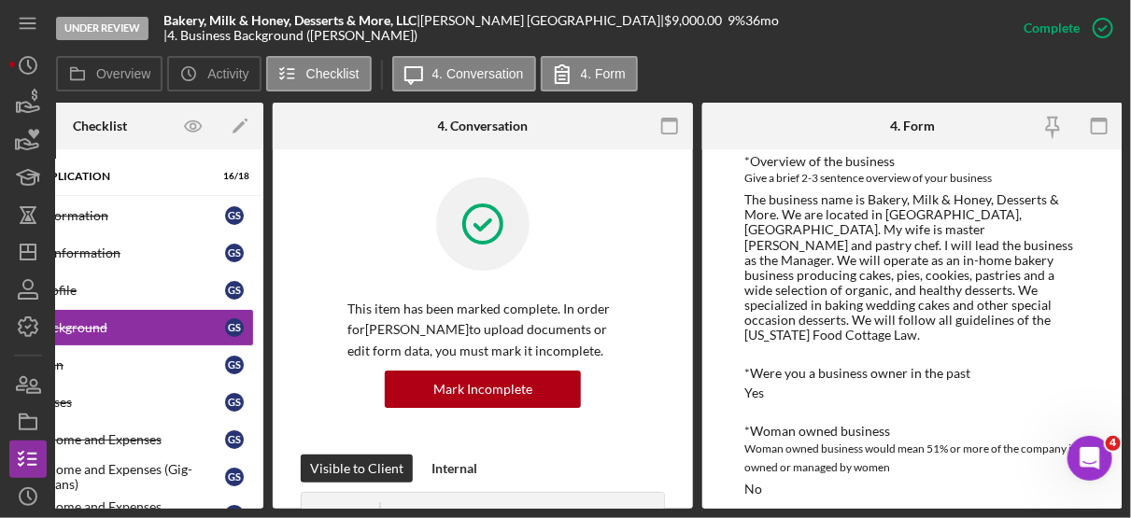
scroll to position [310, 0]
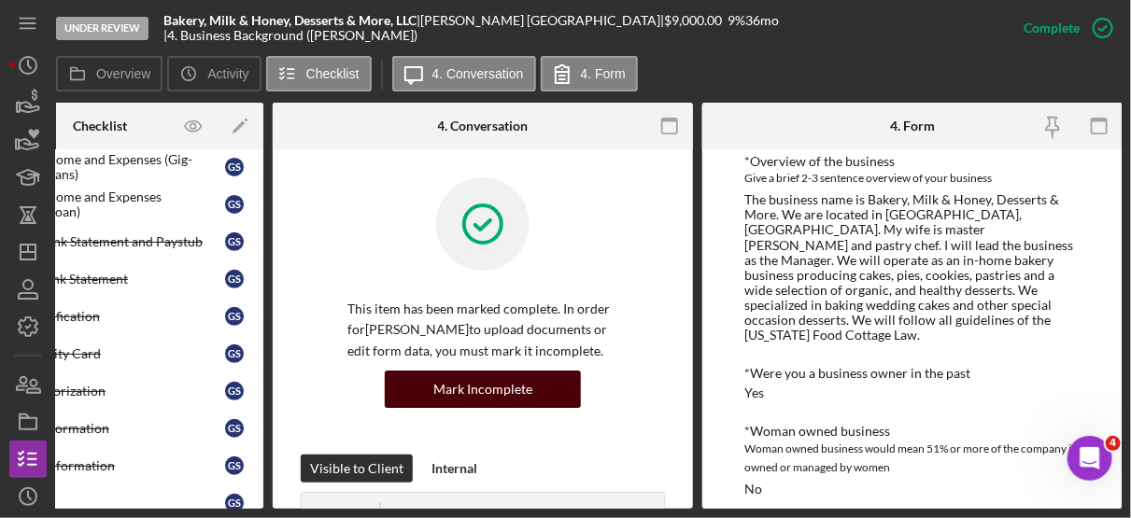
click at [492, 390] on div "Mark Incomplete" at bounding box center [482, 389] width 99 height 37
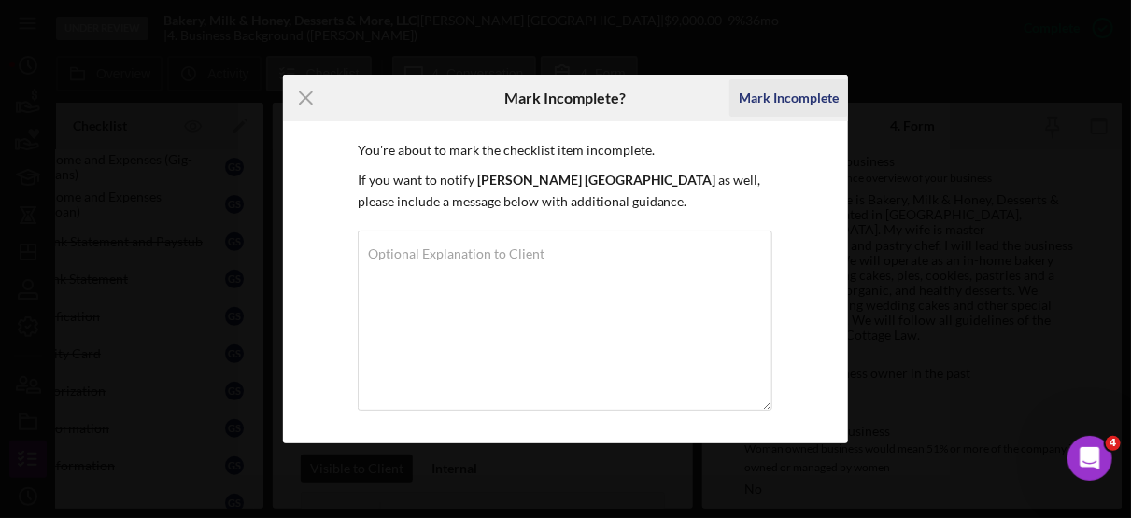
click at [797, 93] on div "Mark Incomplete" at bounding box center [789, 97] width 100 height 37
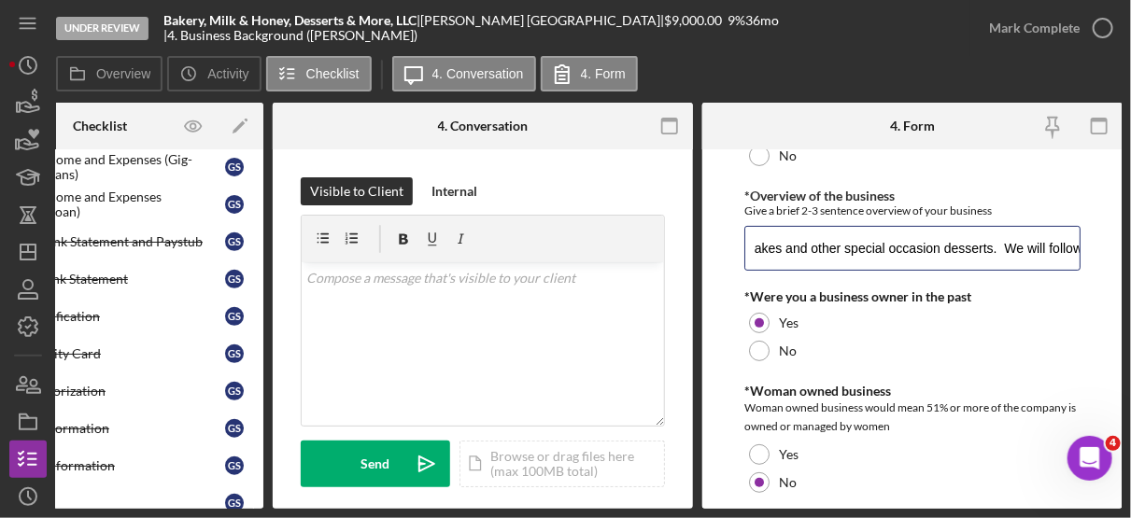
scroll to position [0, 2381]
drag, startPoint x: 750, startPoint y: 245, endPoint x: 1132, endPoint y: 261, distance: 383.2
click at [1130, 261] on html "Under Review Bakery, Milk & Honey, Desserts & More, LLC | [PERSON_NAME] | $9,00…" at bounding box center [565, 259] width 1131 height 518
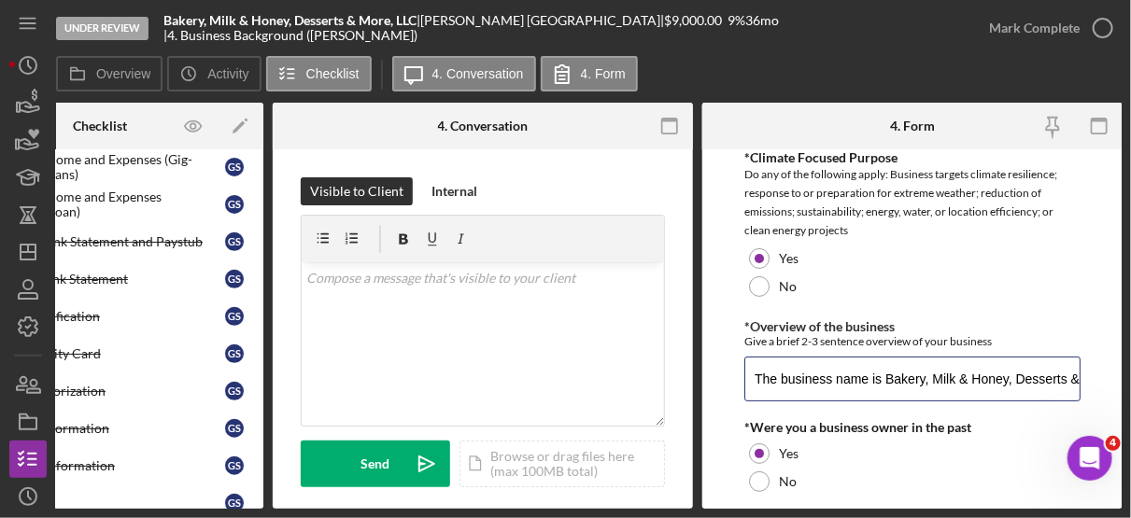
scroll to position [0, 0]
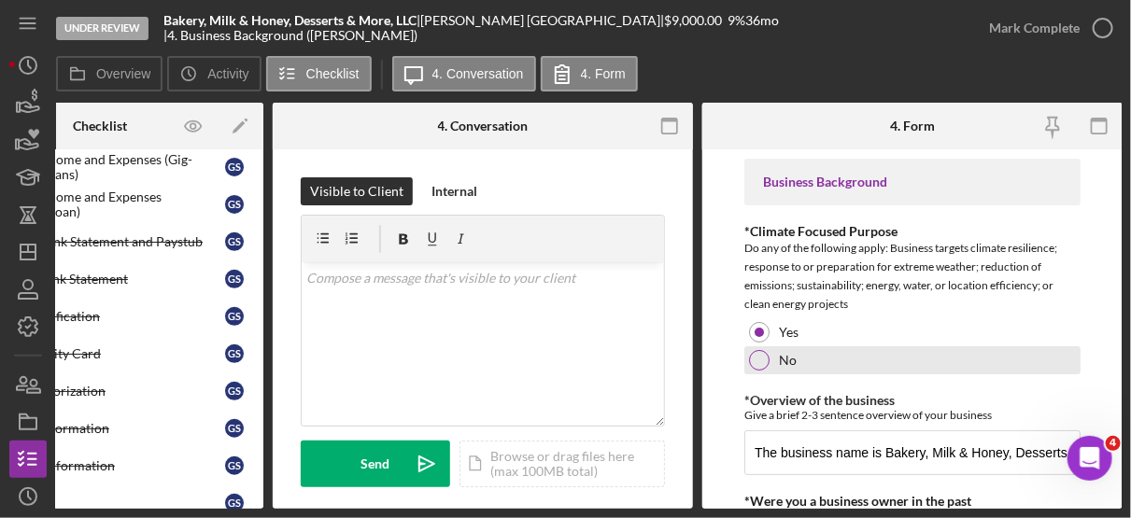
click at [761, 359] on div at bounding box center [759, 360] width 21 height 21
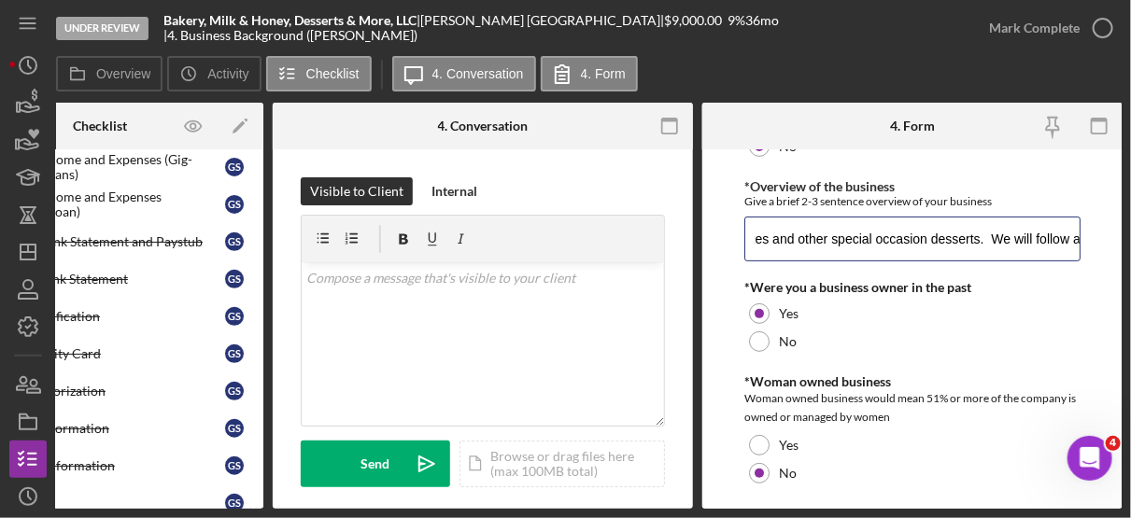
scroll to position [0, 2381]
drag, startPoint x: 855, startPoint y: 221, endPoint x: 1132, endPoint y: 231, distance: 277.4
click at [1130, 231] on html "Under Review Bakery, Milk & Honey, Desserts & More, LLC | [PERSON_NAME] | $9,00…" at bounding box center [565, 259] width 1131 height 518
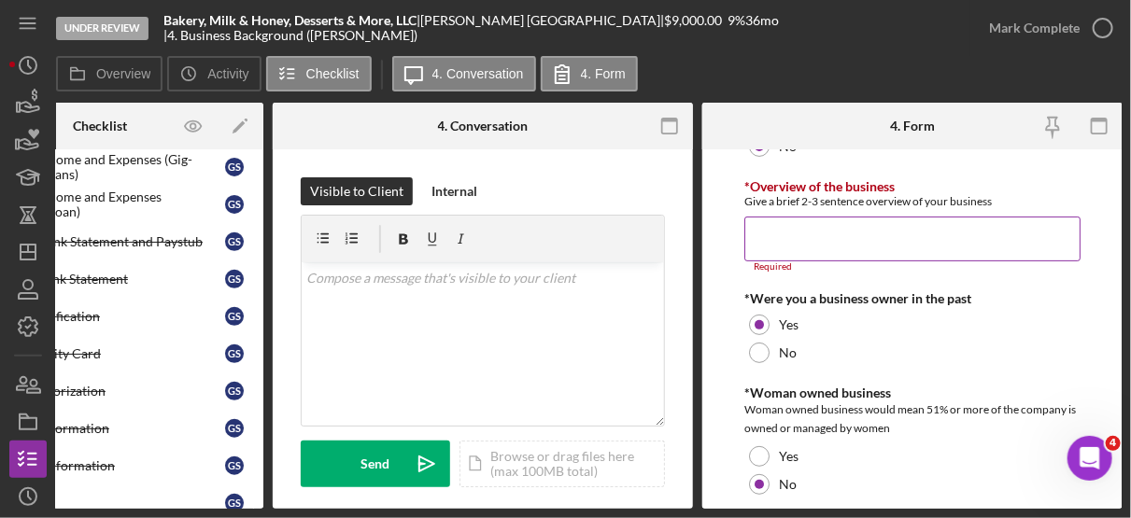
click at [766, 228] on input "*Overview of the business" at bounding box center [912, 239] width 336 height 45
paste input "The business name is Bakery, Milk & Honey, Desserts & More. It is located in [G…"
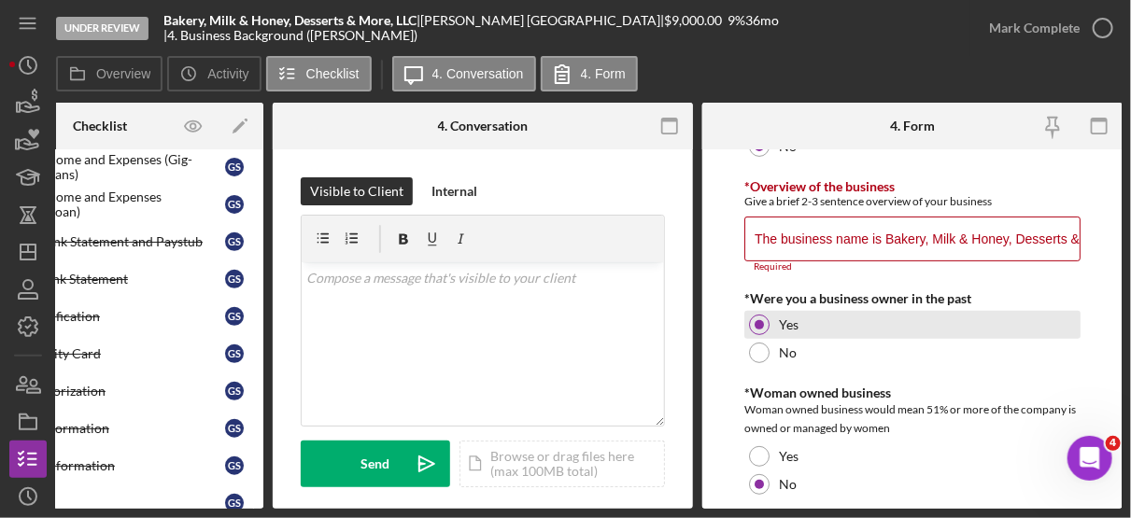
scroll to position [0, 4976]
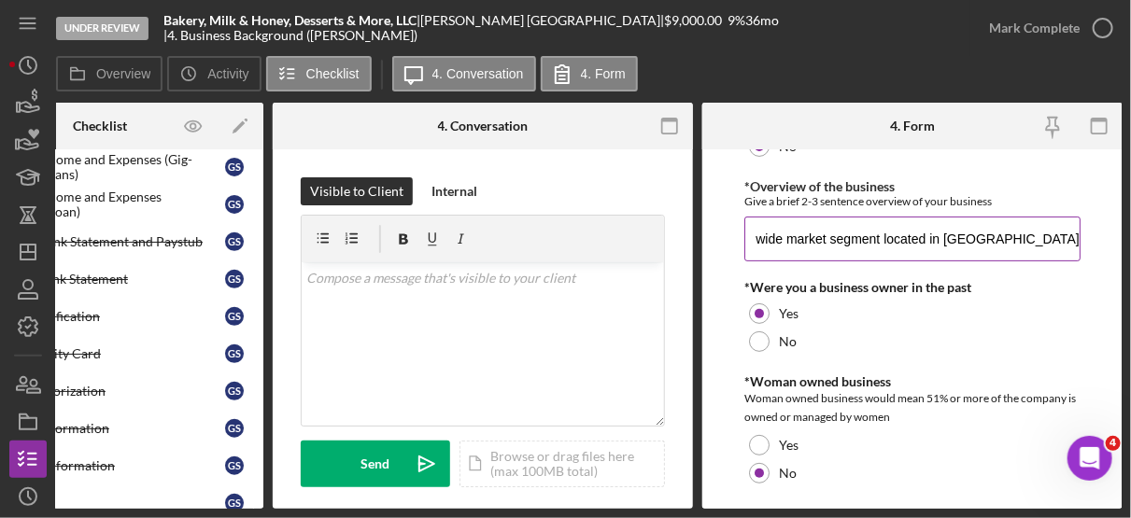
click at [820, 241] on input "The business name is Bakery, Milk & Honey, Desserts & More. It is located in [G…" at bounding box center [912, 239] width 336 height 45
type input "The business name is Bakery, Milk & Honey, Desserts & More. It is located in [G…"
drag, startPoint x: 749, startPoint y: 234, endPoint x: 1132, endPoint y: 217, distance: 384.1
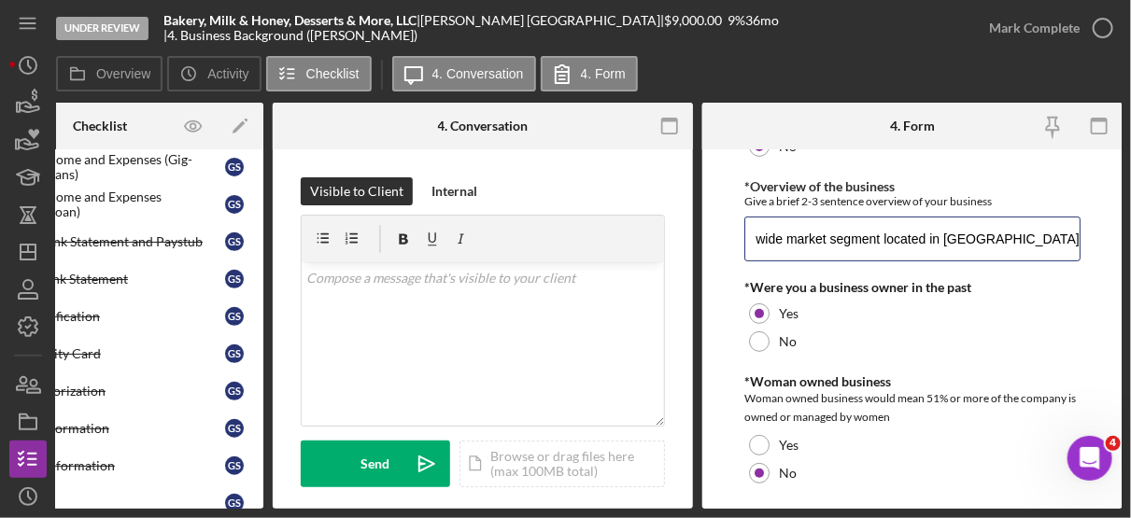
click at [1130, 217] on html "Under Review Bakery, Milk & Honey, Desserts & More, LLC | [PERSON_NAME] | $9,00…" at bounding box center [565, 259] width 1131 height 518
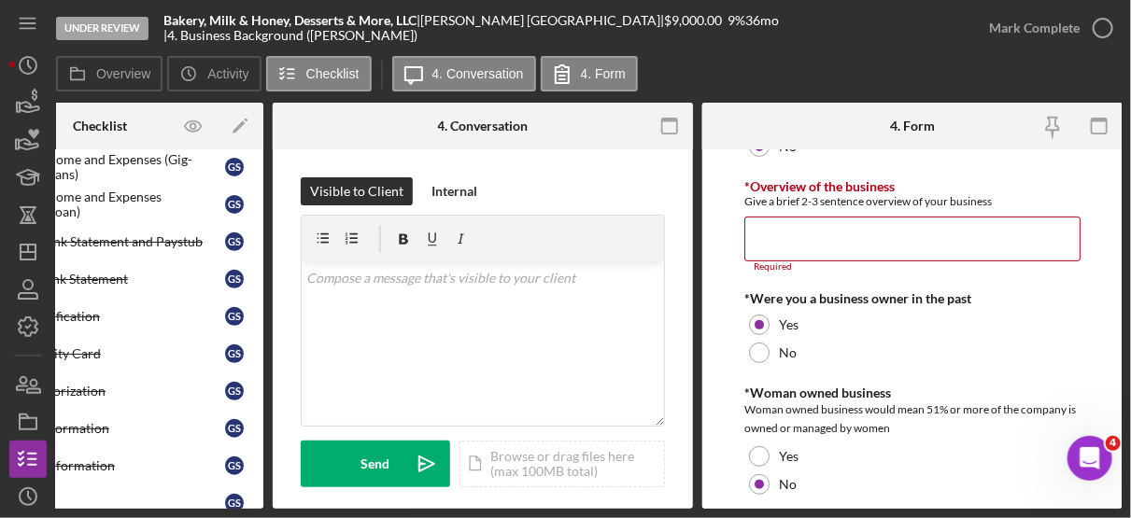
scroll to position [0, 0]
click at [755, 228] on input "*Overview of the business" at bounding box center [912, 239] width 336 height 45
paste input "My business name is Bakery, Milk & Honey, Desserts & More. It is in [GEOGRAPHIC…"
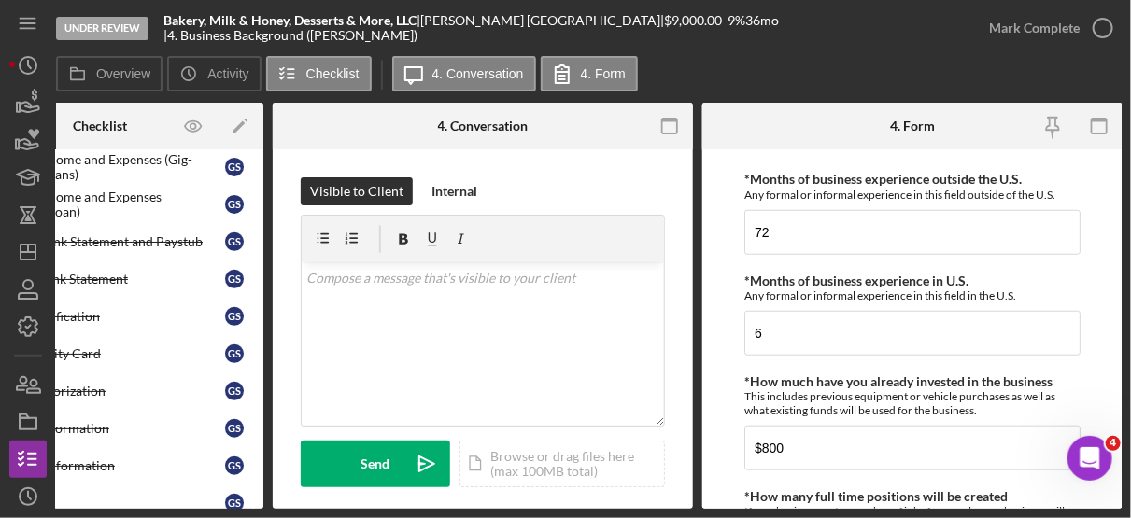
scroll to position [556, 0]
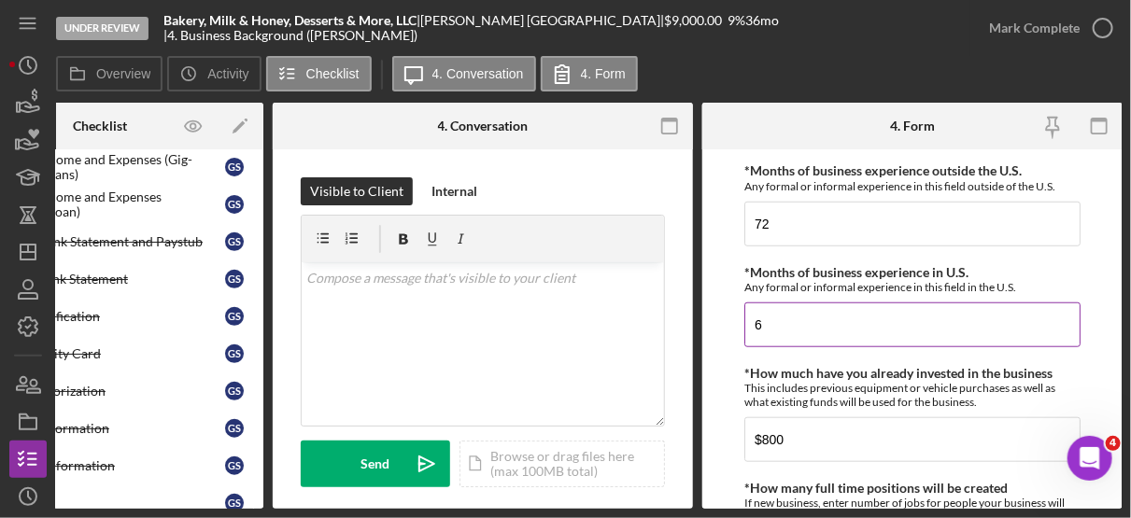
type input "My business name is Bakery, Milk & Honey, Desserts & More. It is in [GEOGRAPHIC…"
click at [782, 320] on input "6" at bounding box center [912, 324] width 336 height 45
type input "7"
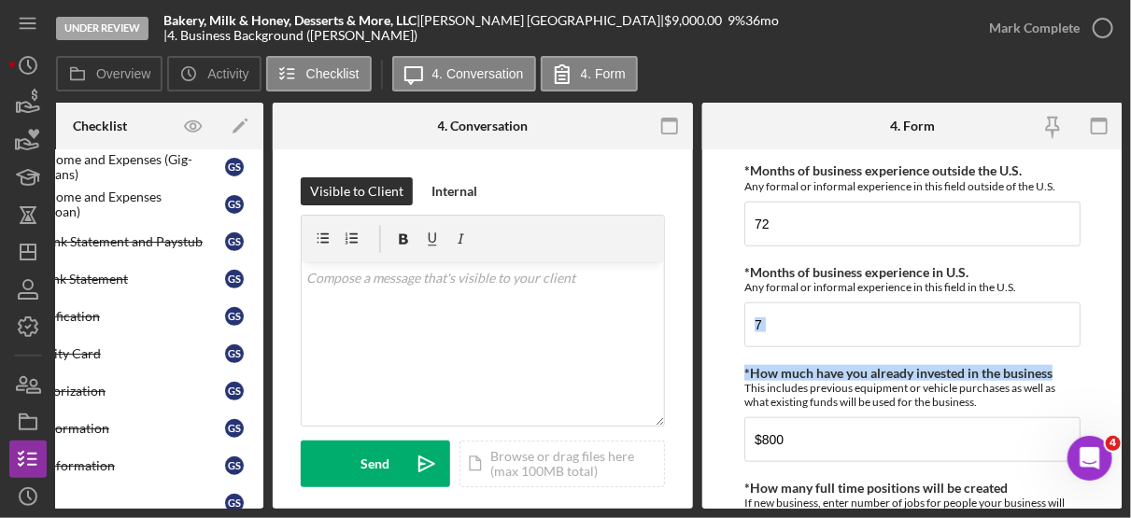
drag, startPoint x: 1122, startPoint y: 343, endPoint x: 1122, endPoint y: 357, distance: 14.0
click at [1122, 357] on div "Under Review Bakery, Milk & Honey, Desserts & More, LLC | [PERSON_NAME] | $9,00…" at bounding box center [565, 259] width 1131 height 518
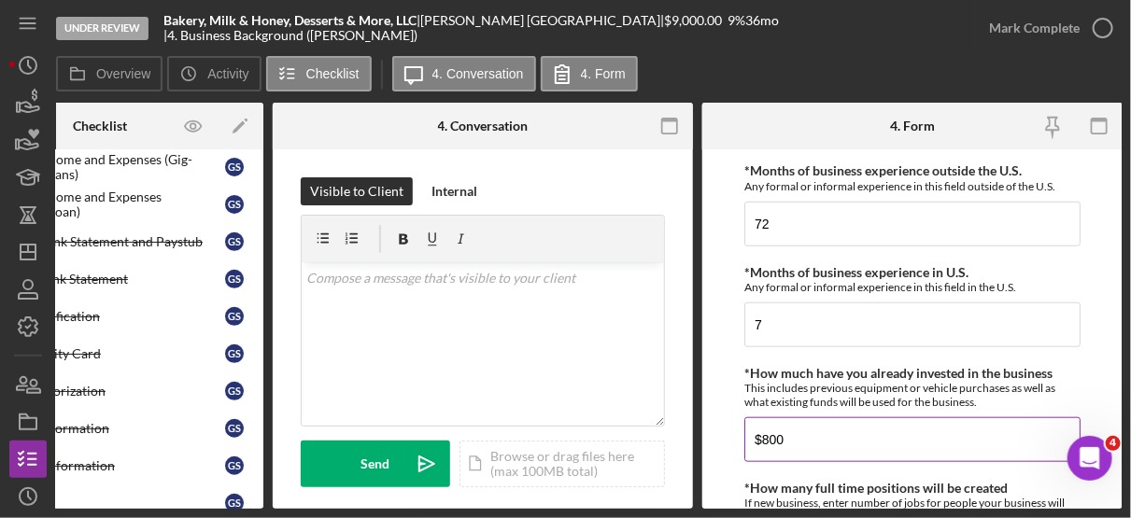
click at [829, 429] on input "$800" at bounding box center [912, 439] width 336 height 45
type input "$8"
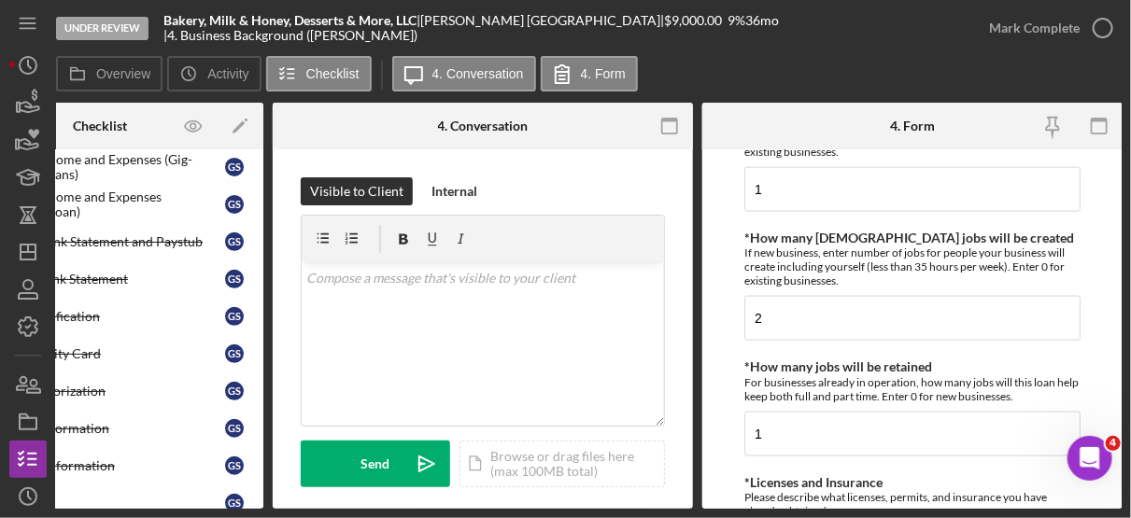
scroll to position [951, 0]
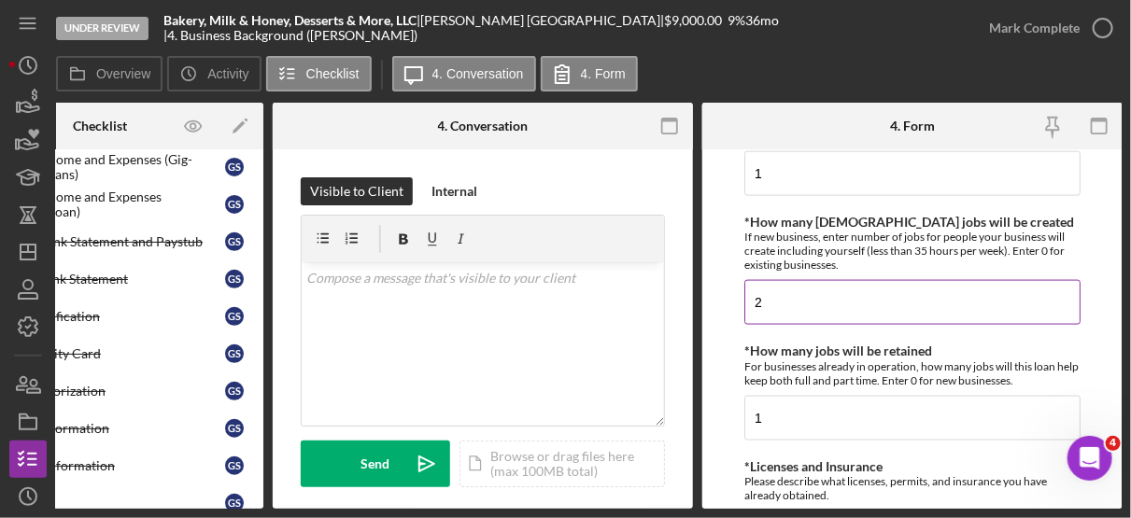
type input "$1,000"
click at [803, 305] on input "2" at bounding box center [912, 302] width 336 height 45
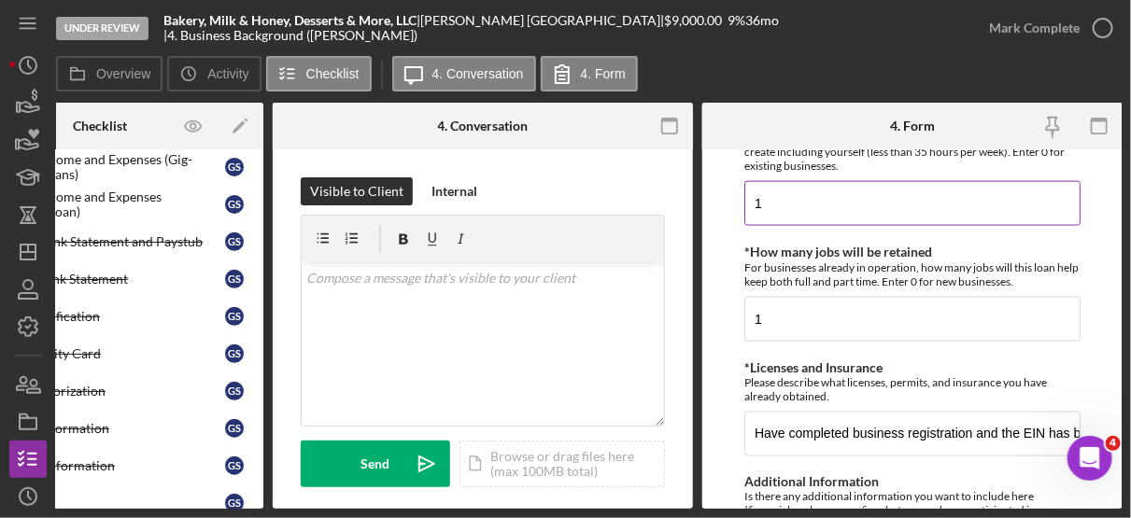
scroll to position [1061, 0]
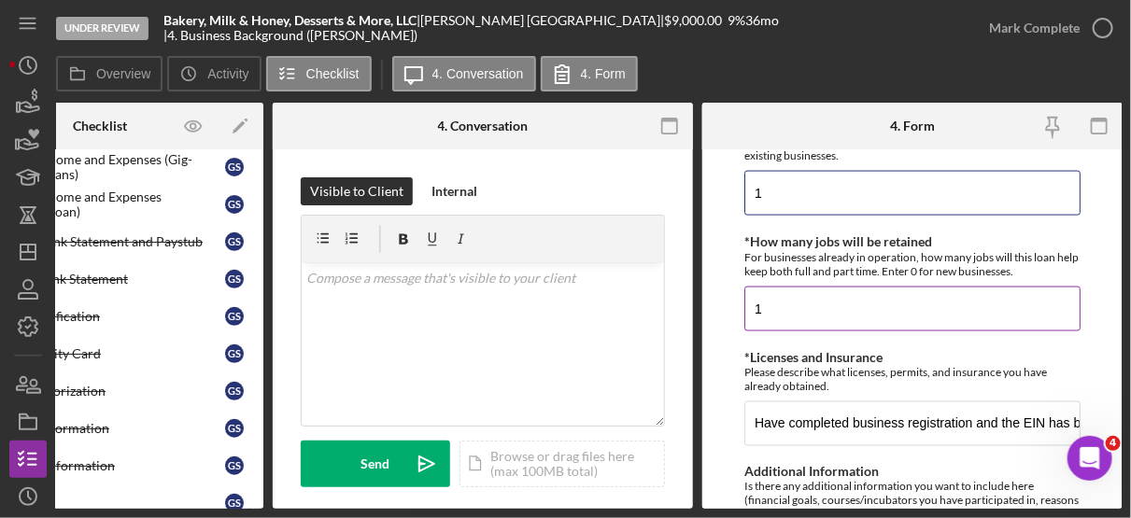
type input "1"
click at [790, 302] on input "1" at bounding box center [912, 309] width 336 height 45
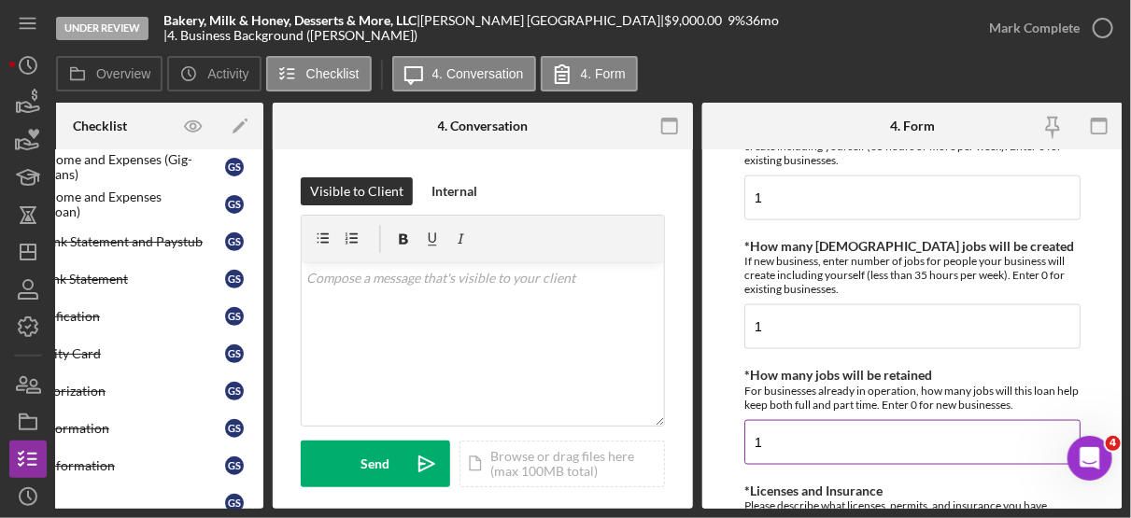
scroll to position [936, 0]
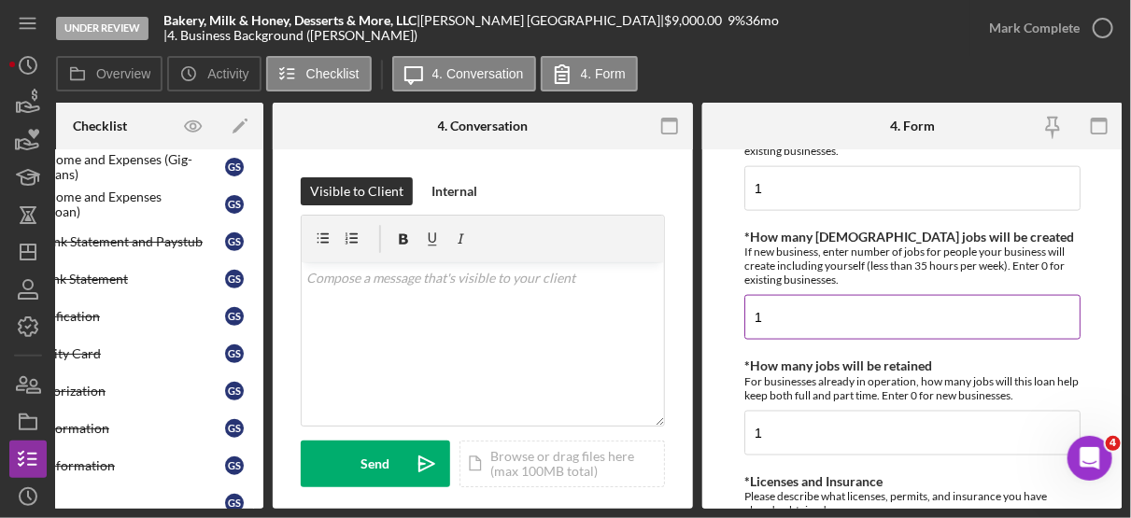
click at [767, 314] on input "1" at bounding box center [912, 317] width 336 height 45
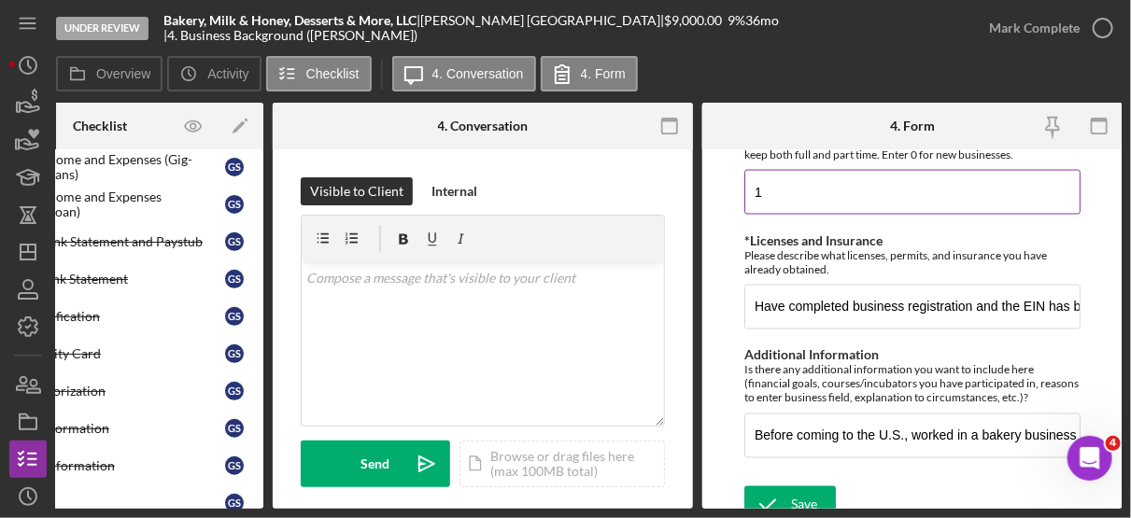
scroll to position [1193, 0]
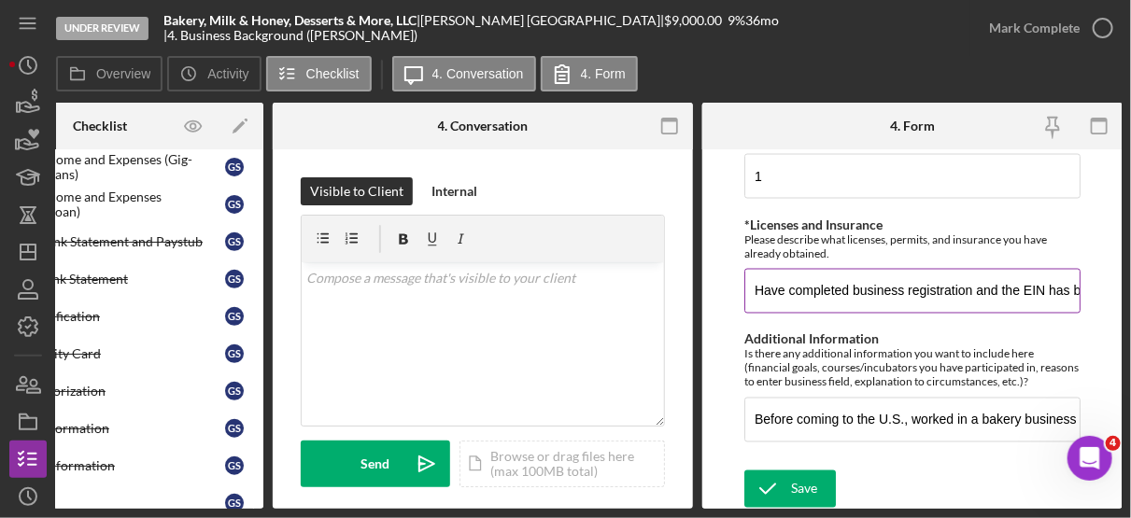
type input "2"
click at [888, 288] on input "Have completed business registration and the EIN has been established. I have r…" at bounding box center [912, 291] width 336 height 45
click at [1020, 288] on input "Have completed business registration and the EIN has been established. I have r…" at bounding box center [912, 291] width 336 height 45
click at [904, 286] on input "Have completed business registration and the EIN has been established. I have r…" at bounding box center [912, 291] width 336 height 45
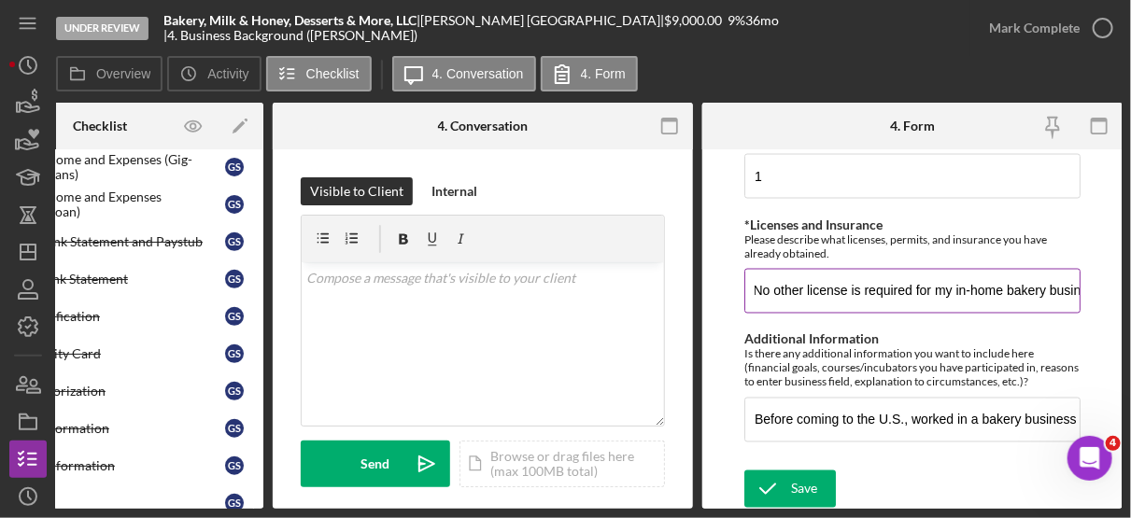
scroll to position [0, 1108]
click at [823, 281] on input "Have completed business registration and the EIN has been established. I have r…" at bounding box center [912, 291] width 336 height 45
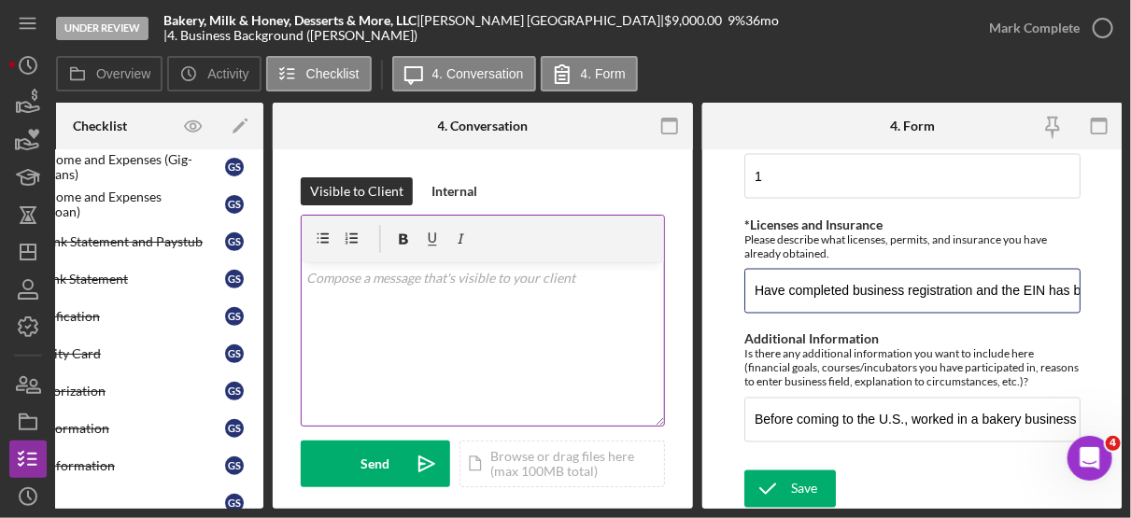
drag, startPoint x: 1060, startPoint y: 282, endPoint x: 646, endPoint y: 282, distance: 413.6
click at [646, 282] on div "Overview Internal Workflow Stage Under Review Icon/Dropdown Arrow Archive (can …" at bounding box center [588, 306] width 1065 height 406
type input ". I have received a quote for commercial business insurance and will work under…"
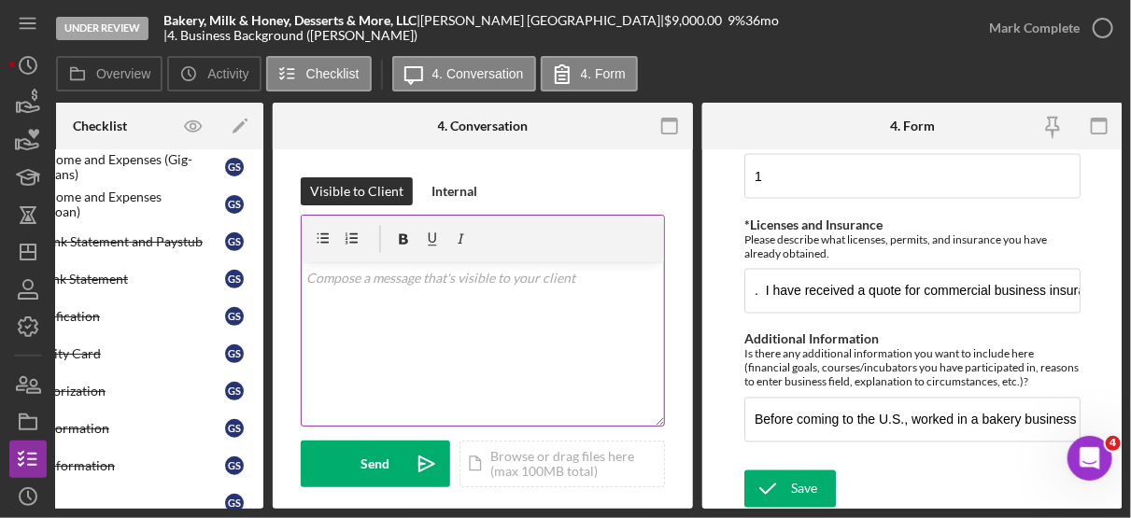
click at [646, 282] on p at bounding box center [483, 278] width 352 height 21
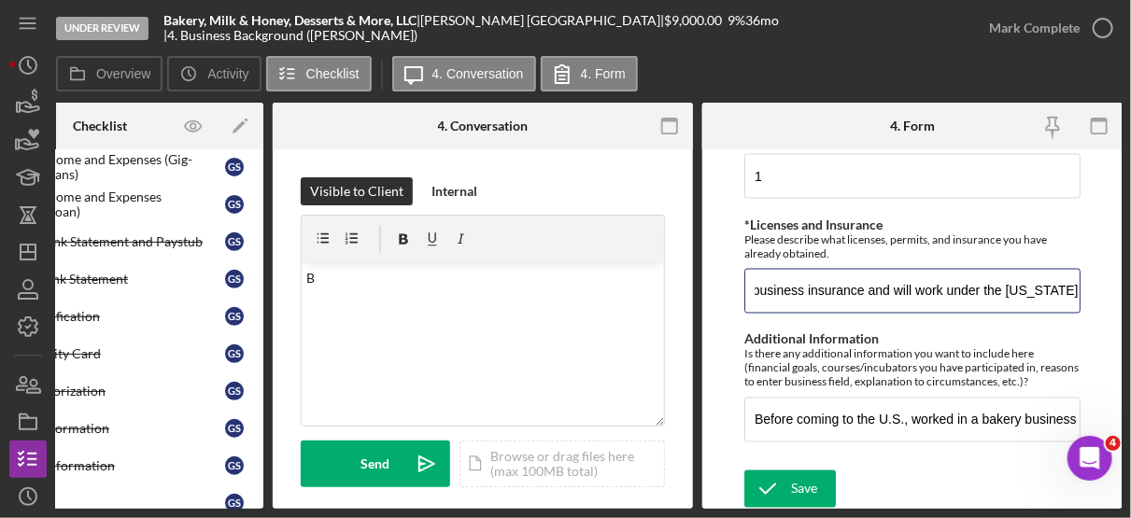
scroll to position [0, 732]
drag, startPoint x: 751, startPoint y: 281, endPoint x: 1132, endPoint y: 323, distance: 384.2
click at [1130, 323] on html "Under Review Bakery, Milk & Honey, Desserts & More, LLC | [PERSON_NAME] | $9,00…" at bounding box center [565, 259] width 1131 height 518
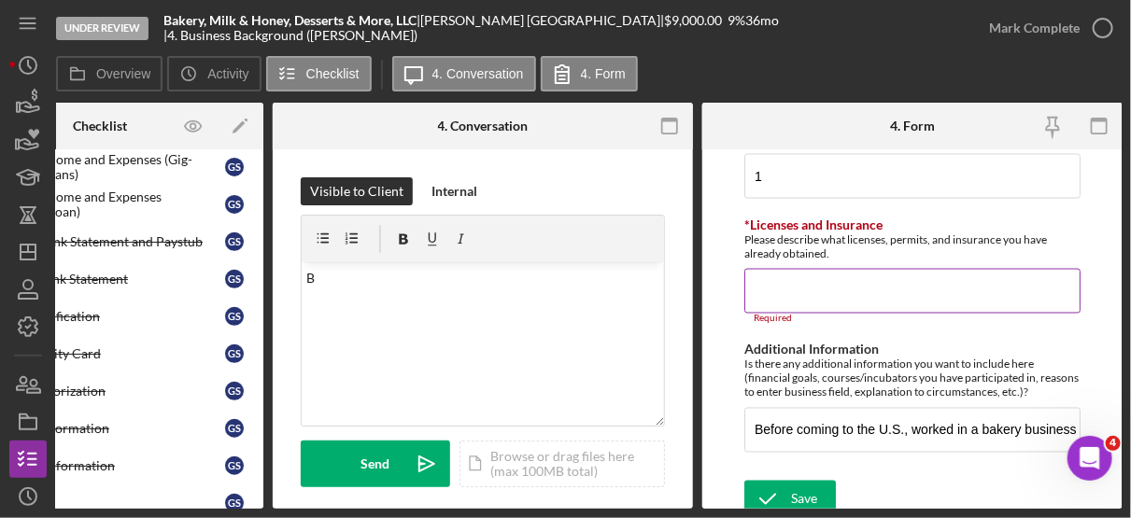
click at [766, 278] on input "*Licenses and Insurance" at bounding box center [912, 291] width 336 height 45
click at [782, 280] on input "*Licenses and Insurance" at bounding box center [912, 291] width 336 height 45
click at [810, 289] on input "*Licenses and Insurance" at bounding box center [912, 291] width 336 height 45
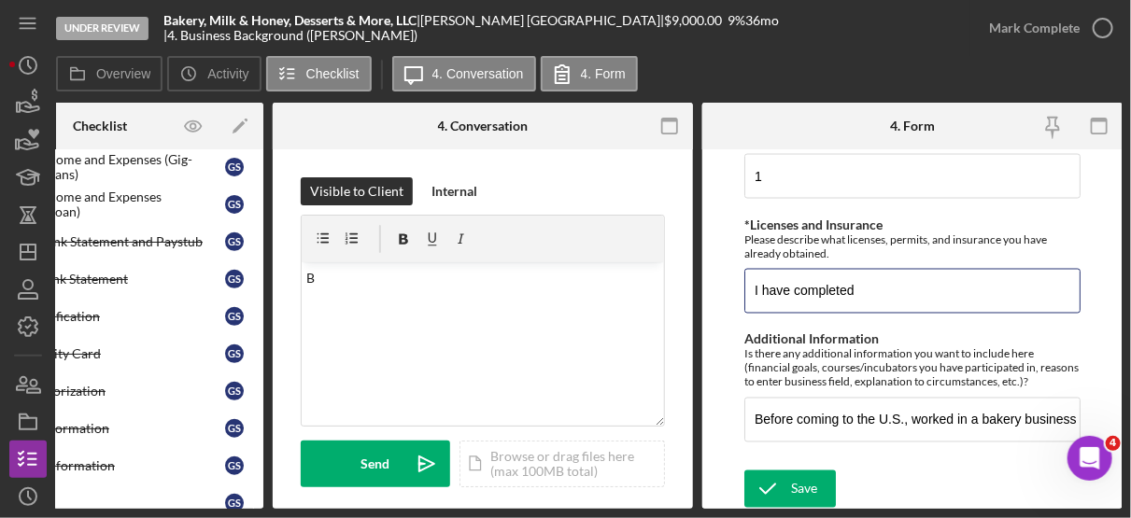
type input "I have completed"
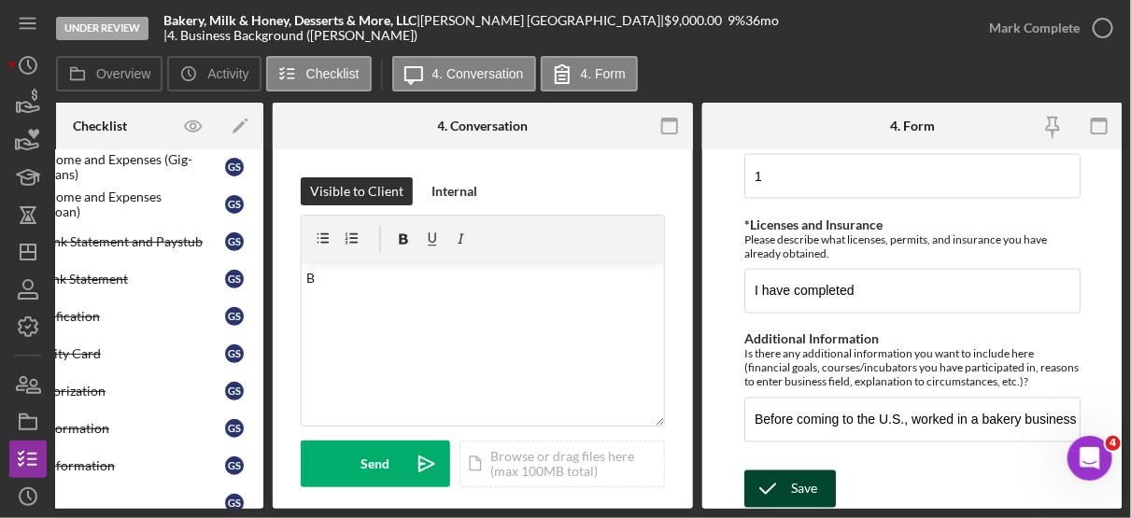
click at [816, 482] on button "Save" at bounding box center [789, 489] width 91 height 37
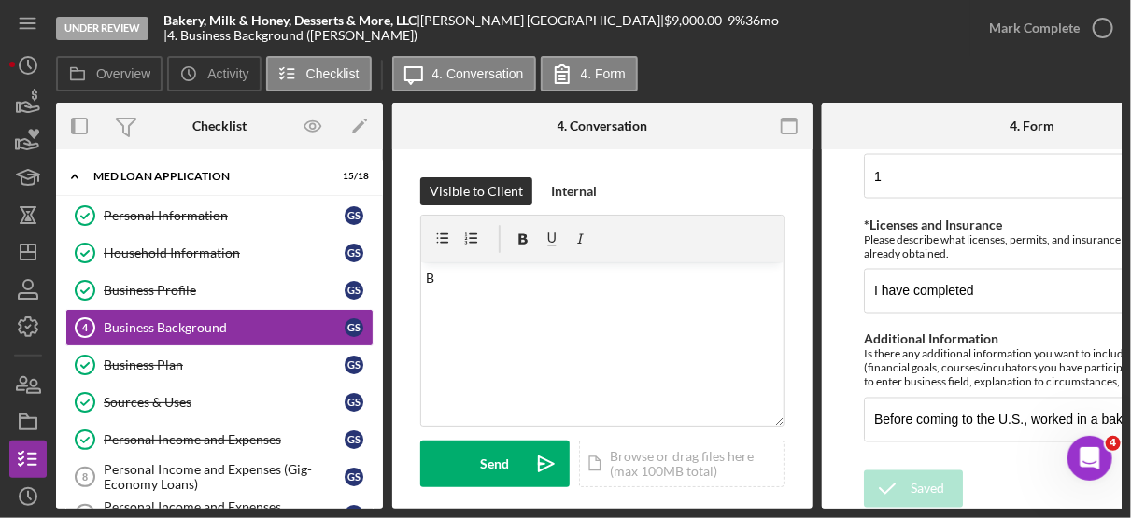
drag, startPoint x: 376, startPoint y: 258, endPoint x: 388, endPoint y: 287, distance: 31.4
click at [388, 287] on div "Overview Internal Workflow Stage Under Review Icon/Dropdown Arrow Archive (can …" at bounding box center [588, 306] width 1065 height 406
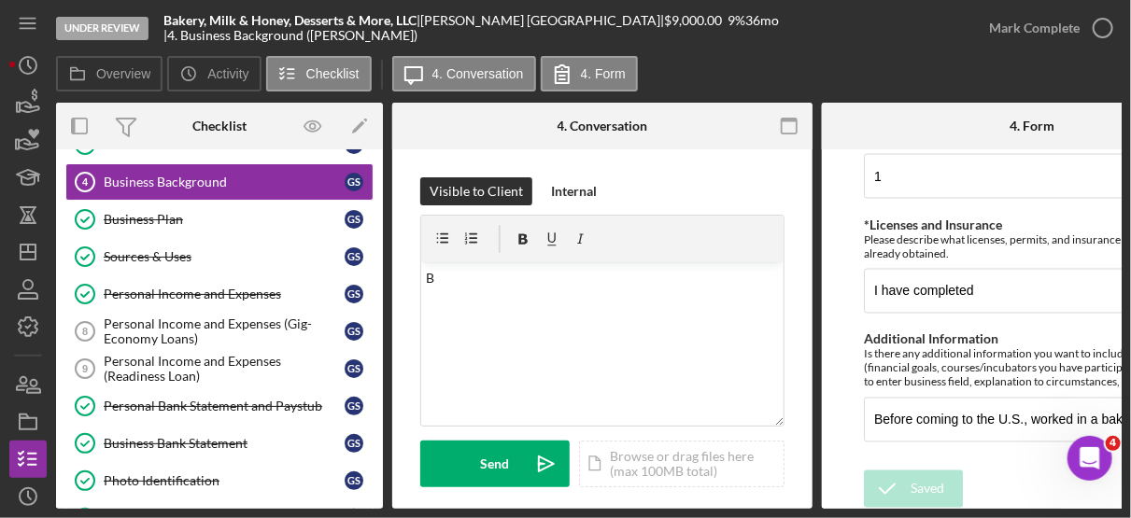
scroll to position [147, 0]
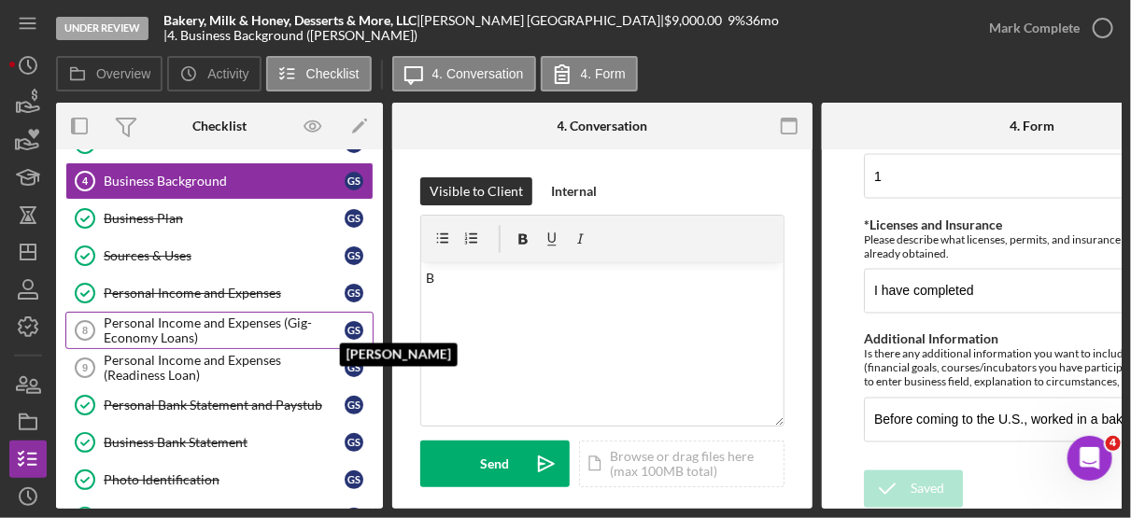
click at [346, 327] on div "G S" at bounding box center [354, 330] width 19 height 19
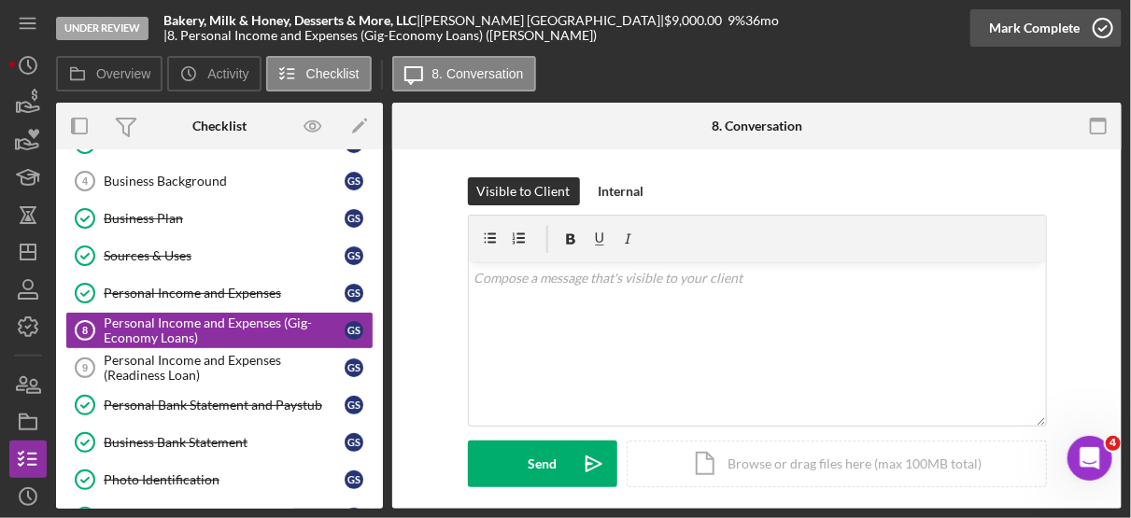
click at [1102, 23] on icon "button" at bounding box center [1102, 28] width 47 height 47
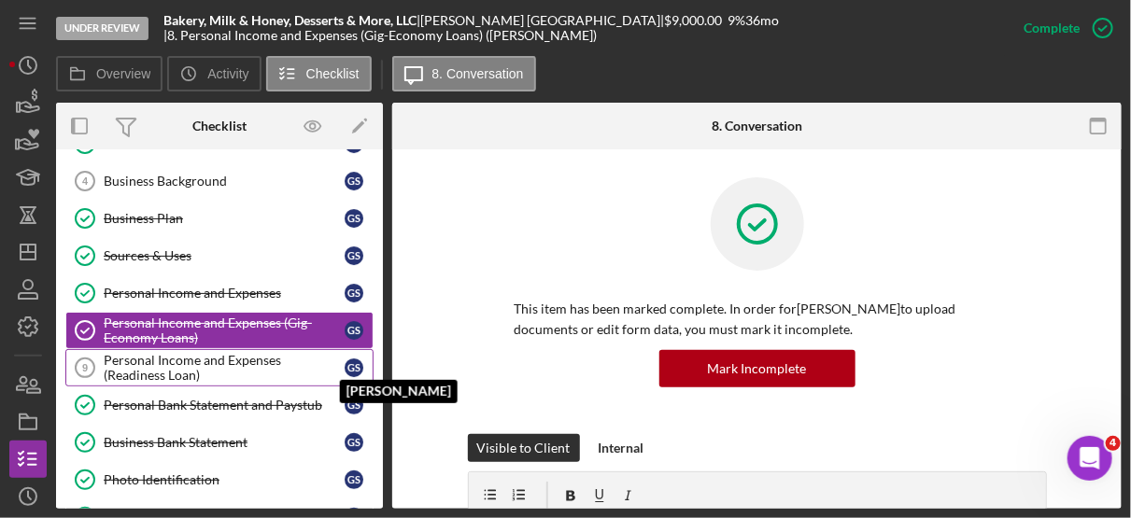
click at [345, 364] on div "G S" at bounding box center [359, 368] width 28 height 19
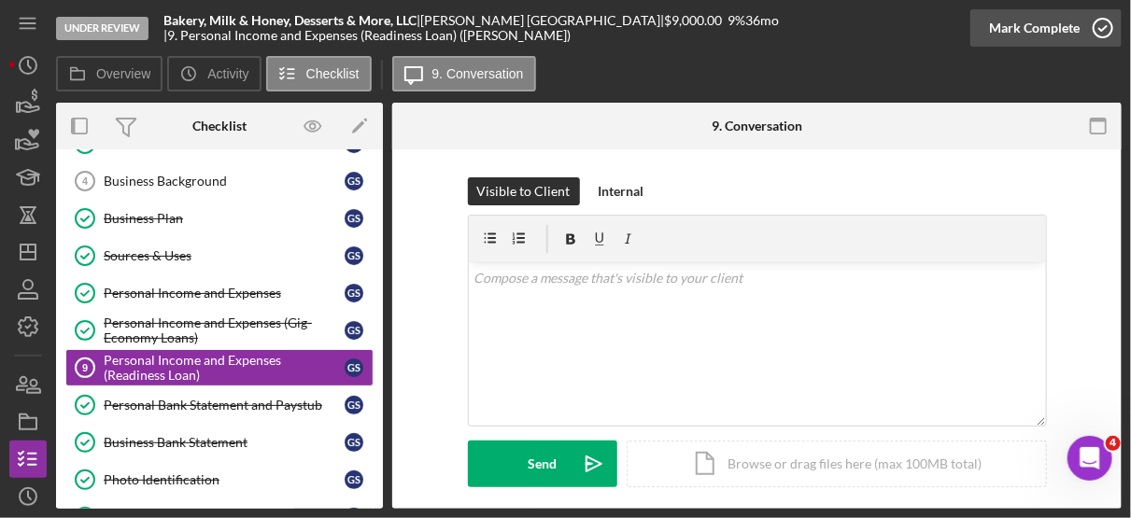
click at [1104, 24] on icon "button" at bounding box center [1102, 28] width 47 height 47
